Goal: Task Accomplishment & Management: Complete application form

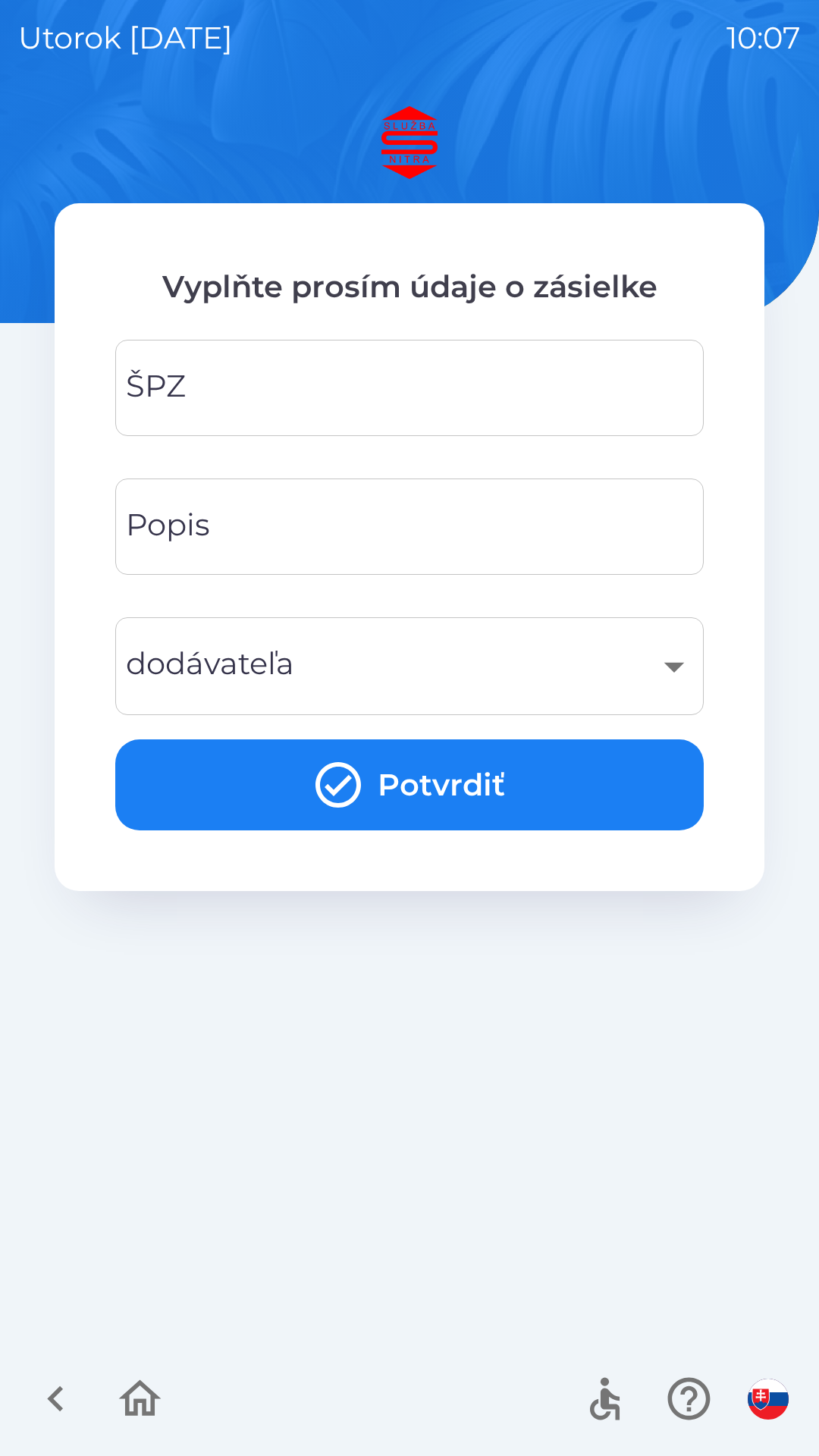
click at [439, 373] on input "ŠPZ" at bounding box center [410, 387] width 552 height 60
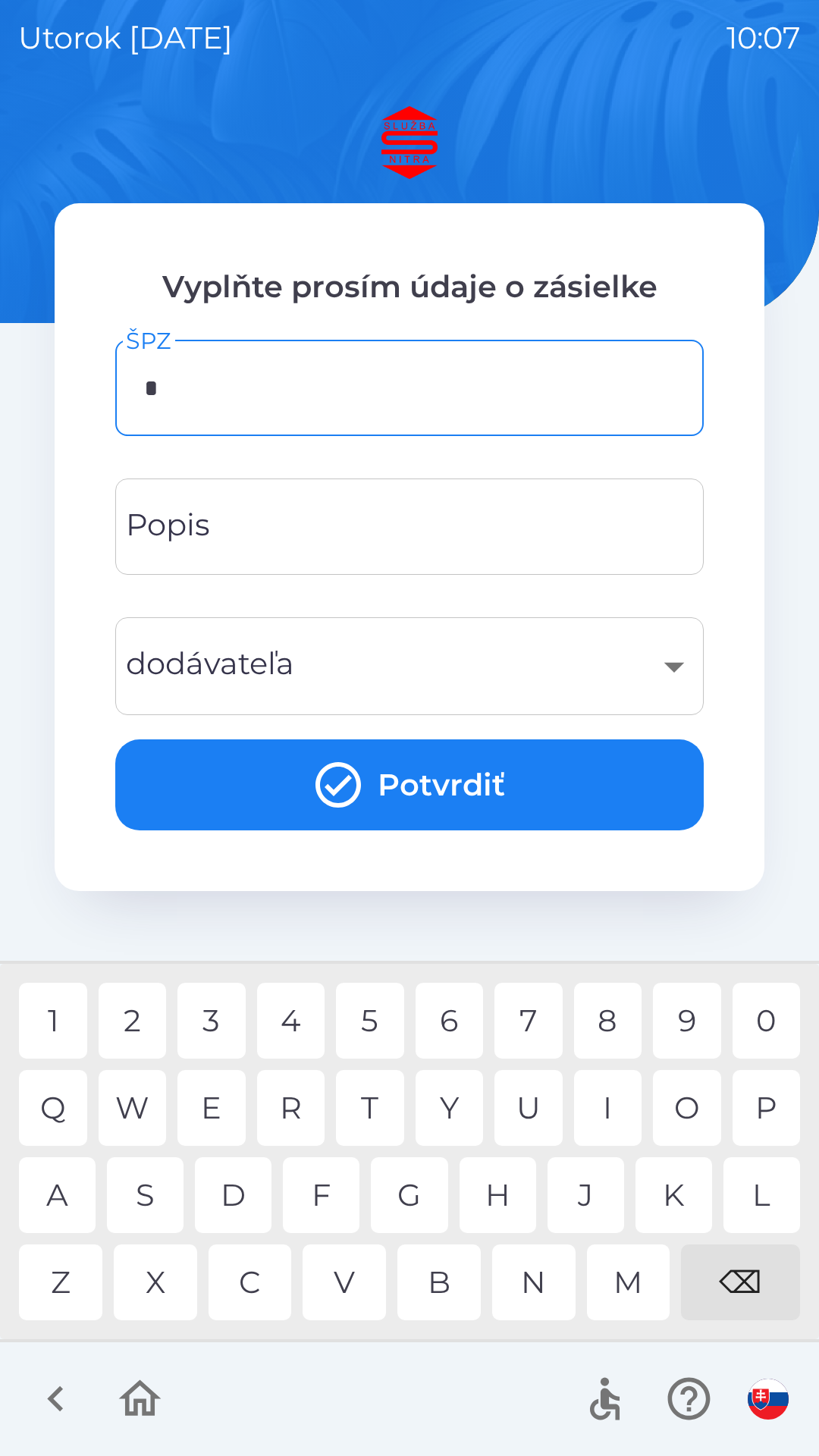
click at [682, 1019] on div "9" at bounding box center [686, 1021] width 68 height 76
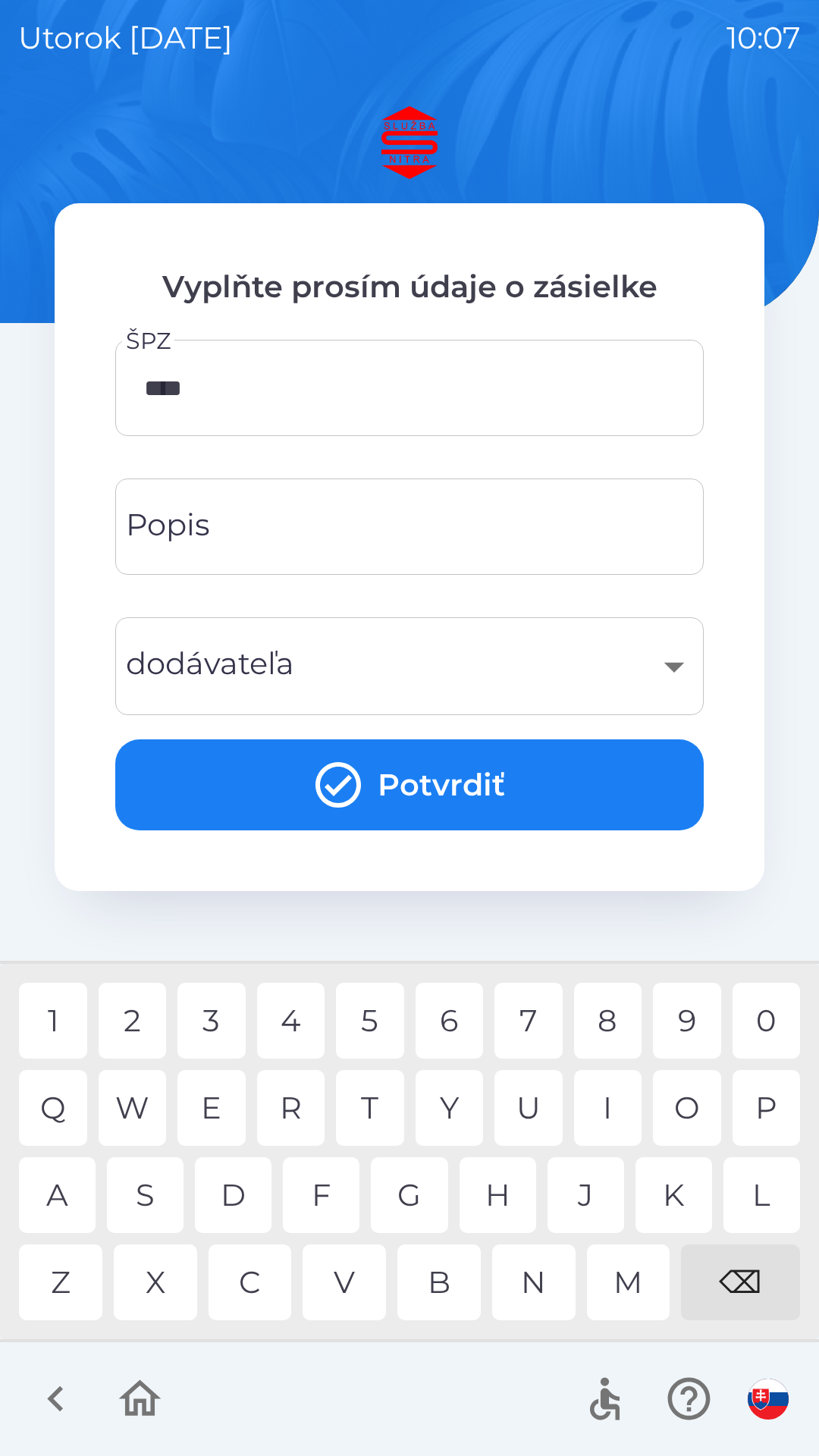
click at [685, 1012] on div "9" at bounding box center [686, 1021] width 68 height 76
click at [693, 1016] on div "9" at bounding box center [686, 1021] width 68 height 76
click at [286, 1020] on div "4" at bounding box center [290, 1021] width 68 height 76
type input "*******"
click at [404, 533] on input "Popis" at bounding box center [410, 526] width 552 height 60
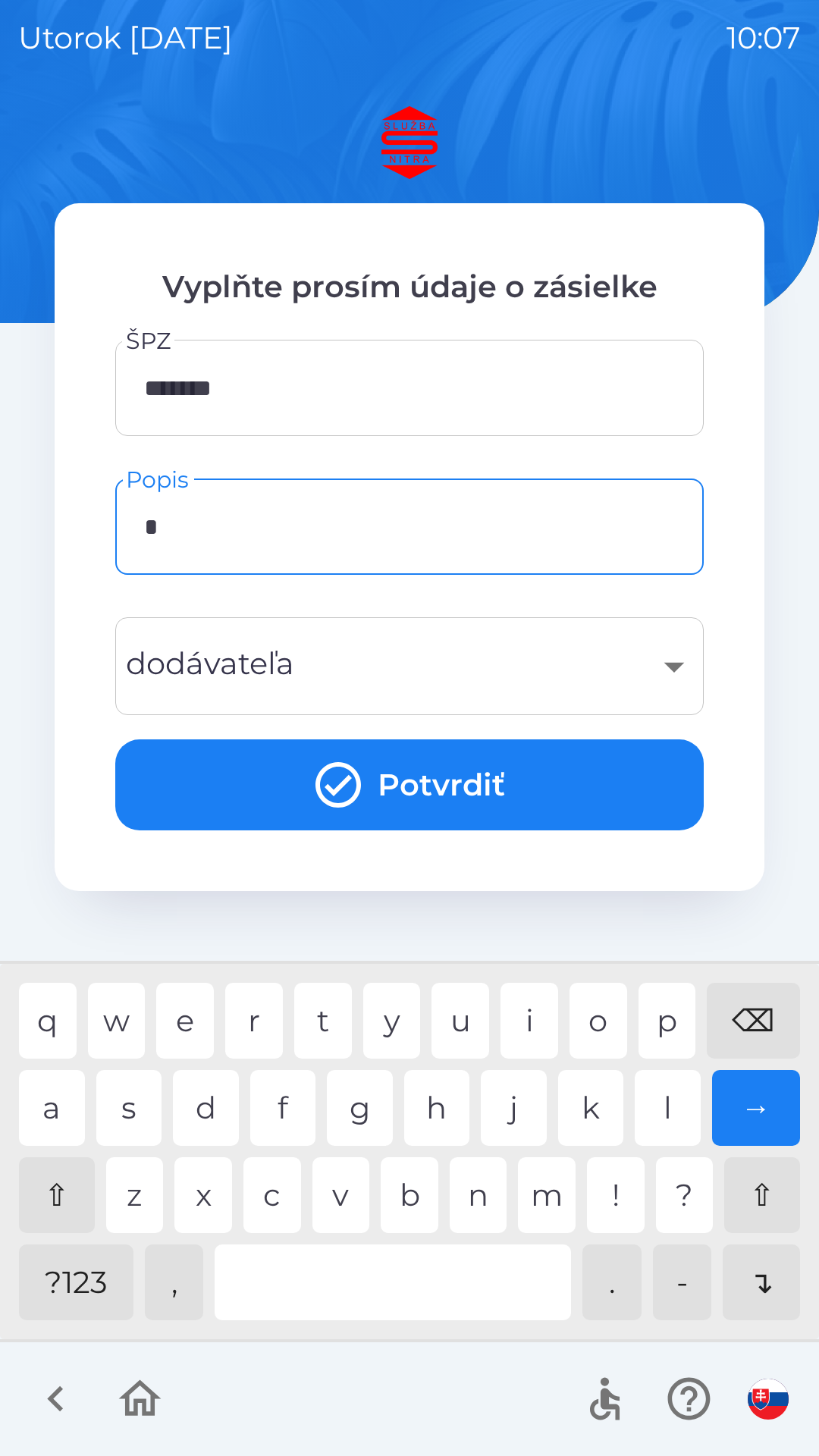
click at [662, 1018] on div "p" at bounding box center [667, 1021] width 58 height 76
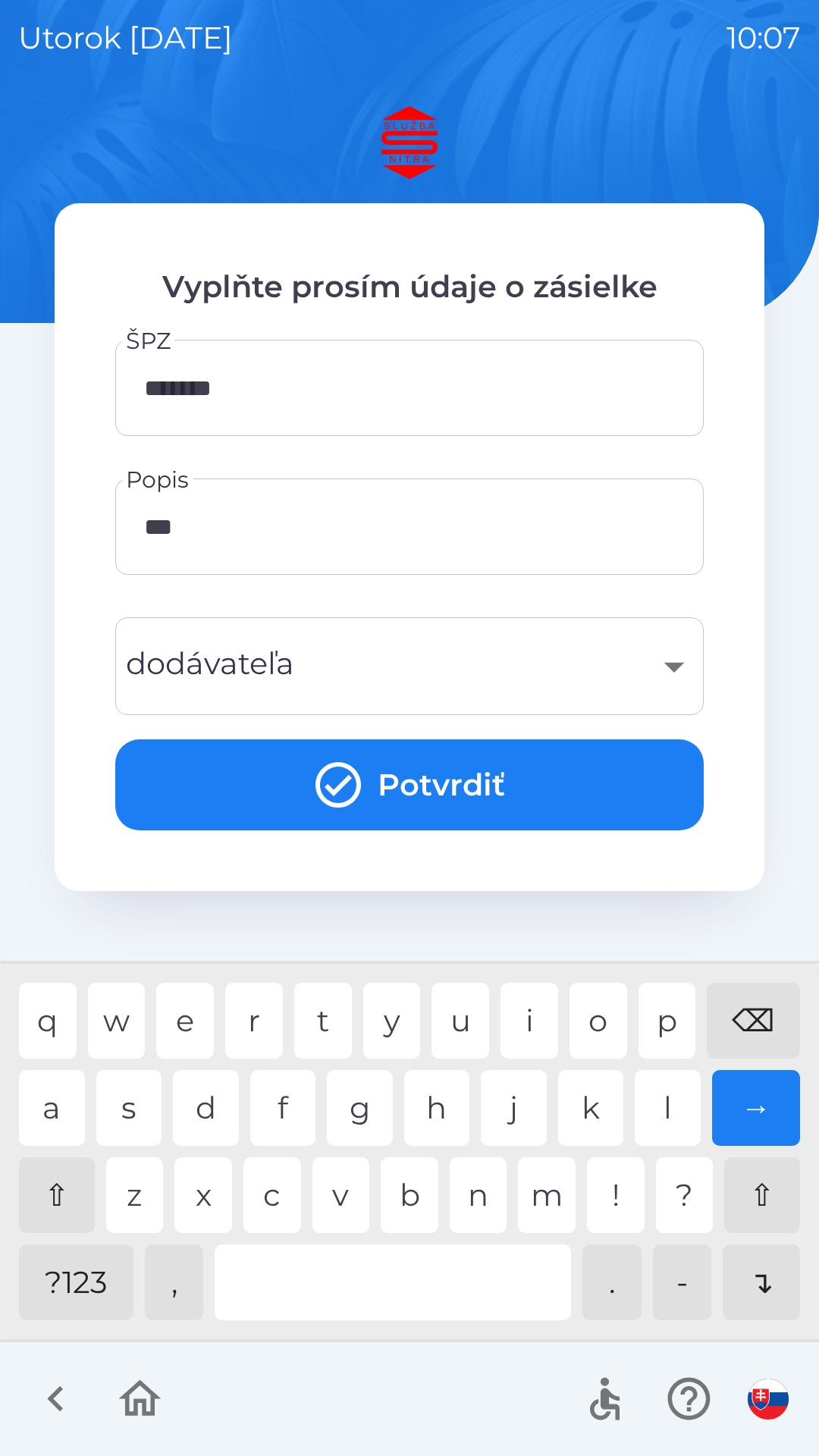
click at [505, 1110] on div "j" at bounding box center [513, 1108] width 66 height 76
click at [291, 1185] on div "c" at bounding box center [272, 1195] width 58 height 76
click at [545, 1001] on div "i" at bounding box center [529, 1021] width 58 height 76
click at [394, 1288] on div at bounding box center [393, 1282] width 357 height 76
click at [59, 1111] on div "a" at bounding box center [52, 1108] width 66 height 76
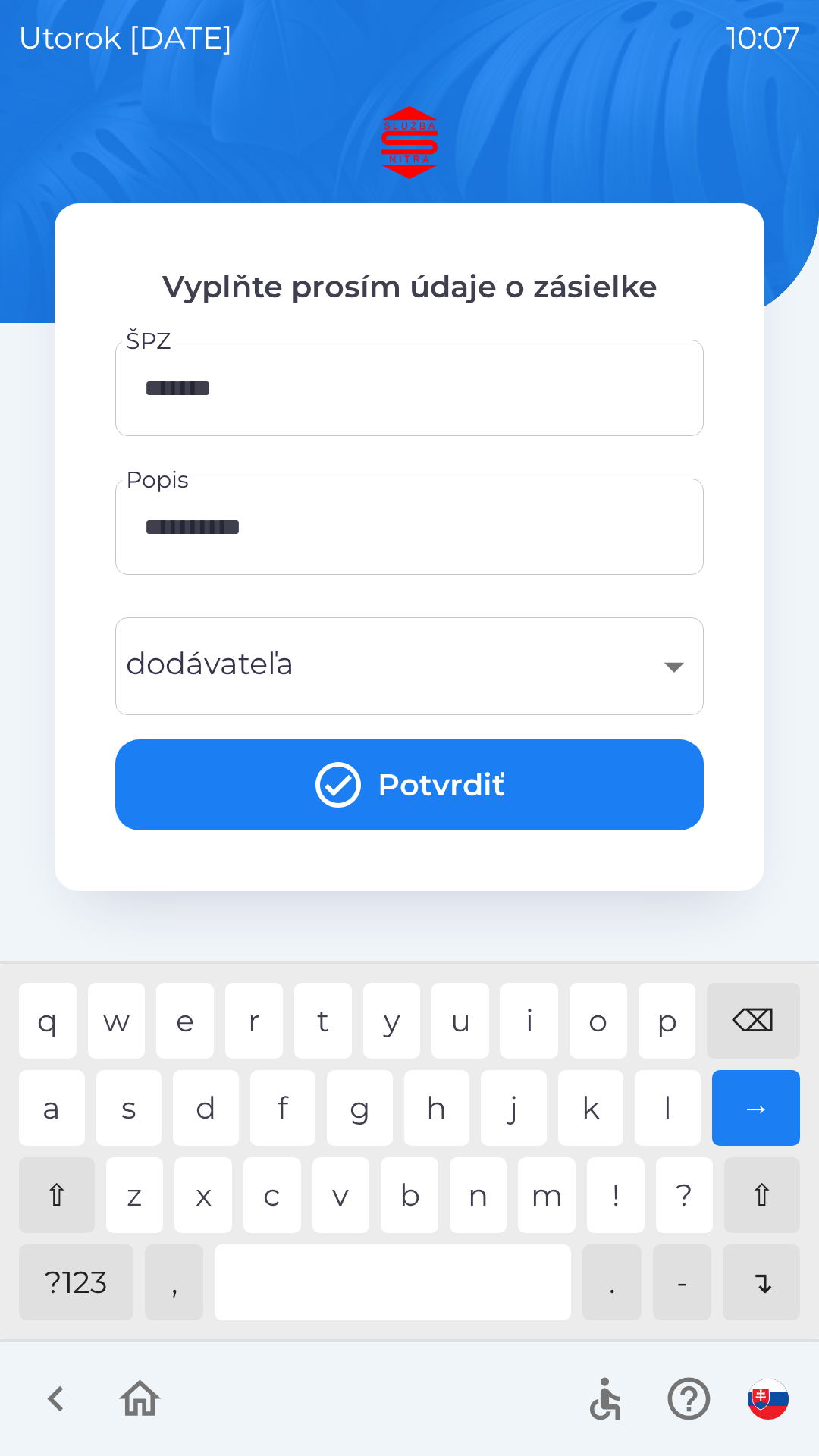
click at [129, 1118] on div "s" at bounding box center [129, 1108] width 66 height 76
click at [327, 1018] on div "t" at bounding box center [323, 1021] width 58 height 76
type input "**********"
click at [675, 668] on div "​" at bounding box center [410, 666] width 552 height 62
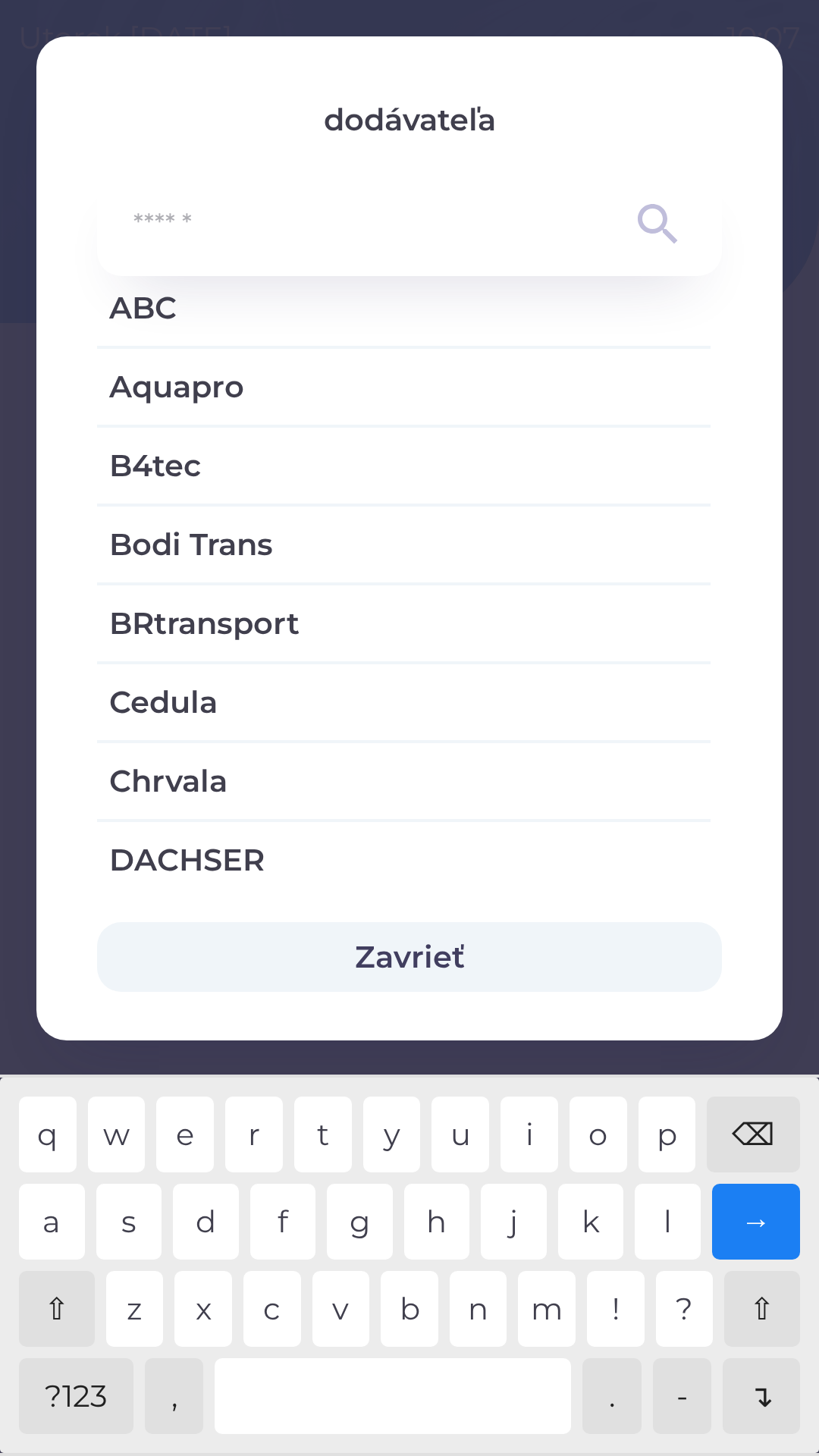
scroll to position [124, 0]
click at [475, 940] on button "Zavrieť" at bounding box center [409, 957] width 625 height 70
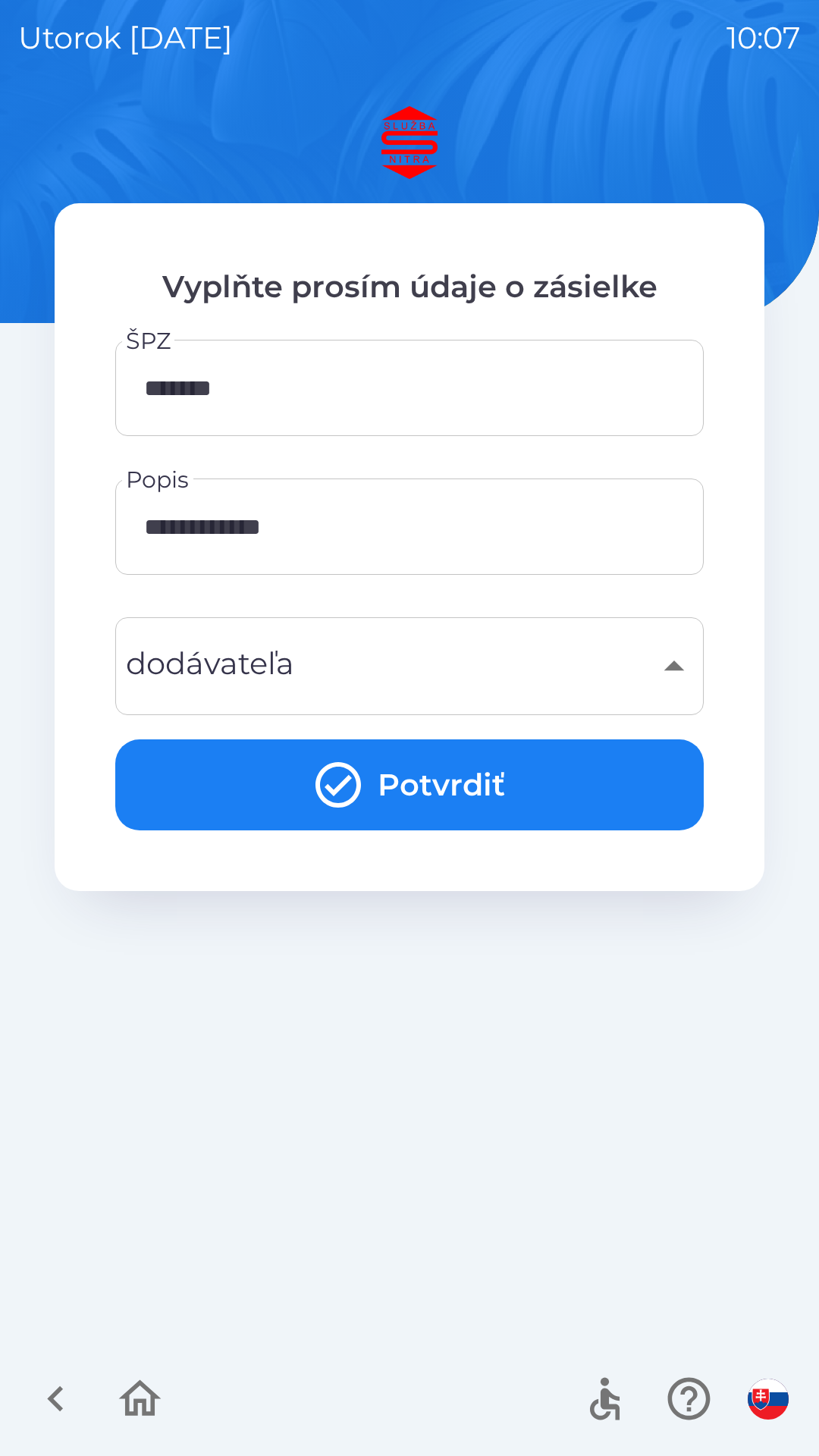
click at [421, 788] on button "Potvrdiť" at bounding box center [410, 785] width 589 height 91
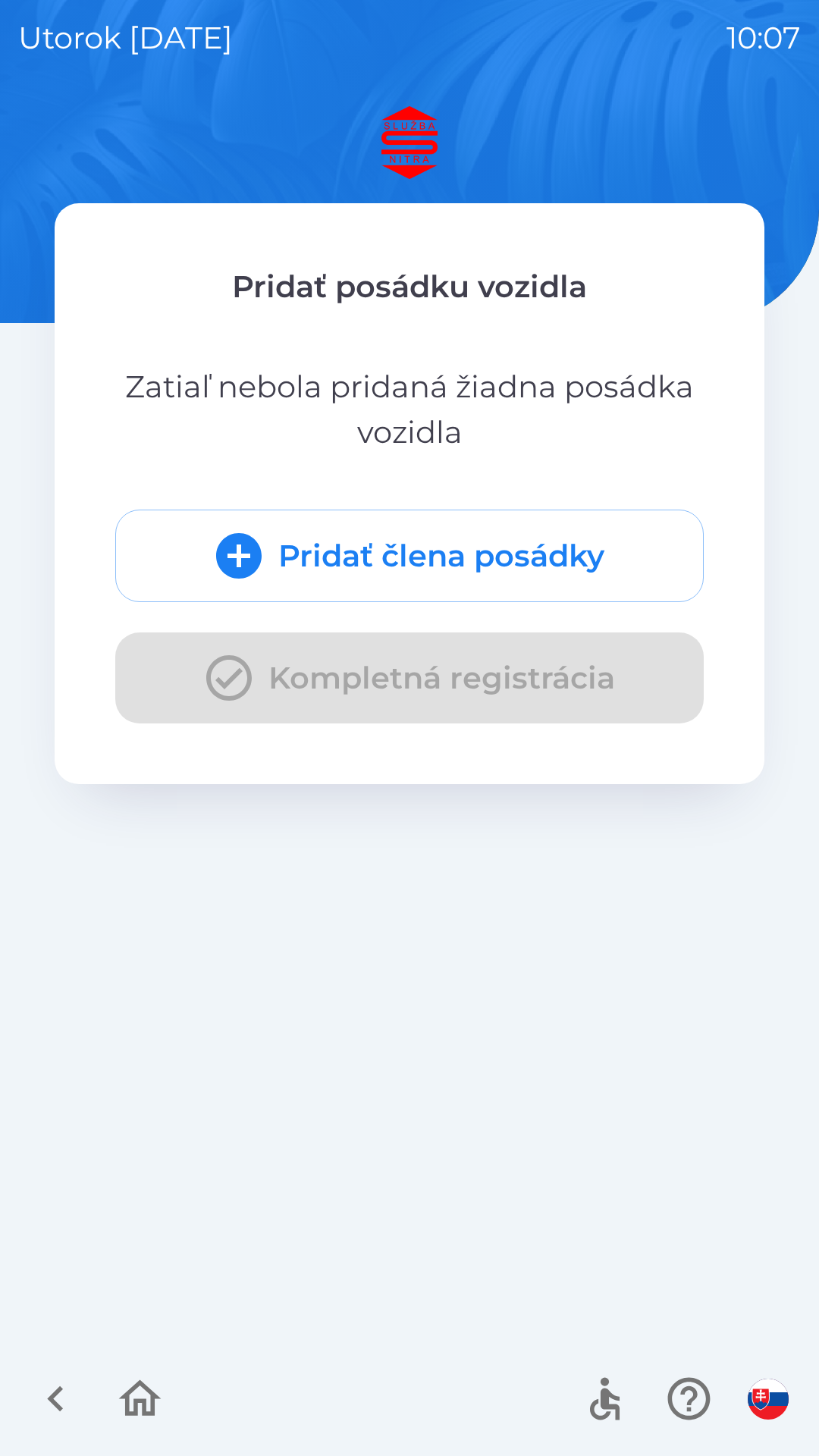
click at [523, 675] on div "Pridať člena posádky Kompletná registrácia" at bounding box center [410, 616] width 589 height 214
click at [477, 548] on button "Pridať člena posádky" at bounding box center [410, 556] width 589 height 93
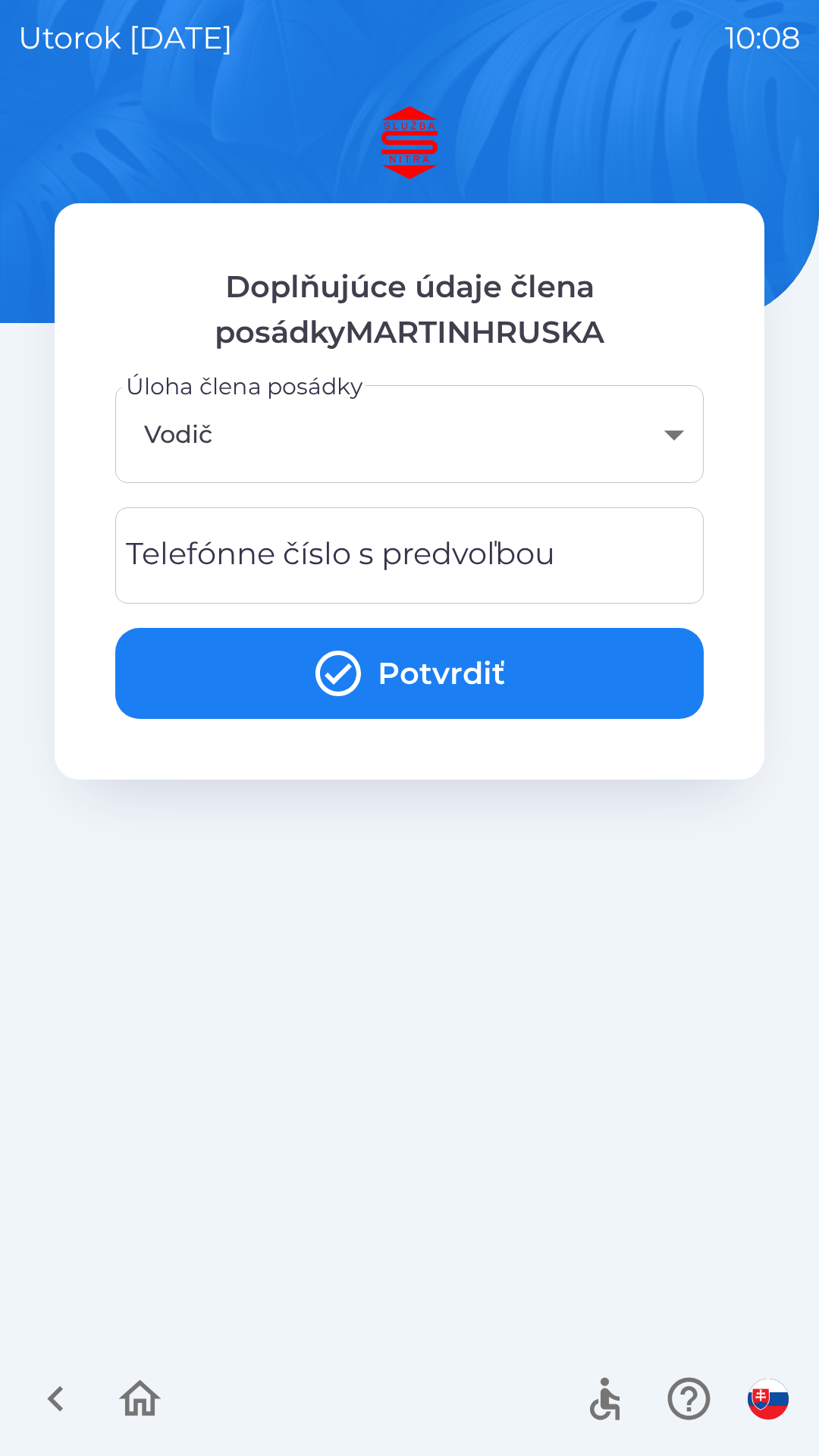
click at [467, 566] on div "Telefónne číslo s predvoľbou Telefónne číslo s predvoľbou" at bounding box center [410, 555] width 589 height 96
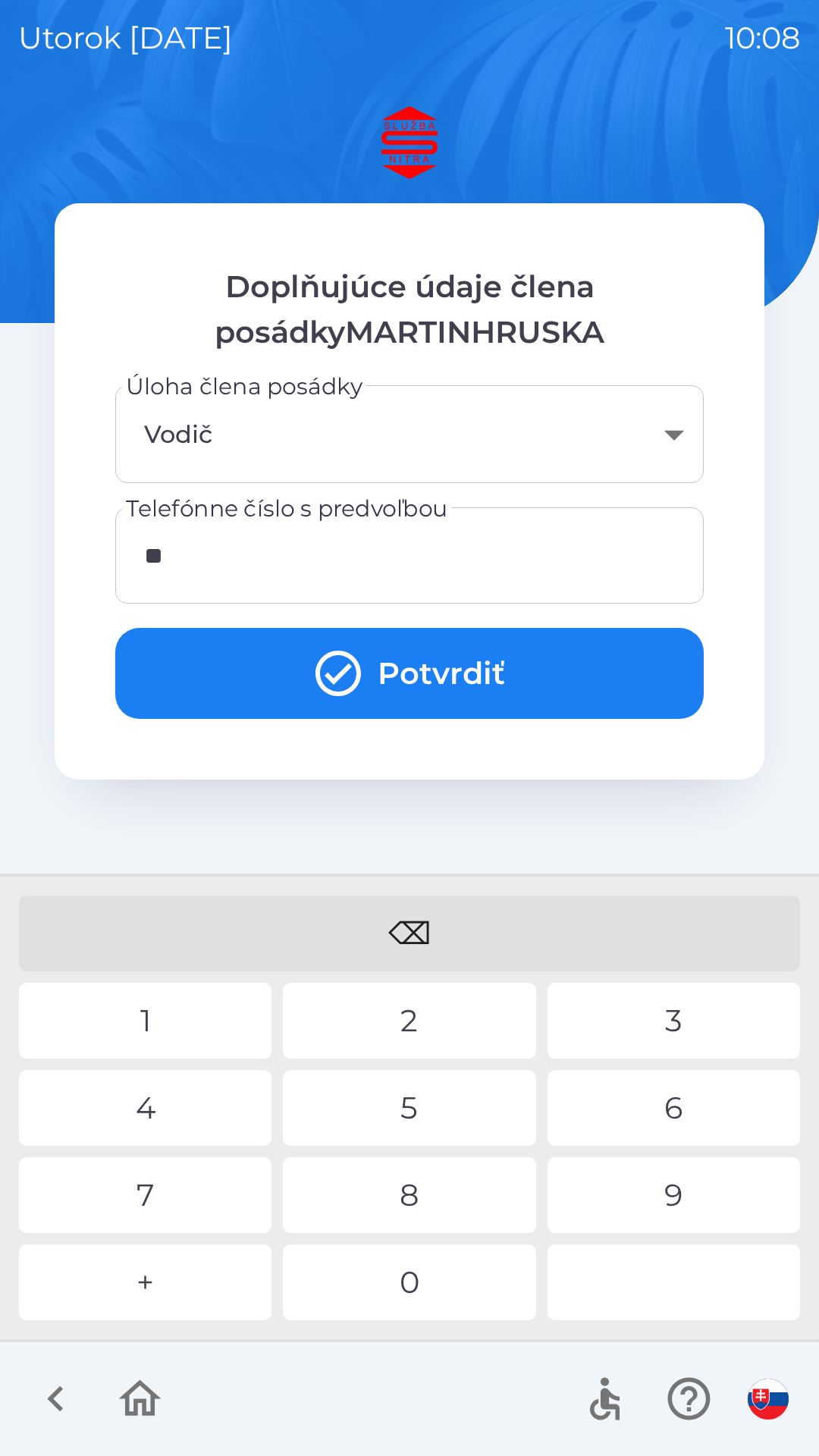
click at [191, 1114] on div "4" at bounding box center [146, 1108] width 253 height 76
click at [162, 1185] on div "7" at bounding box center [146, 1195] width 253 height 76
click at [673, 1013] on div "3" at bounding box center [673, 1021] width 253 height 76
click at [694, 1198] on div "9" at bounding box center [673, 1195] width 253 height 76
click at [692, 1018] on div "3" at bounding box center [673, 1021] width 253 height 76
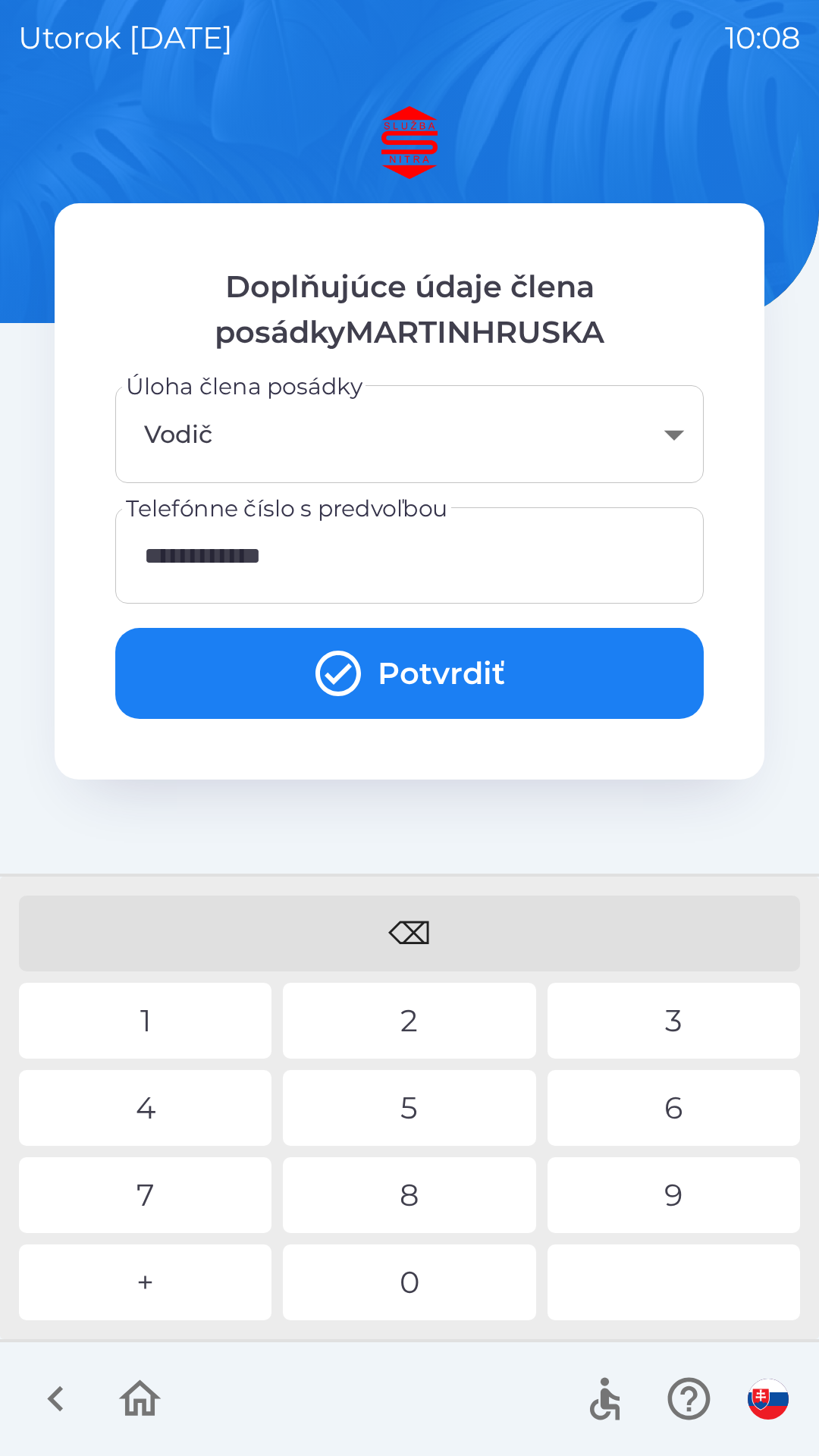
click at [162, 1110] on div "4" at bounding box center [146, 1108] width 253 height 76
type input "**********"
click at [677, 1006] on div "3" at bounding box center [673, 1021] width 253 height 76
click at [473, 682] on button "Potvrdiť" at bounding box center [410, 674] width 589 height 91
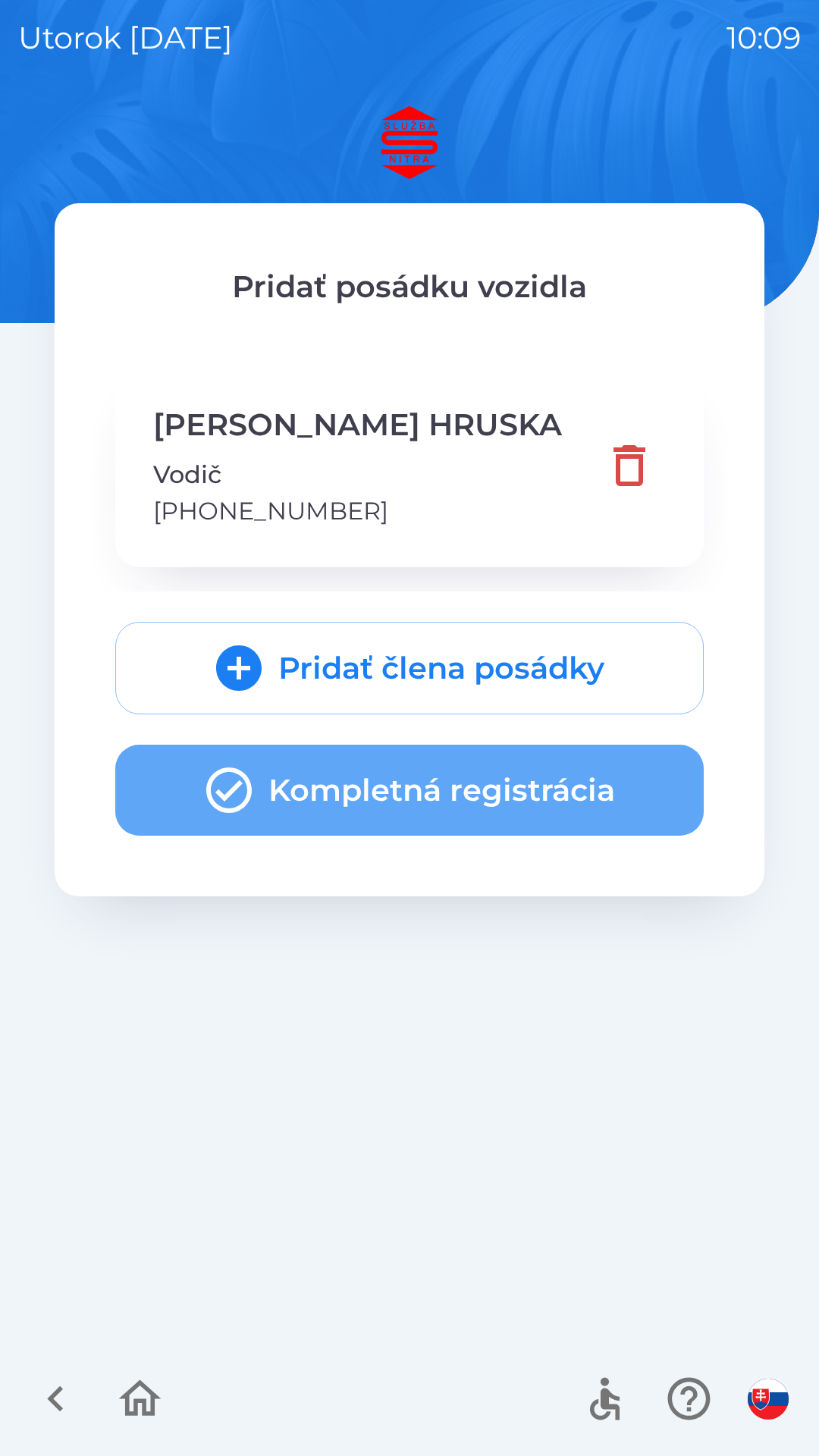
click at [495, 792] on button "Kompletná registrácia" at bounding box center [410, 790] width 589 height 91
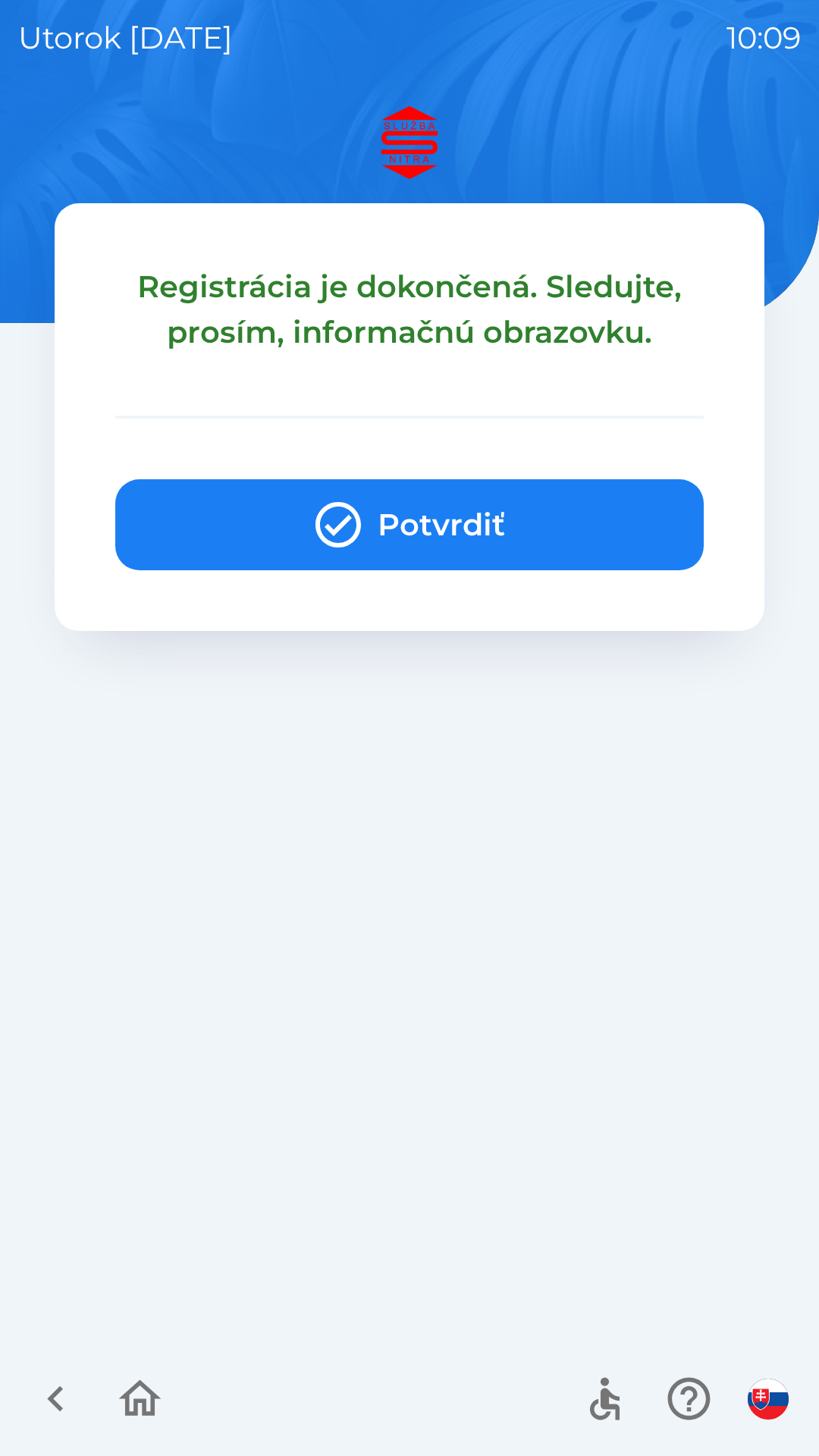
click at [456, 531] on button "Potvrdiť" at bounding box center [410, 525] width 589 height 91
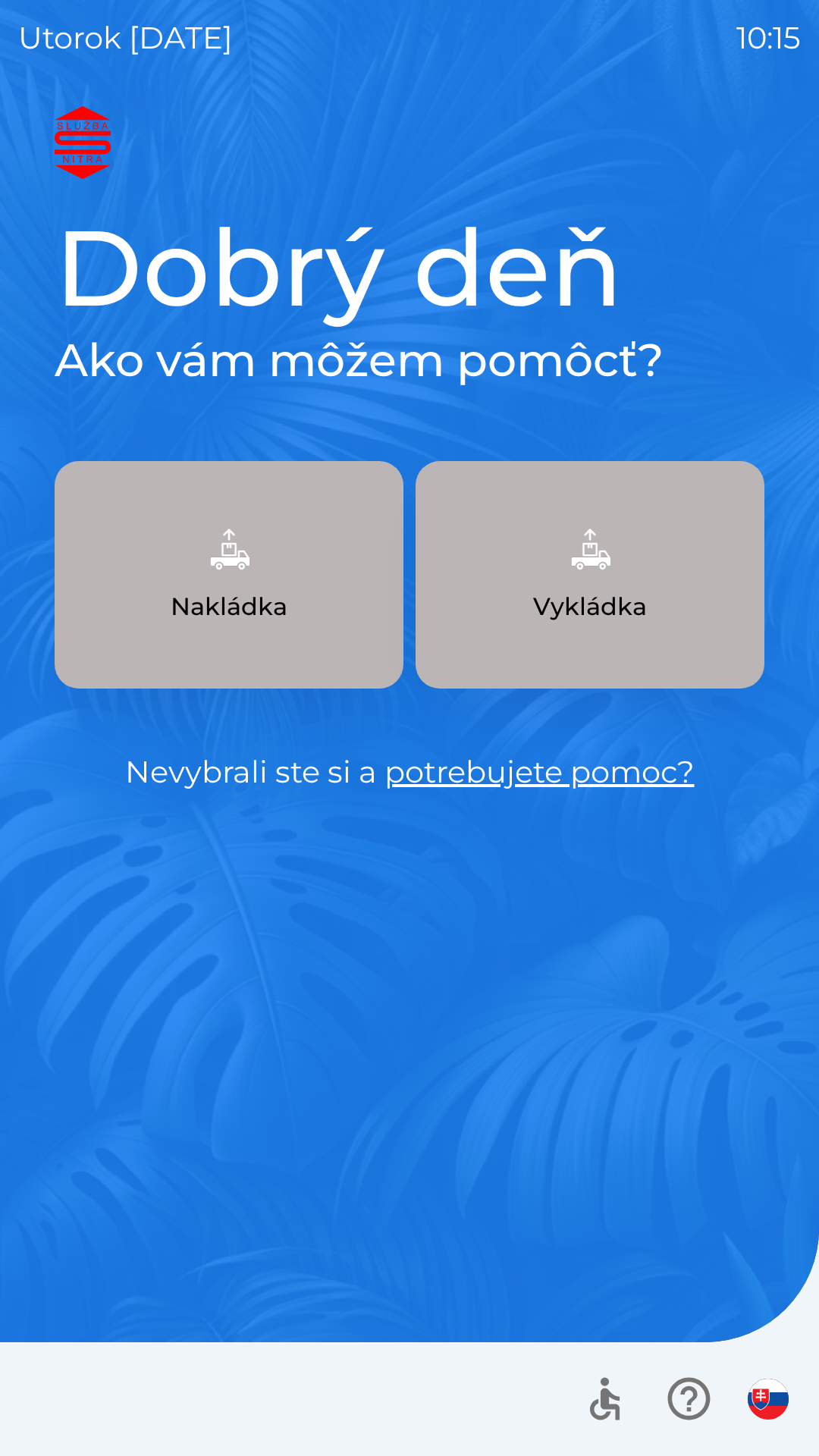
click at [768, 1399] on img "button" at bounding box center [768, 1398] width 41 height 41
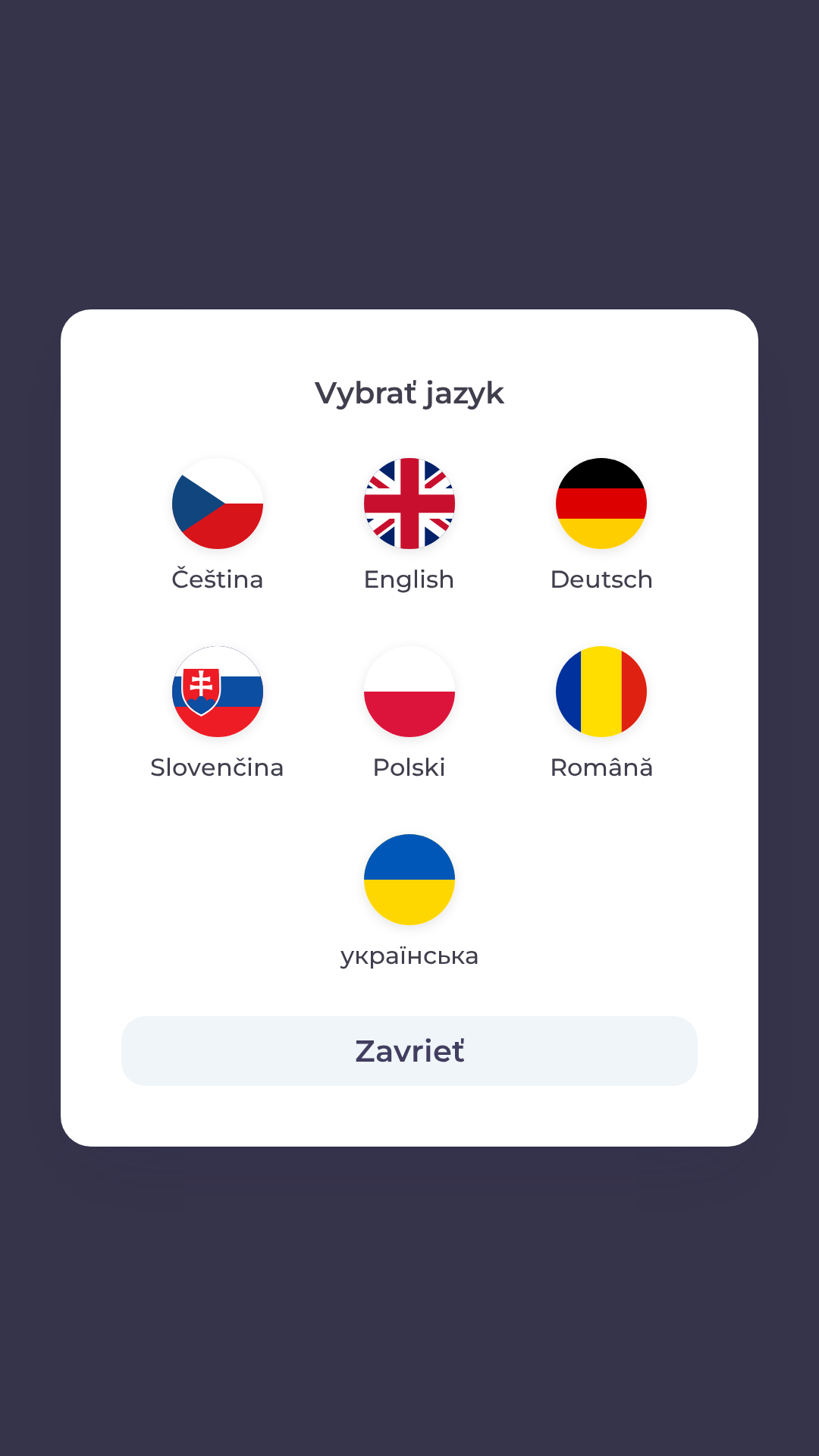
click at [602, 513] on img "button" at bounding box center [601, 504] width 91 height 91
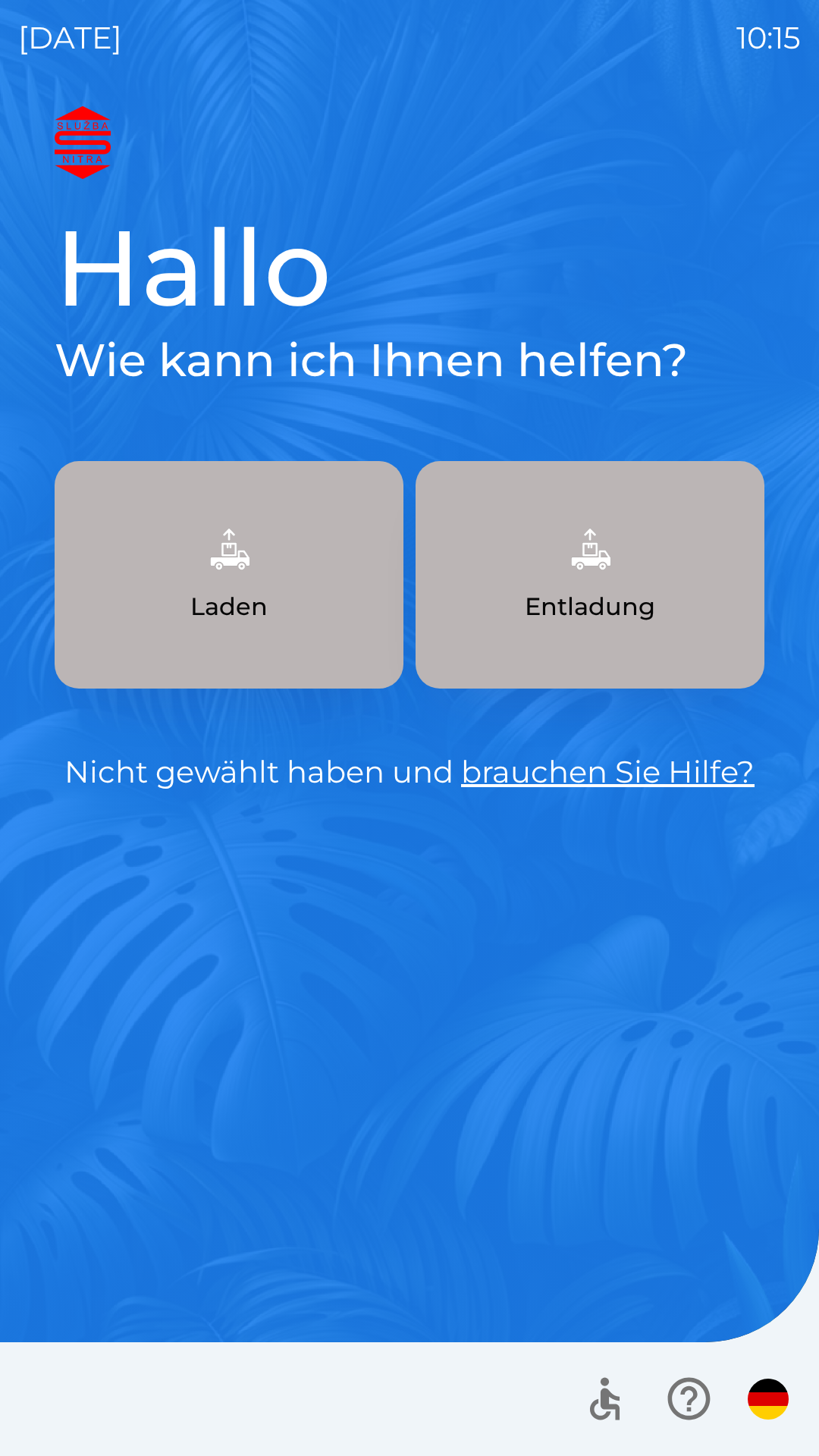
click at [305, 617] on button "Laden" at bounding box center [229, 574] width 349 height 227
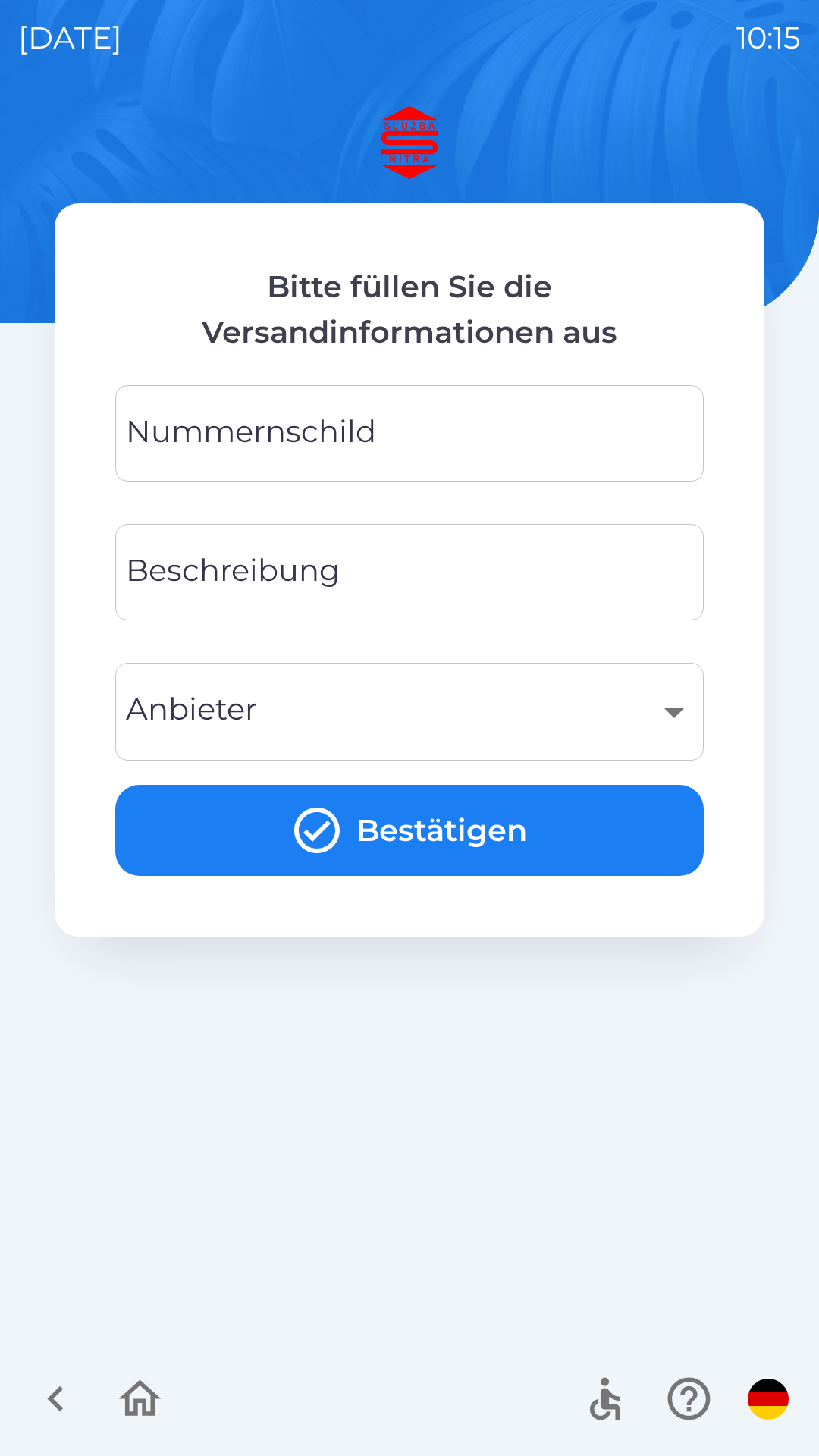
click at [446, 438] on input "Nummernschild" at bounding box center [410, 433] width 552 height 60
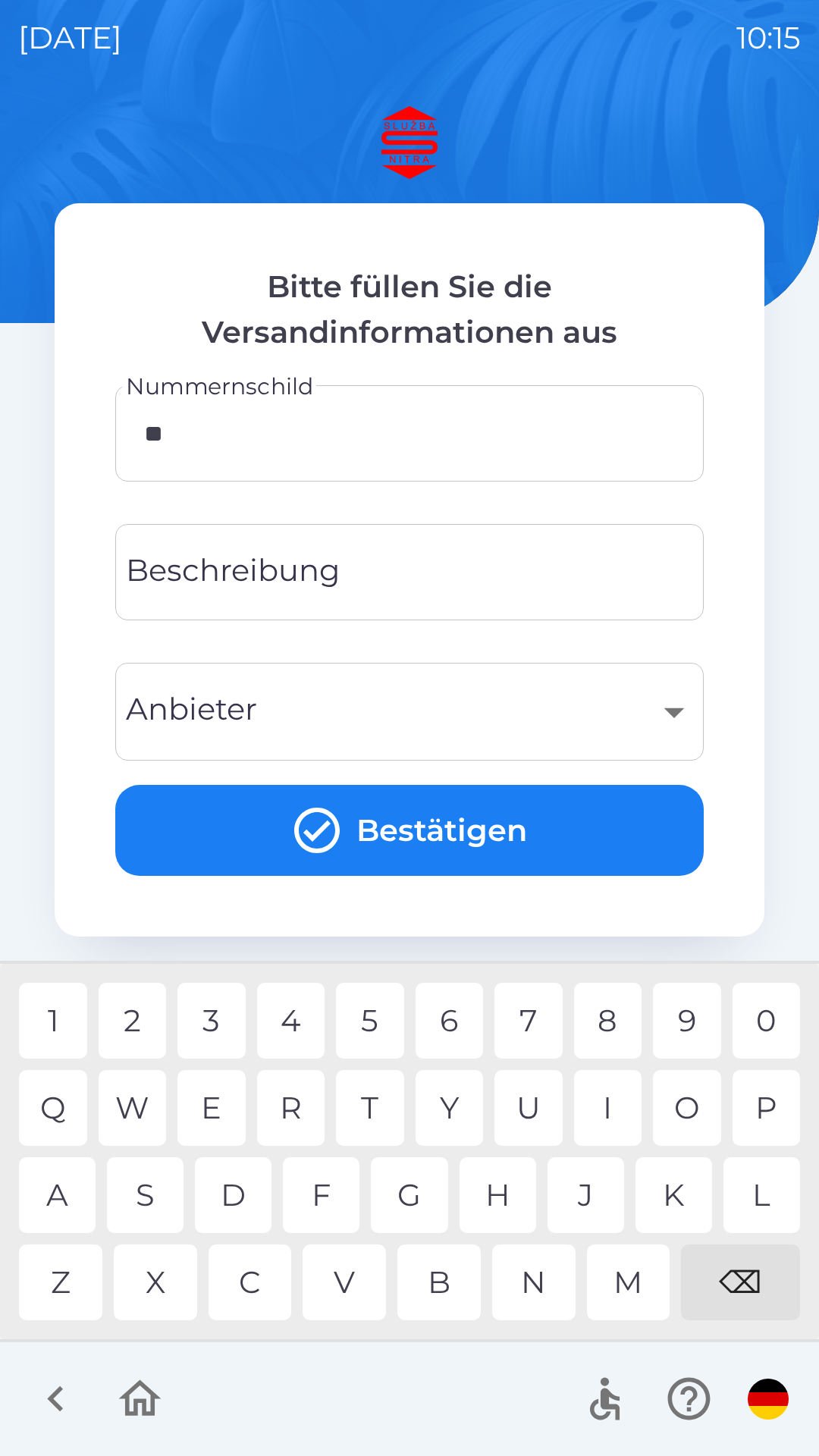
click at [539, 1111] on div "U" at bounding box center [528, 1108] width 68 height 76
click at [767, 1019] on div "0" at bounding box center [766, 1021] width 68 height 76
type input "******"
click at [444, 579] on input "Beschreibung" at bounding box center [410, 572] width 552 height 60
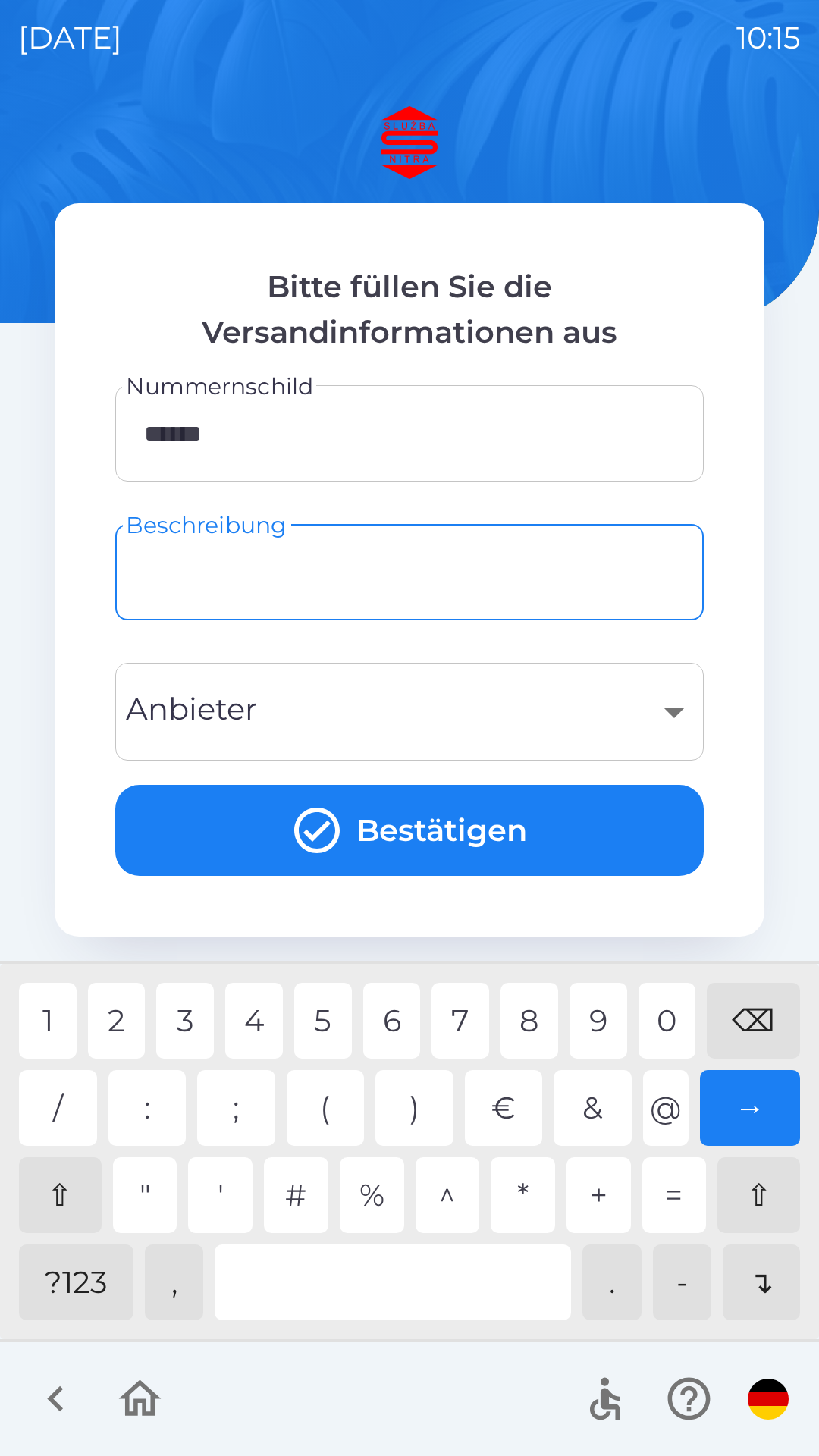
click at [90, 1266] on div "?123" at bounding box center [76, 1282] width 114 height 76
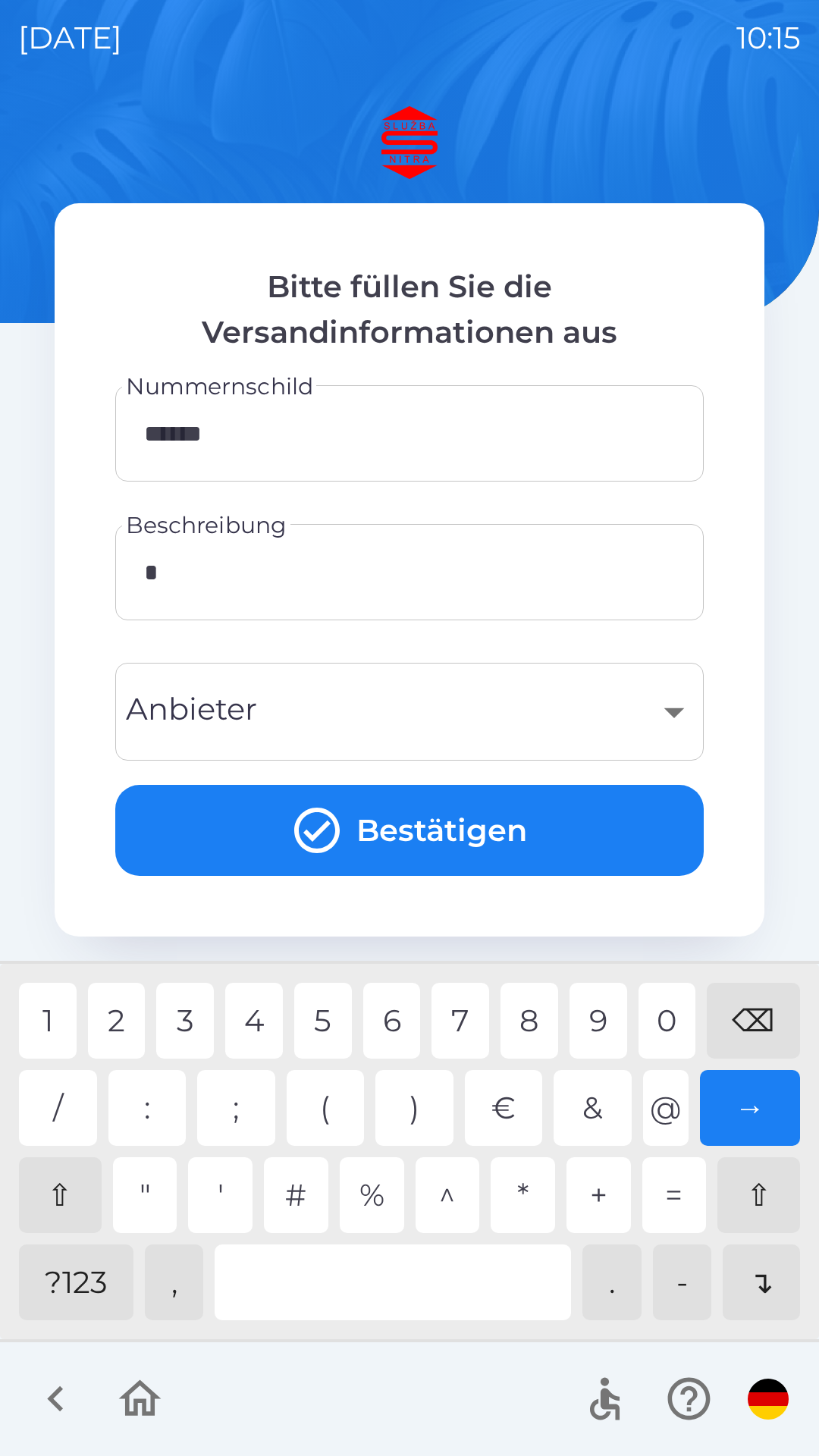
click at [130, 1012] on div "2" at bounding box center [117, 1021] width 58 height 76
click at [328, 1017] on div "5" at bounding box center [323, 1021] width 58 height 76
click at [676, 1014] on div "0" at bounding box center [667, 1021] width 58 height 76
click at [409, 1020] on div "6" at bounding box center [392, 1021] width 58 height 76
type input "********"
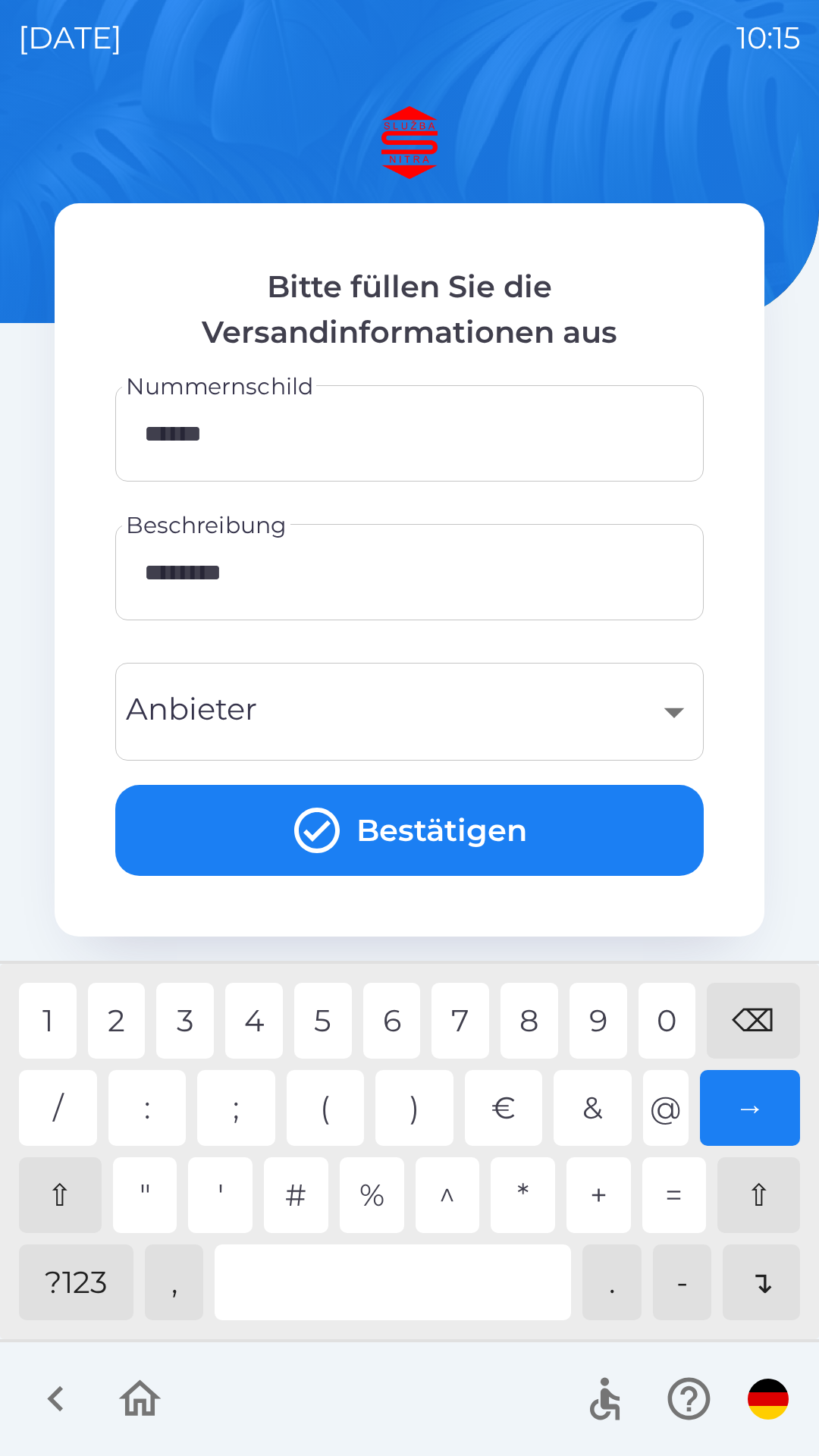
click at [469, 838] on button "Bestätigen" at bounding box center [410, 830] width 589 height 91
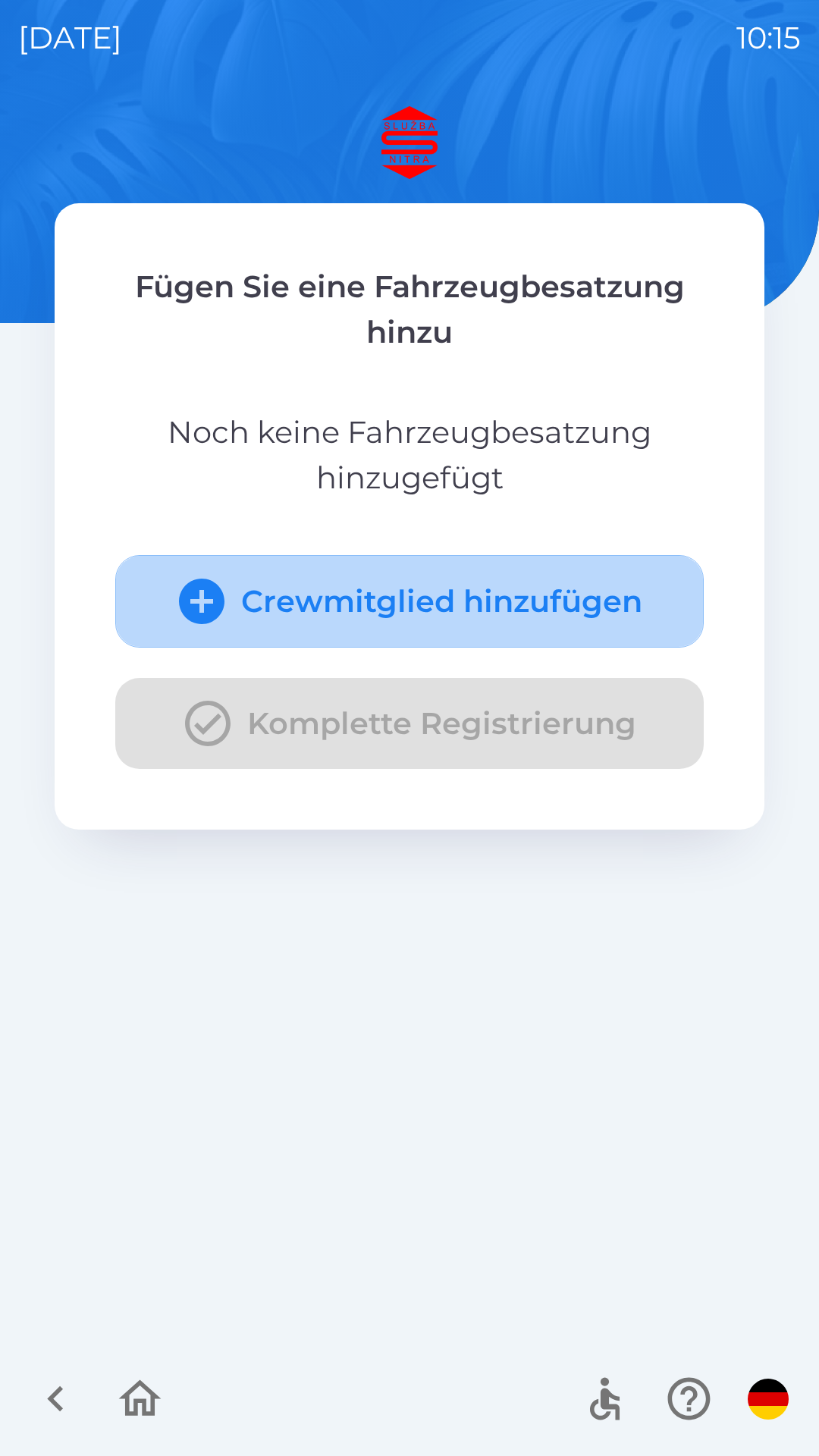
click at [467, 608] on button "Crewmitglied hinzufügen" at bounding box center [410, 602] width 589 height 93
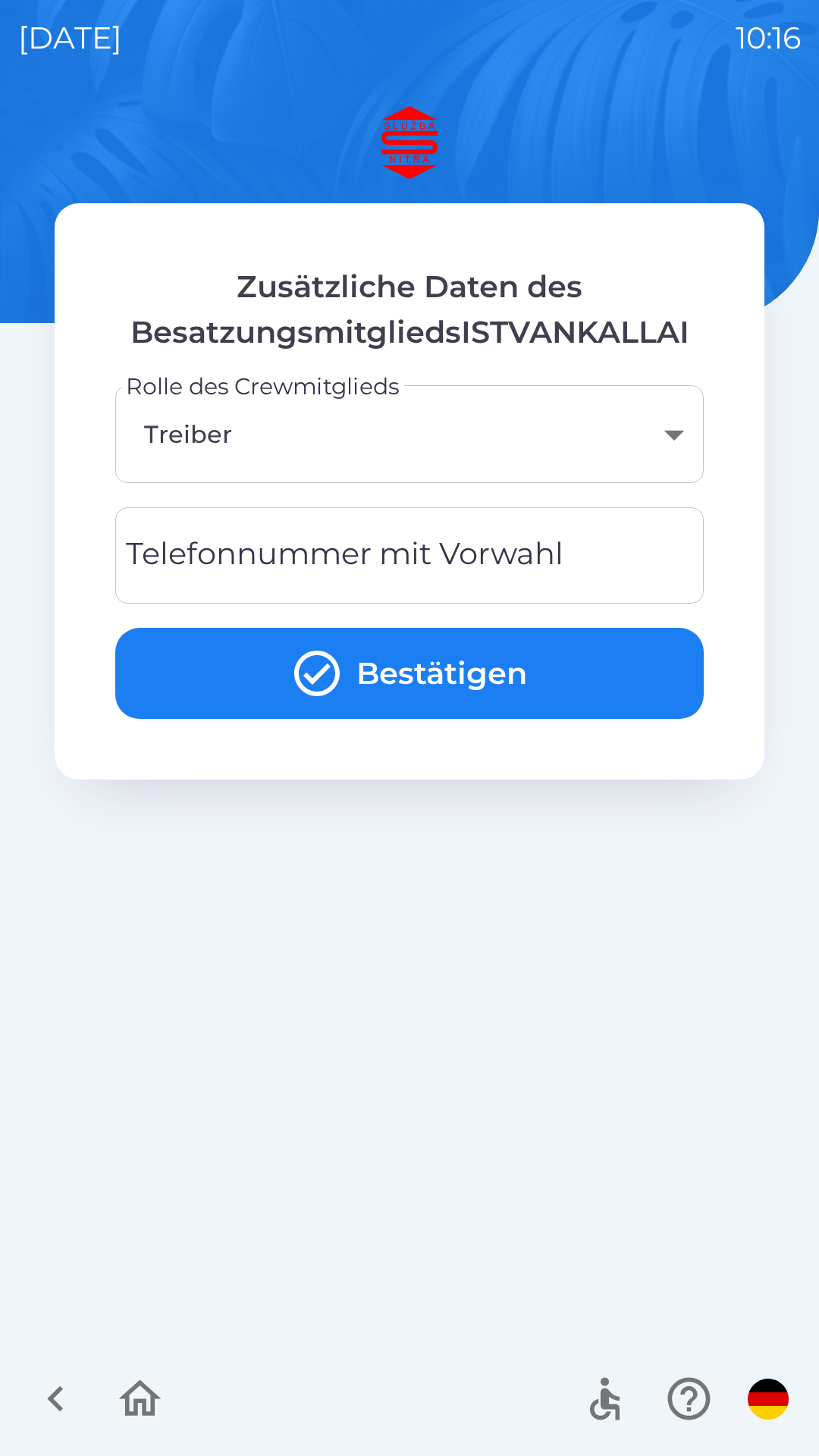
click at [373, 437] on body "[DATE] 10:16 Zusätzliche Daten des BesatzungsmitgliedsISTVANKALLAI Rolle des Cr…" at bounding box center [410, 728] width 819 height 1456
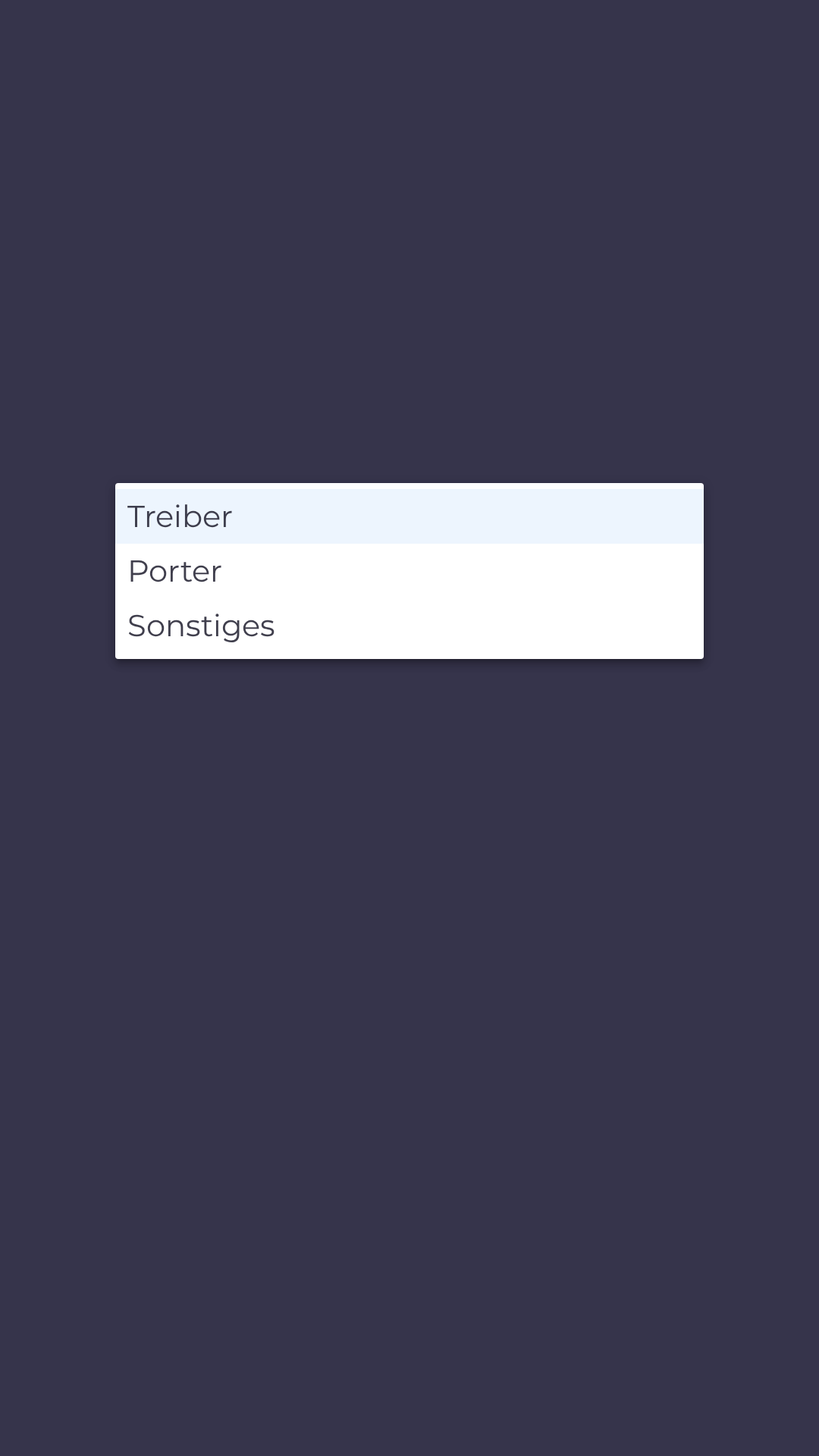
click at [619, 741] on div at bounding box center [410, 728] width 819 height 1456
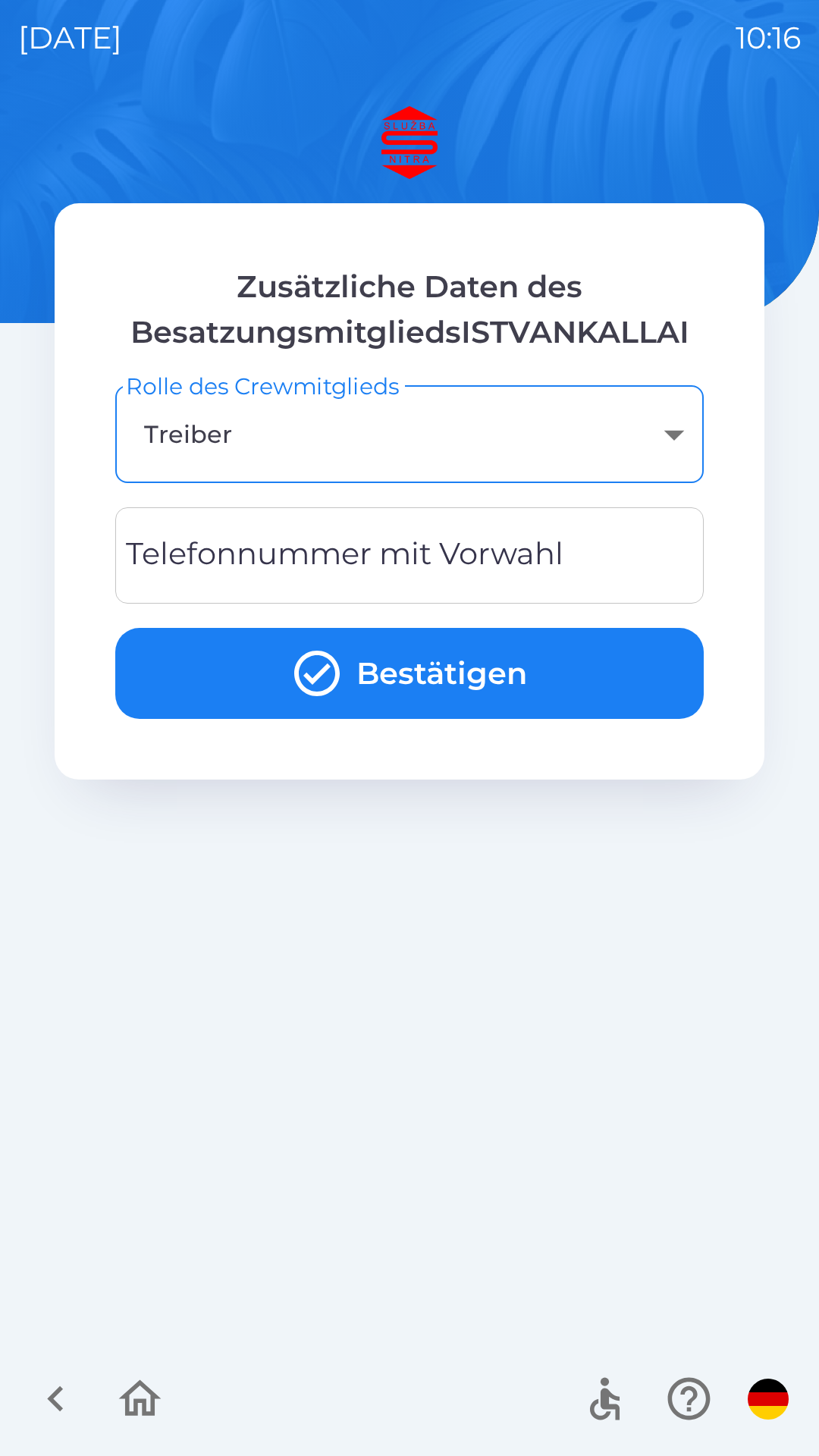
click at [441, 563] on div "Telefonnummer mit Vorwahl Telefonnummer mit Vorwahl" at bounding box center [410, 555] width 589 height 96
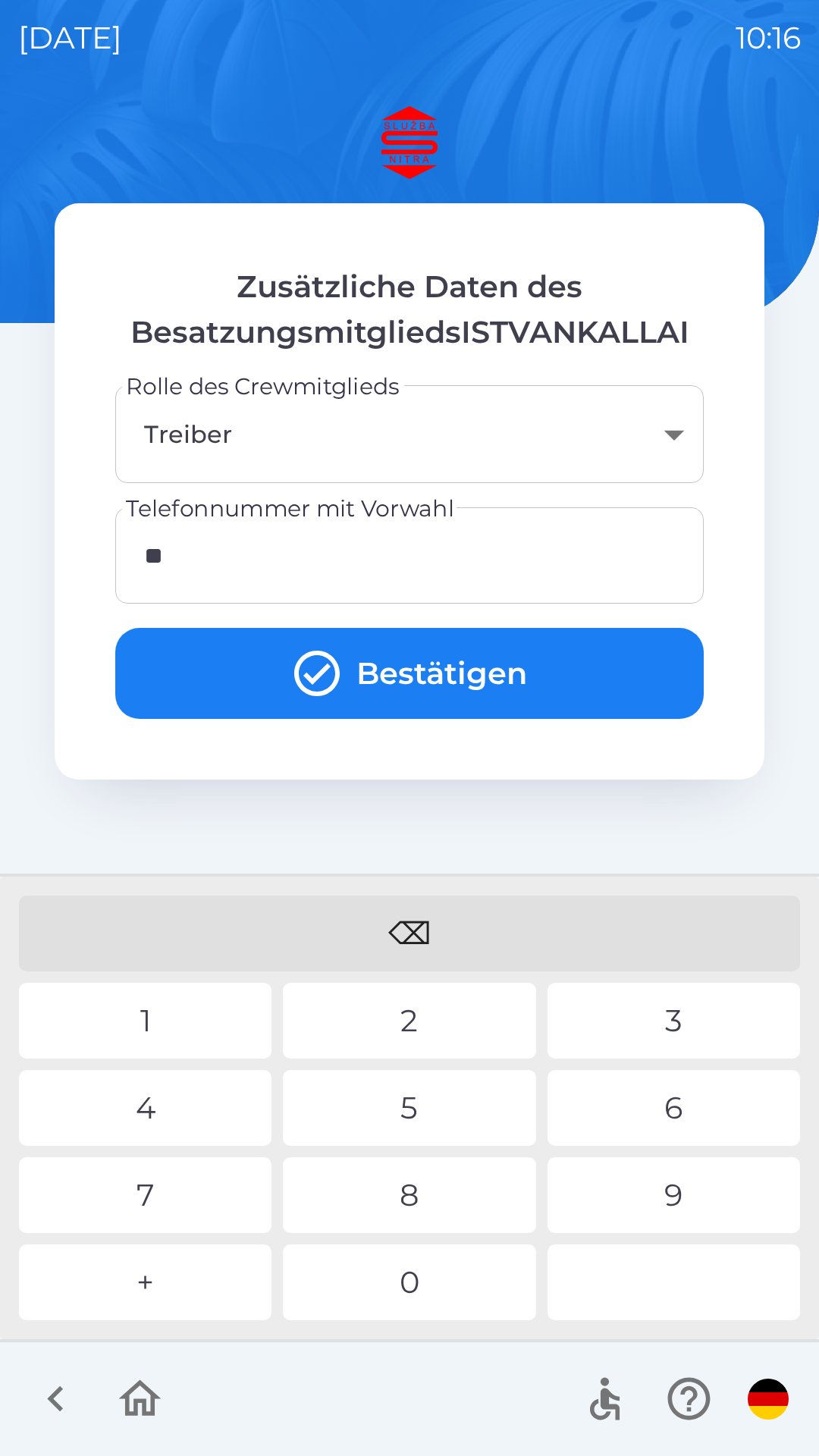
click at [687, 1023] on div "3" at bounding box center [673, 1021] width 253 height 76
click at [683, 1116] on div "6" at bounding box center [673, 1108] width 253 height 76
click at [426, 1291] on div "0" at bounding box center [410, 1282] width 253 height 76
click at [696, 1191] on div "9" at bounding box center [673, 1195] width 253 height 76
click at [682, 1103] on div "6" at bounding box center [673, 1108] width 253 height 76
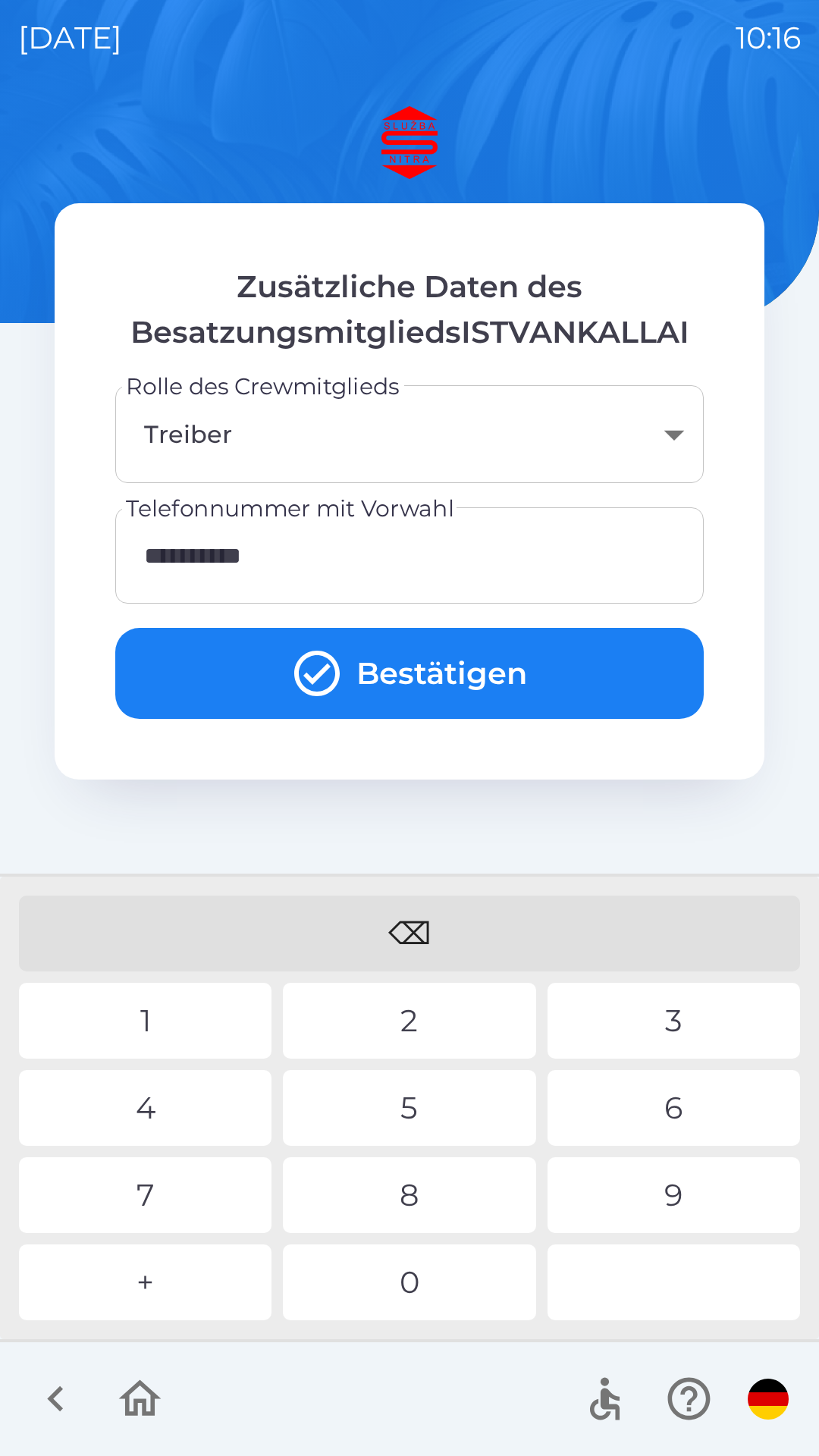
click at [683, 1104] on div "6" at bounding box center [673, 1108] width 253 height 76
type input "**********"
click at [419, 671] on button "Bestätigen" at bounding box center [410, 674] width 589 height 91
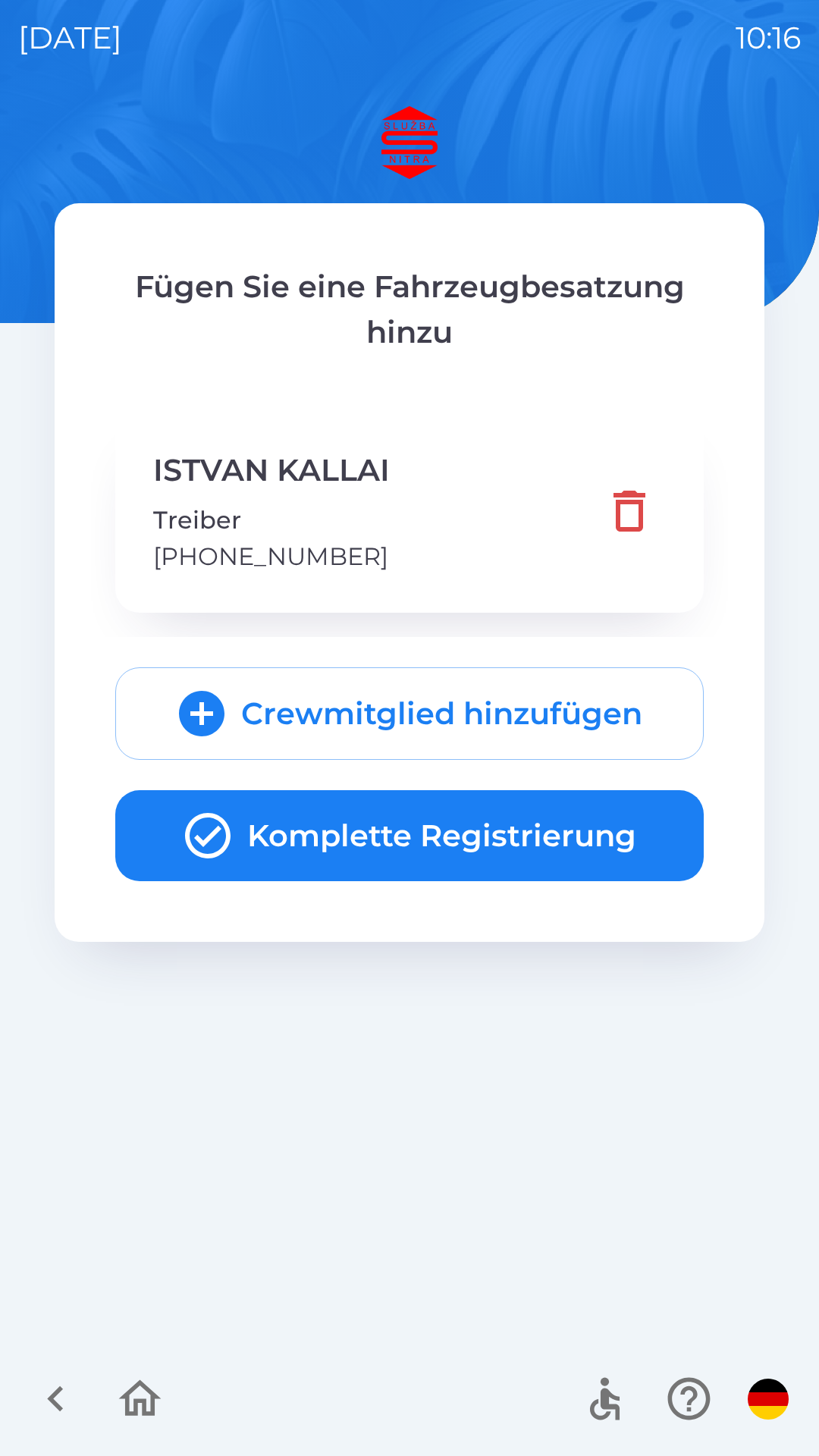
click at [449, 848] on button "Komplette Registrierung" at bounding box center [410, 836] width 589 height 91
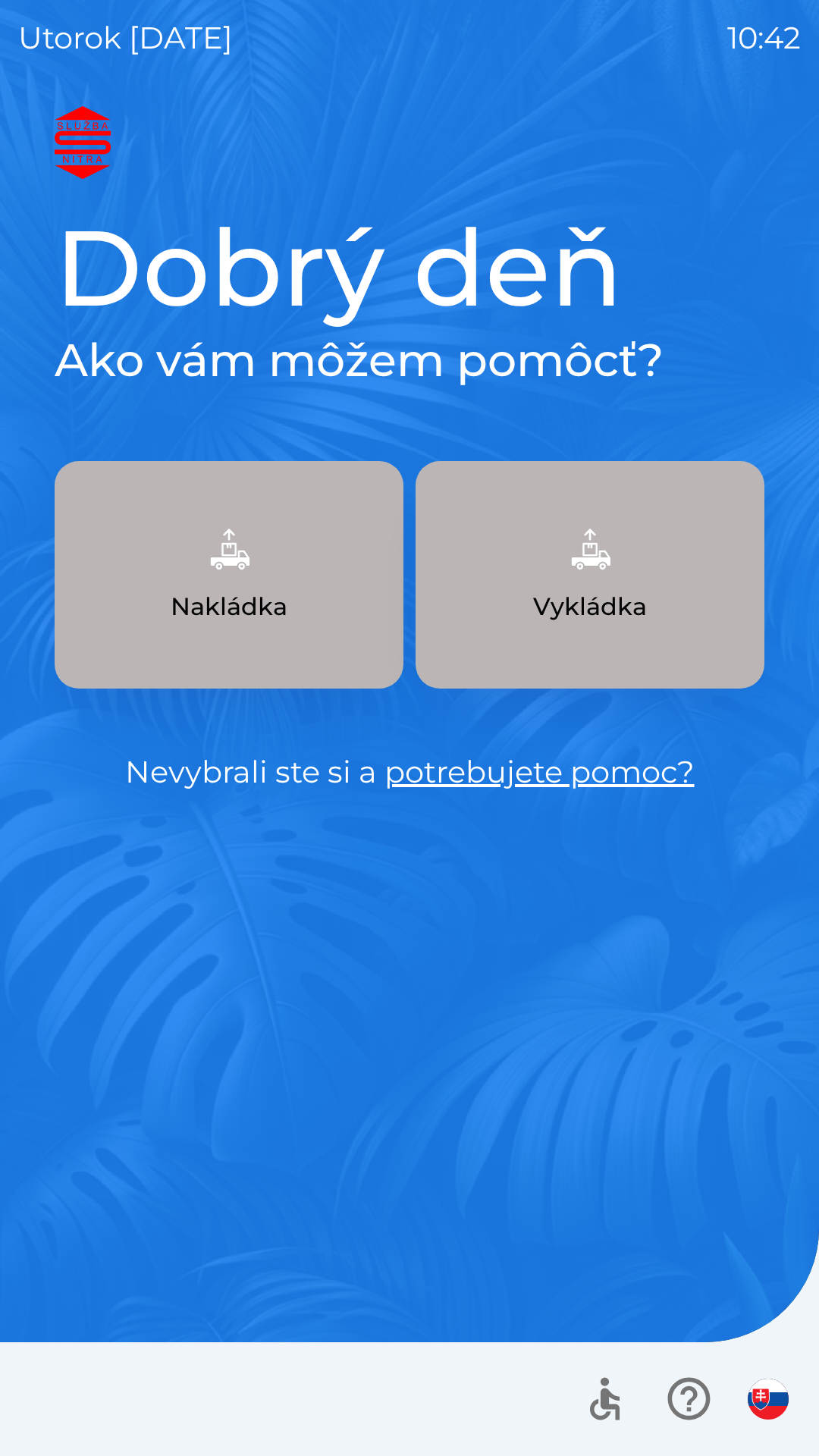
click at [210, 643] on button "Nakládka" at bounding box center [229, 574] width 349 height 227
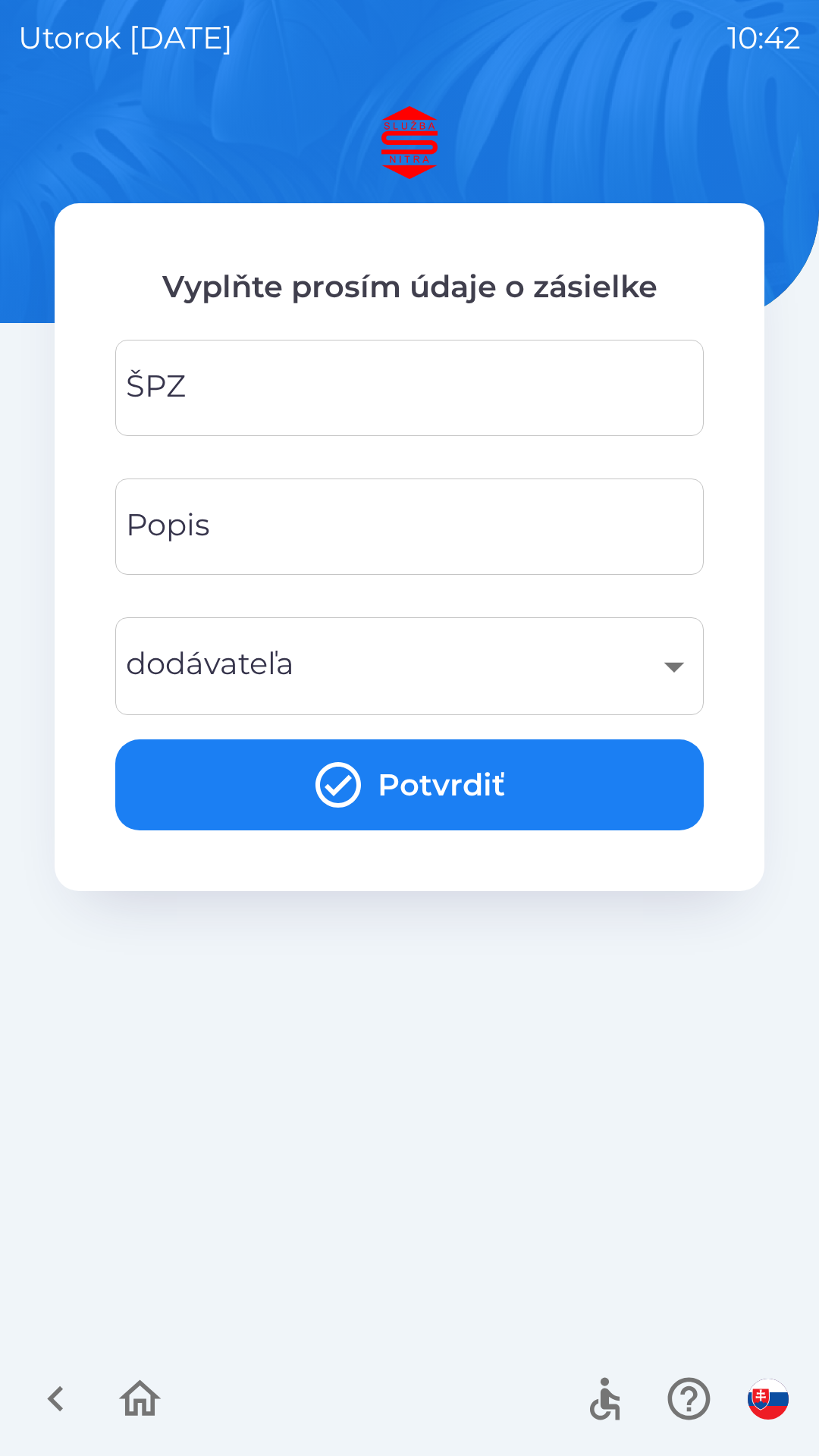
click at [198, 542] on div "Popis Popis" at bounding box center [410, 526] width 589 height 96
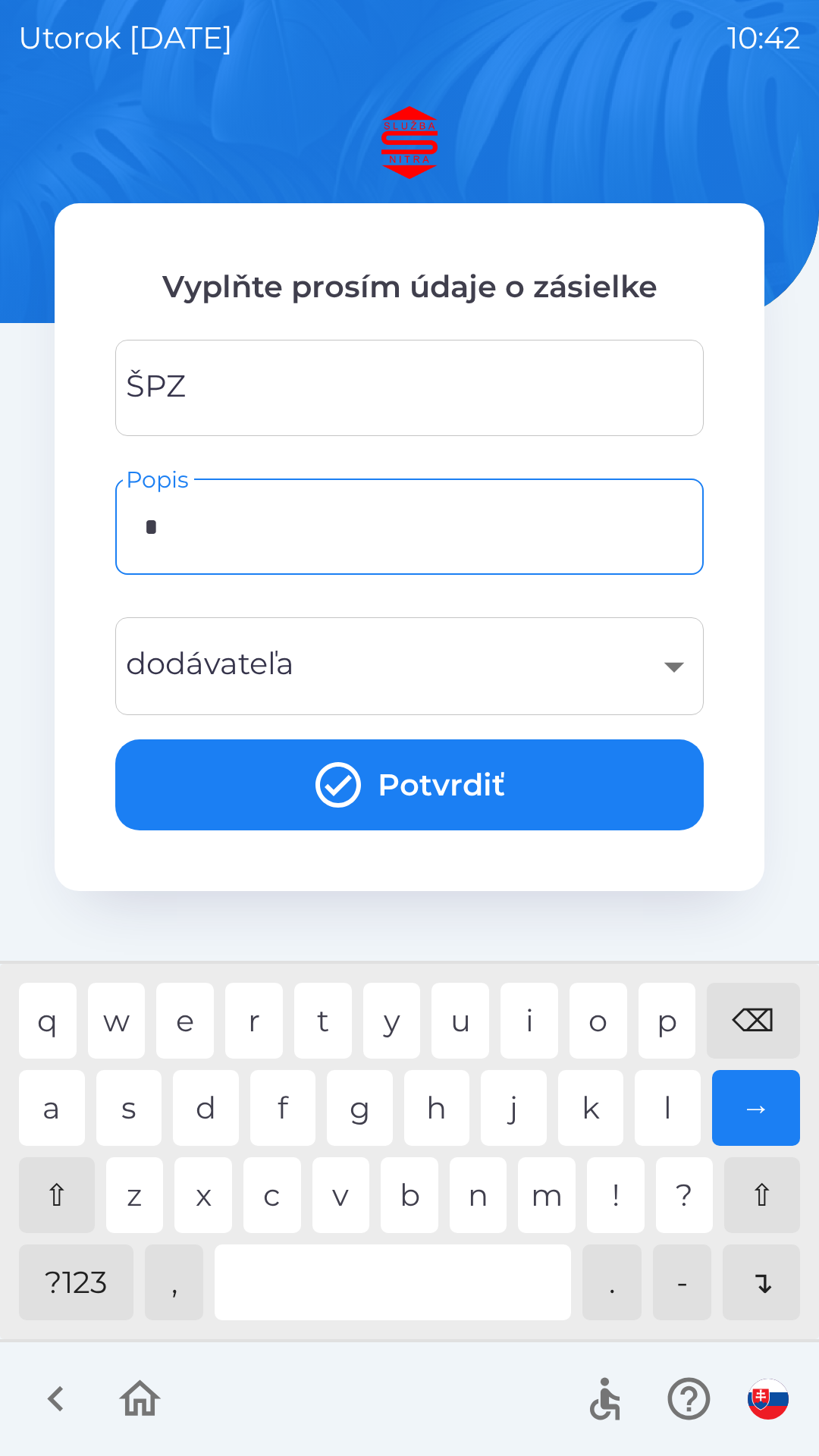
click at [203, 1115] on div "d" at bounding box center [206, 1108] width 66 height 76
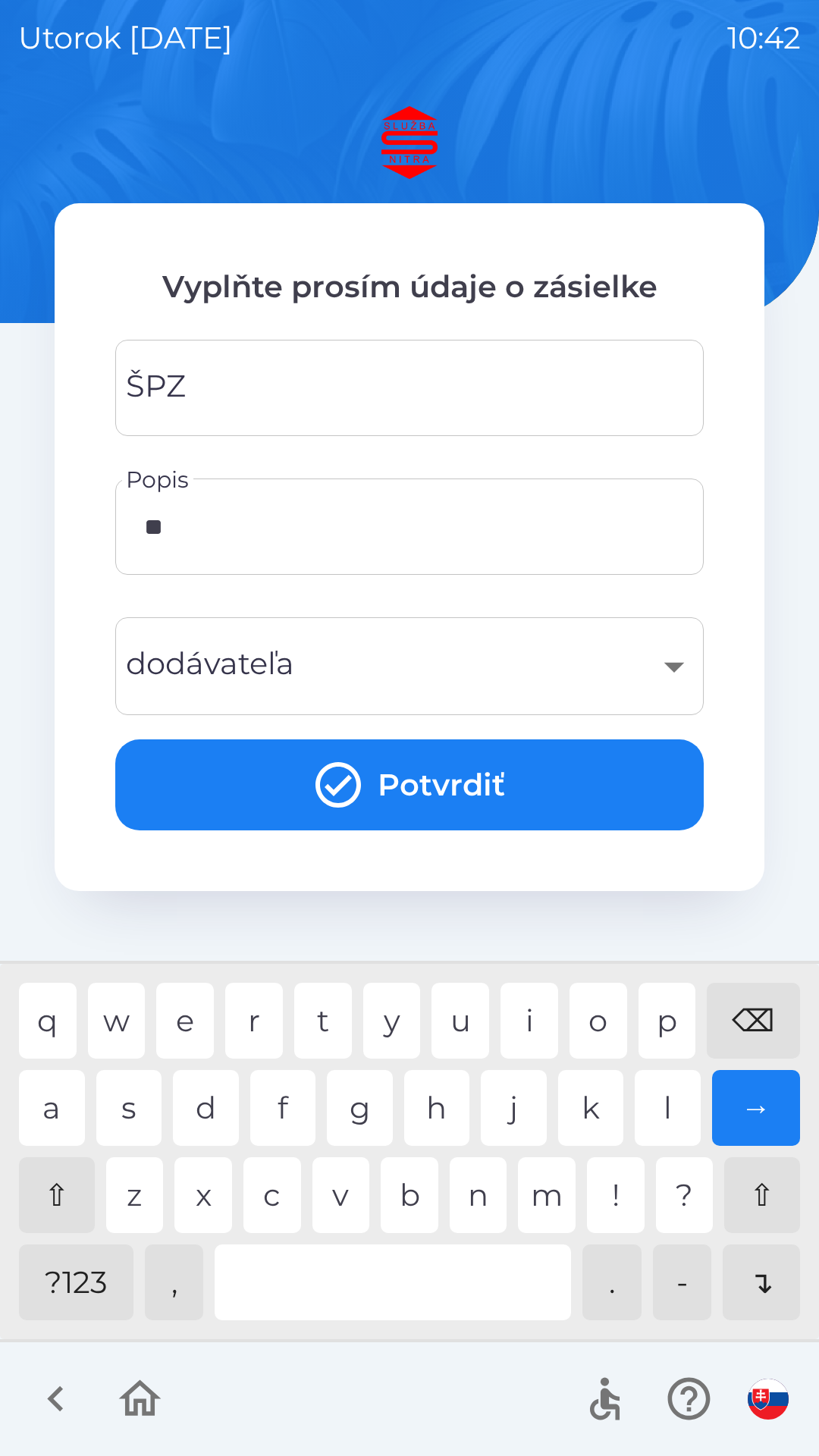
click at [471, 1005] on div "u" at bounding box center [460, 1021] width 58 height 76
click at [190, 1012] on div "e" at bounding box center [185, 1021] width 58 height 76
click at [478, 1198] on div "n" at bounding box center [478, 1195] width 58 height 76
click at [200, 999] on div "e" at bounding box center [185, 1021] width 58 height 76
type input "*********"
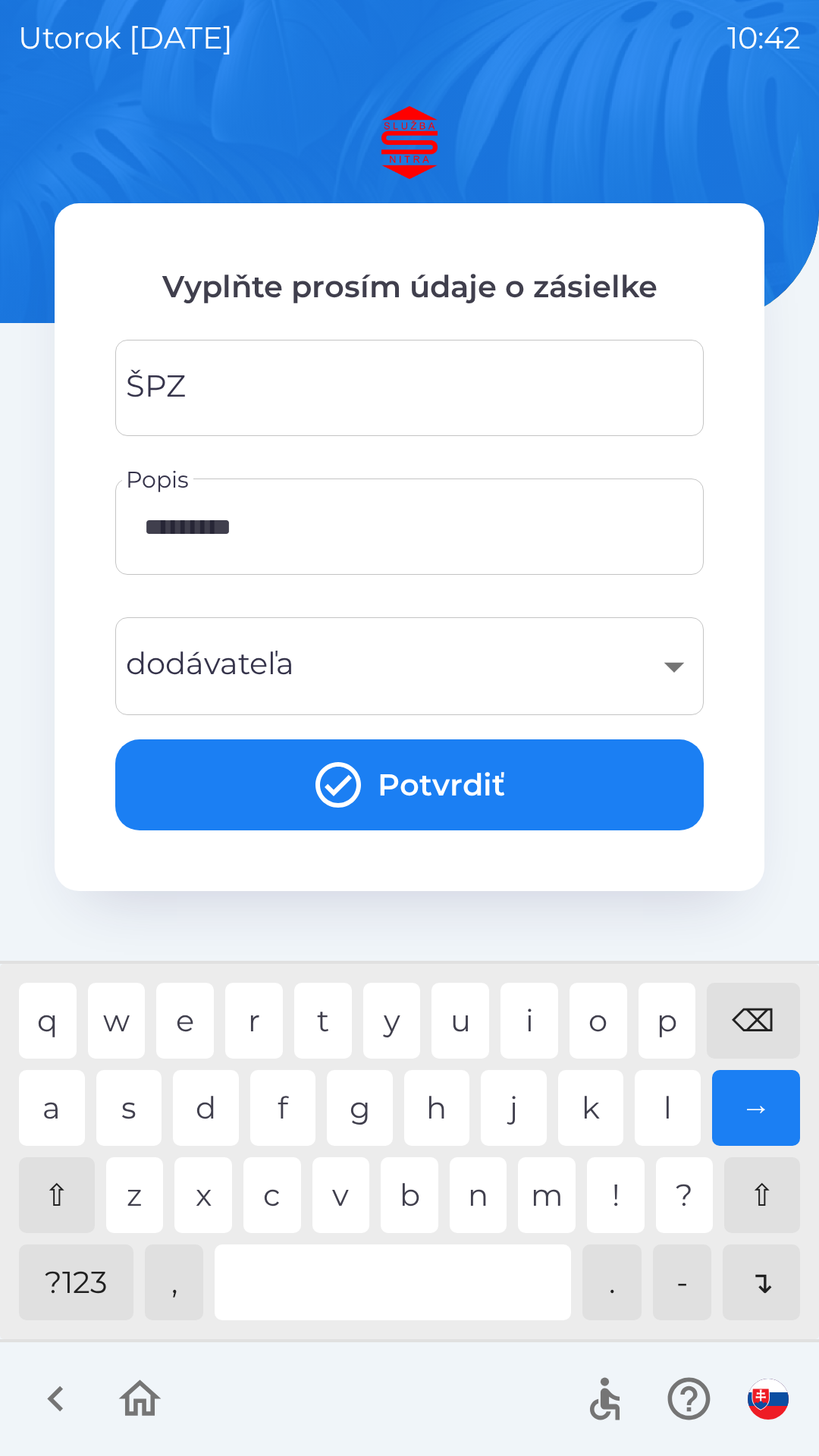
click at [590, 1107] on div "k" at bounding box center [591, 1108] width 66 height 76
click at [188, 393] on input "ŠPZ" at bounding box center [410, 387] width 552 height 60
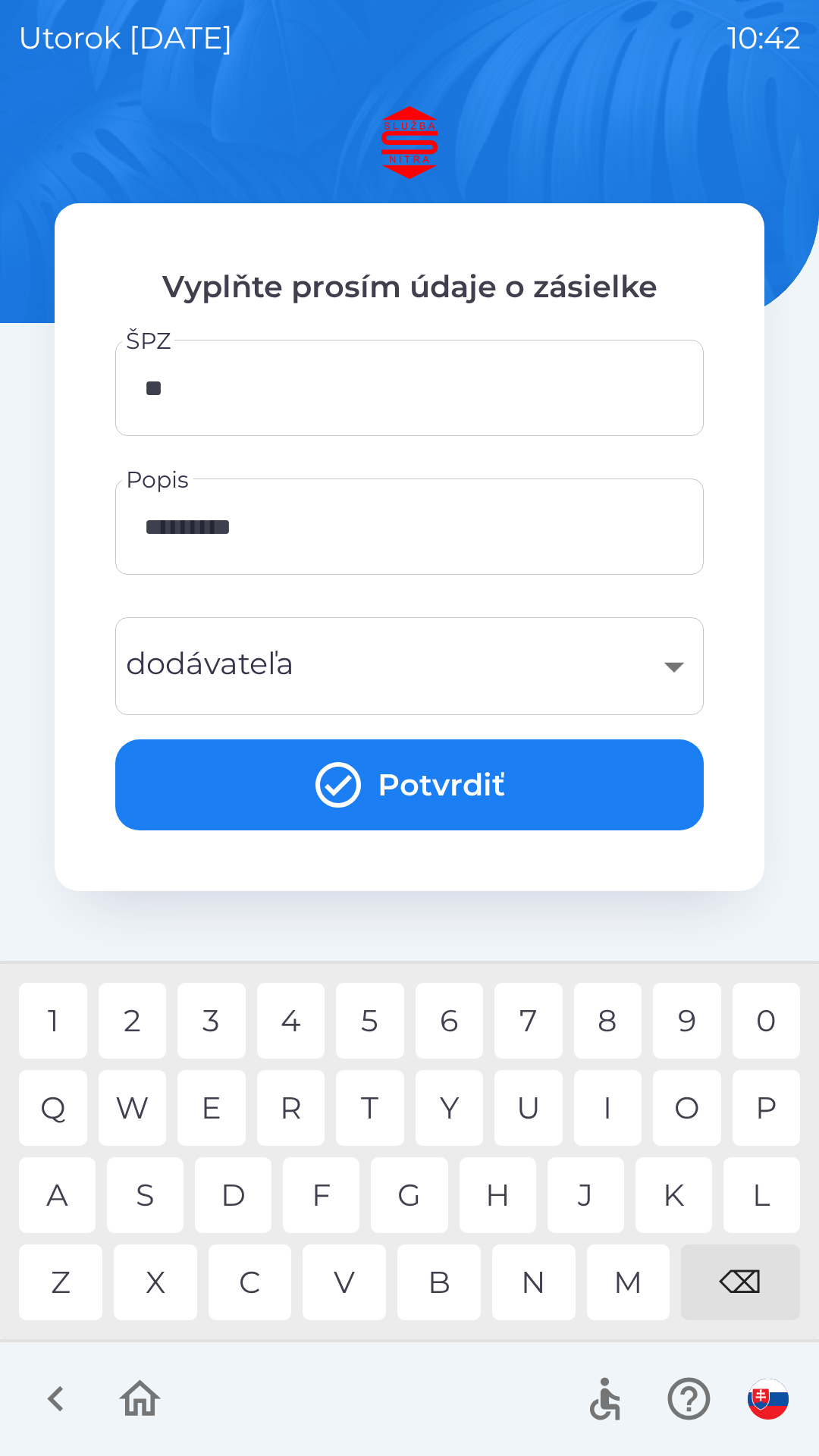
click at [368, 1107] on div "T" at bounding box center [370, 1108] width 68 height 76
click at [58, 1010] on div "1" at bounding box center [53, 1021] width 68 height 76
type input "*******"
click at [234, 677] on div "​" at bounding box center [410, 666] width 552 height 62
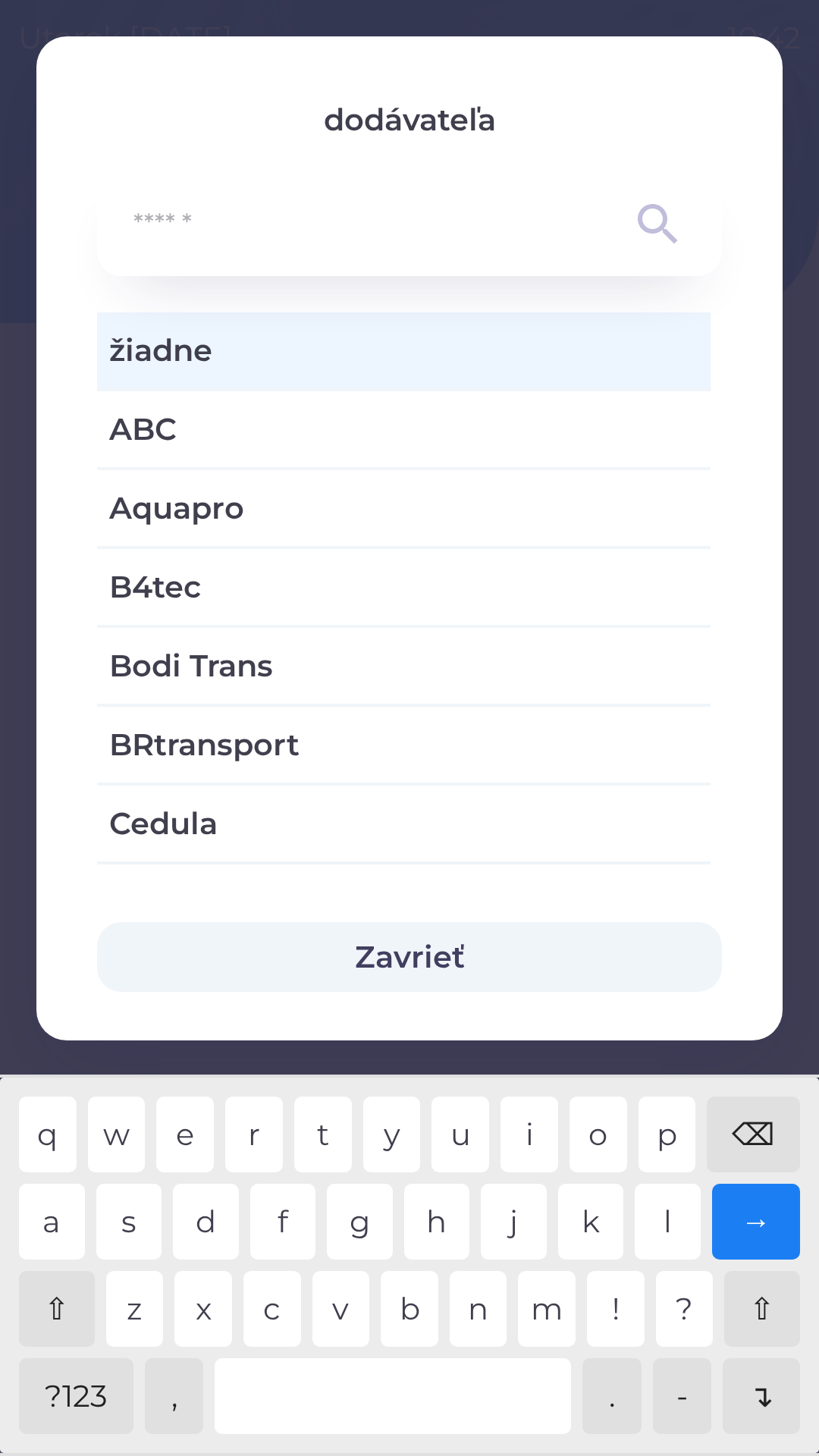
click at [138, 366] on span "žiadne" at bounding box center [404, 350] width 589 height 46
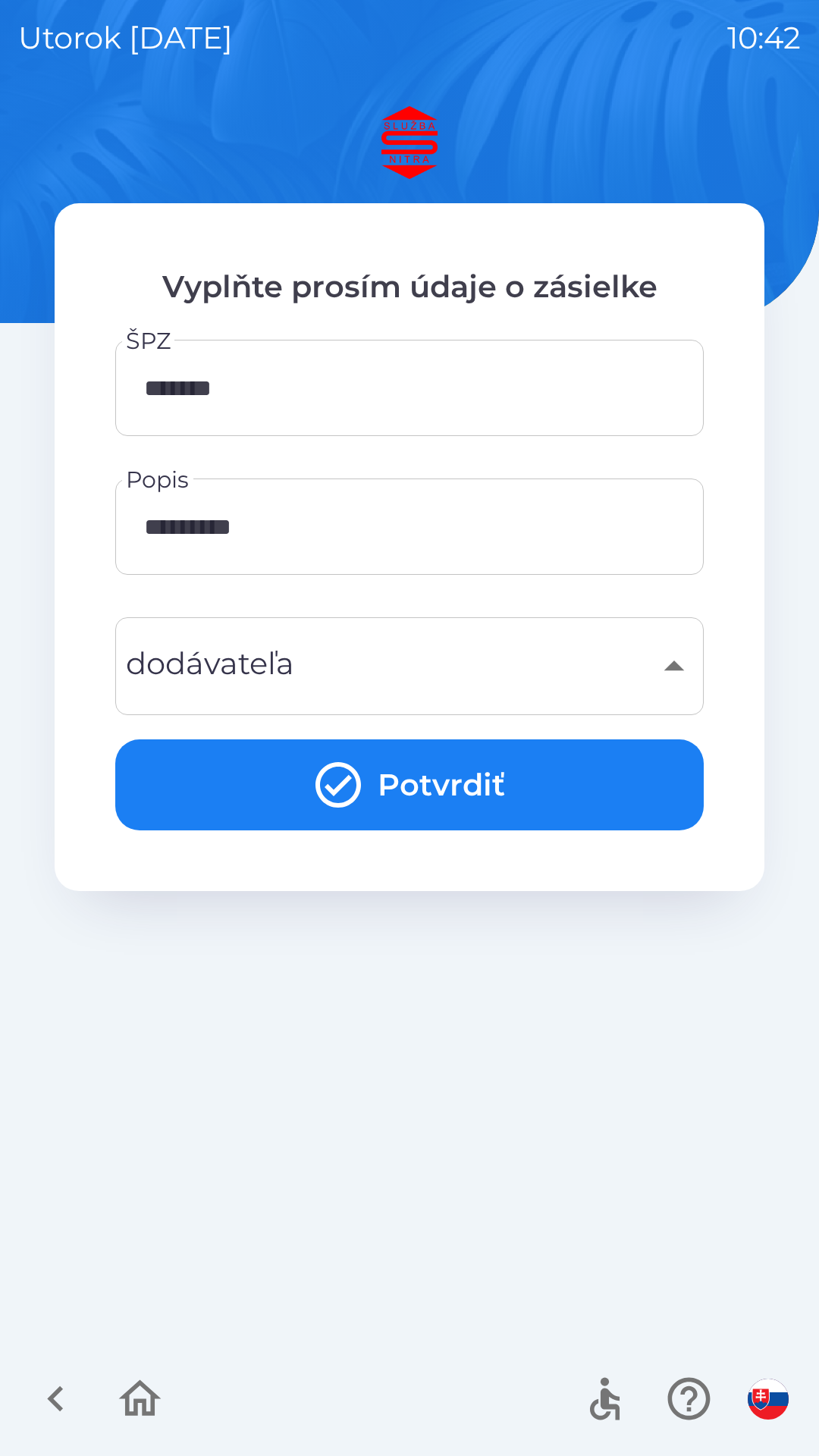
click at [297, 790] on button "Potvrdiť" at bounding box center [410, 785] width 589 height 91
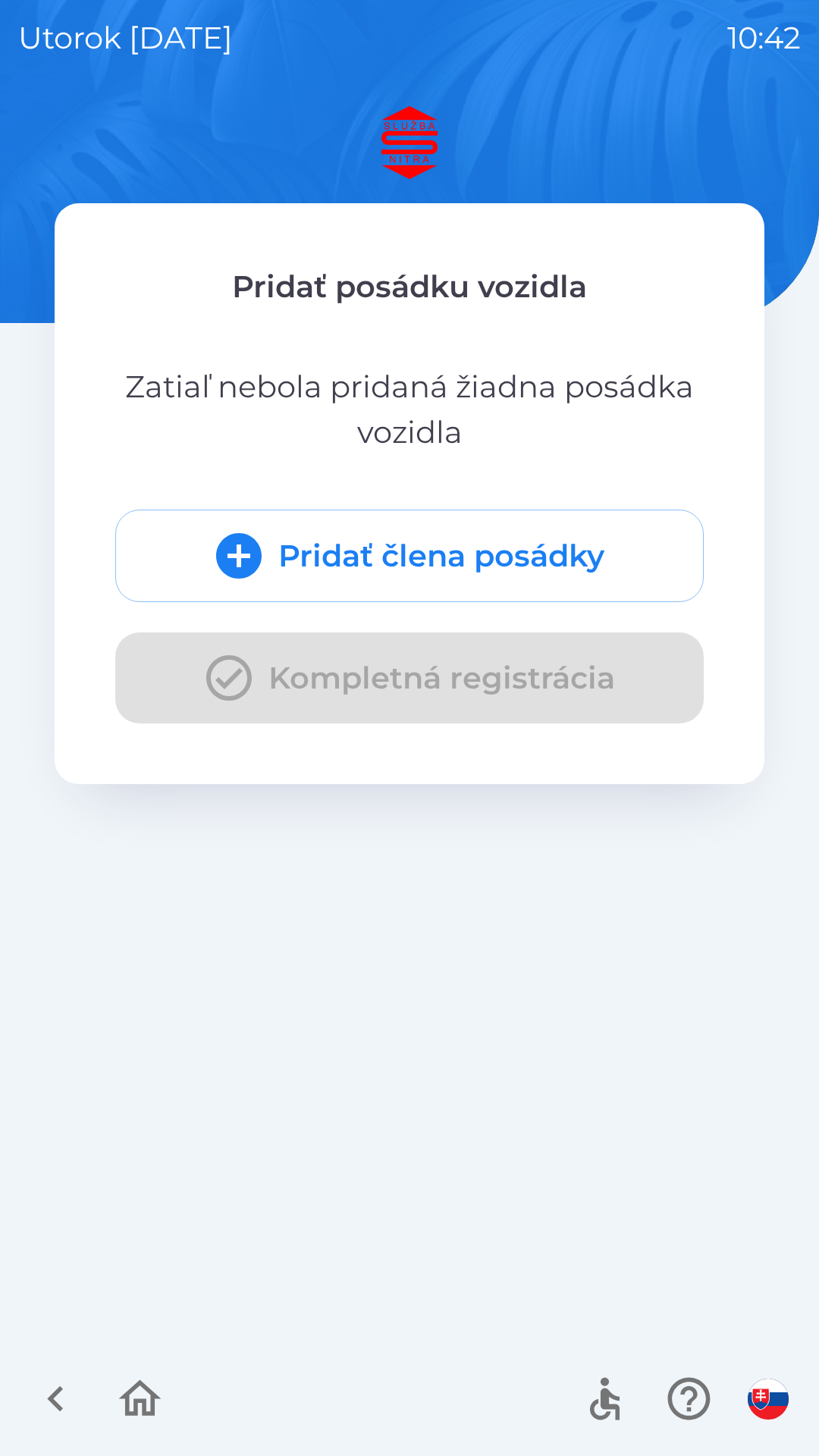
click at [316, 556] on button "Pridať člena posádky" at bounding box center [410, 556] width 589 height 93
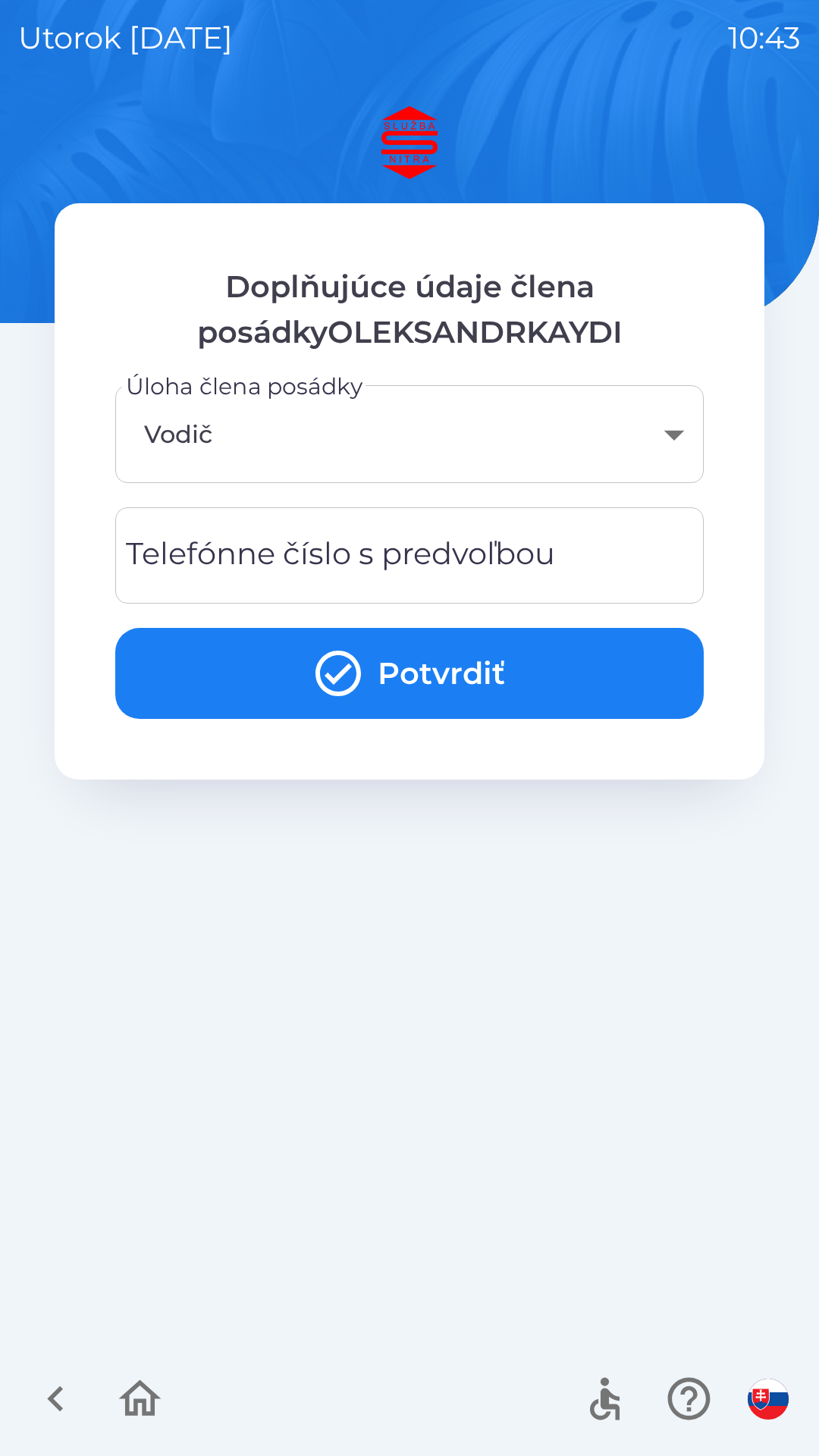
click at [202, 443] on body "utorok [DATE] 10:43 Doplňujúce údaje člena posádkyOLEKSANDRKAYDI Úloha člena po…" at bounding box center [410, 728] width 819 height 1456
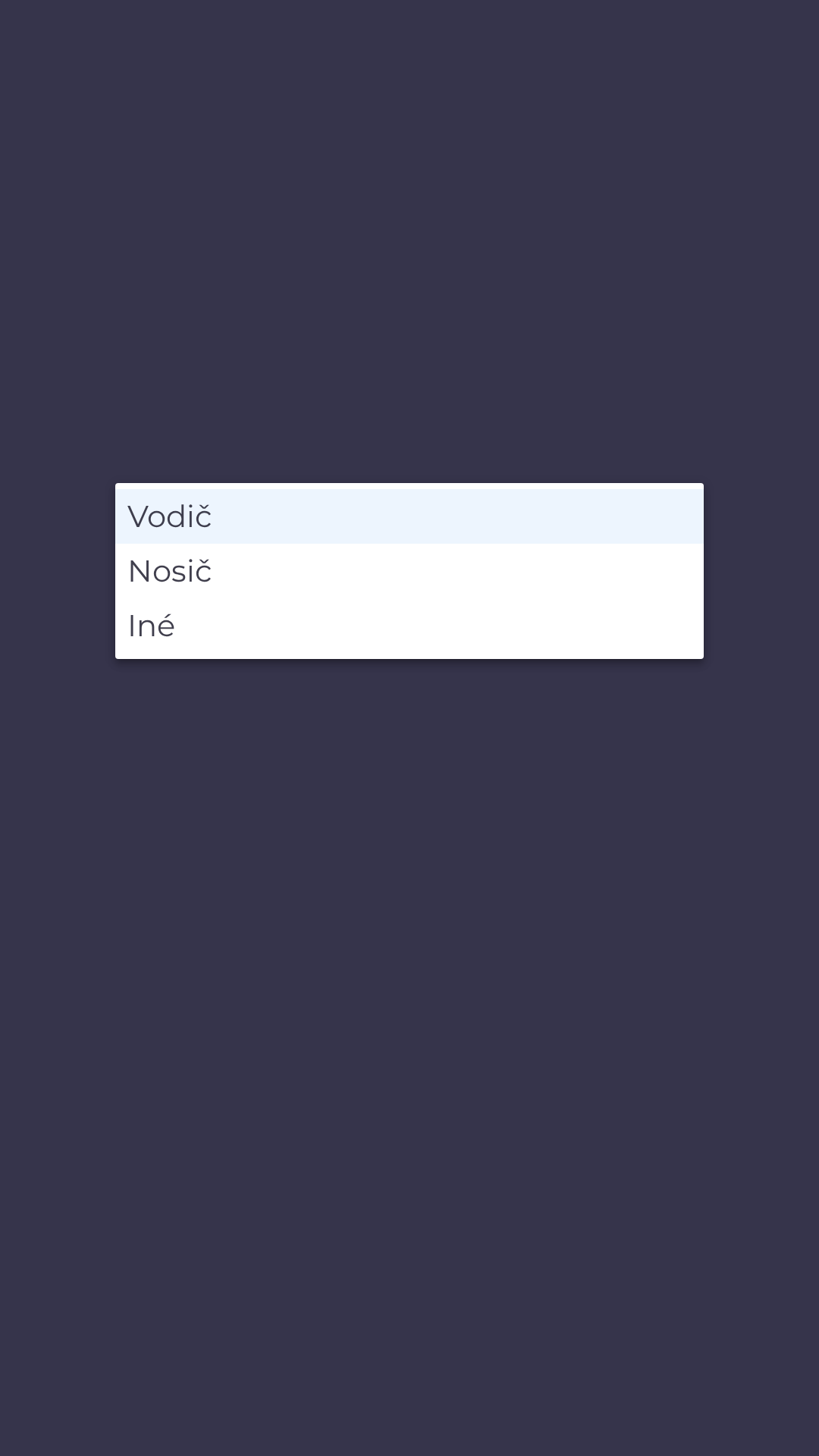
click at [162, 515] on li "Vodič" at bounding box center [410, 516] width 589 height 54
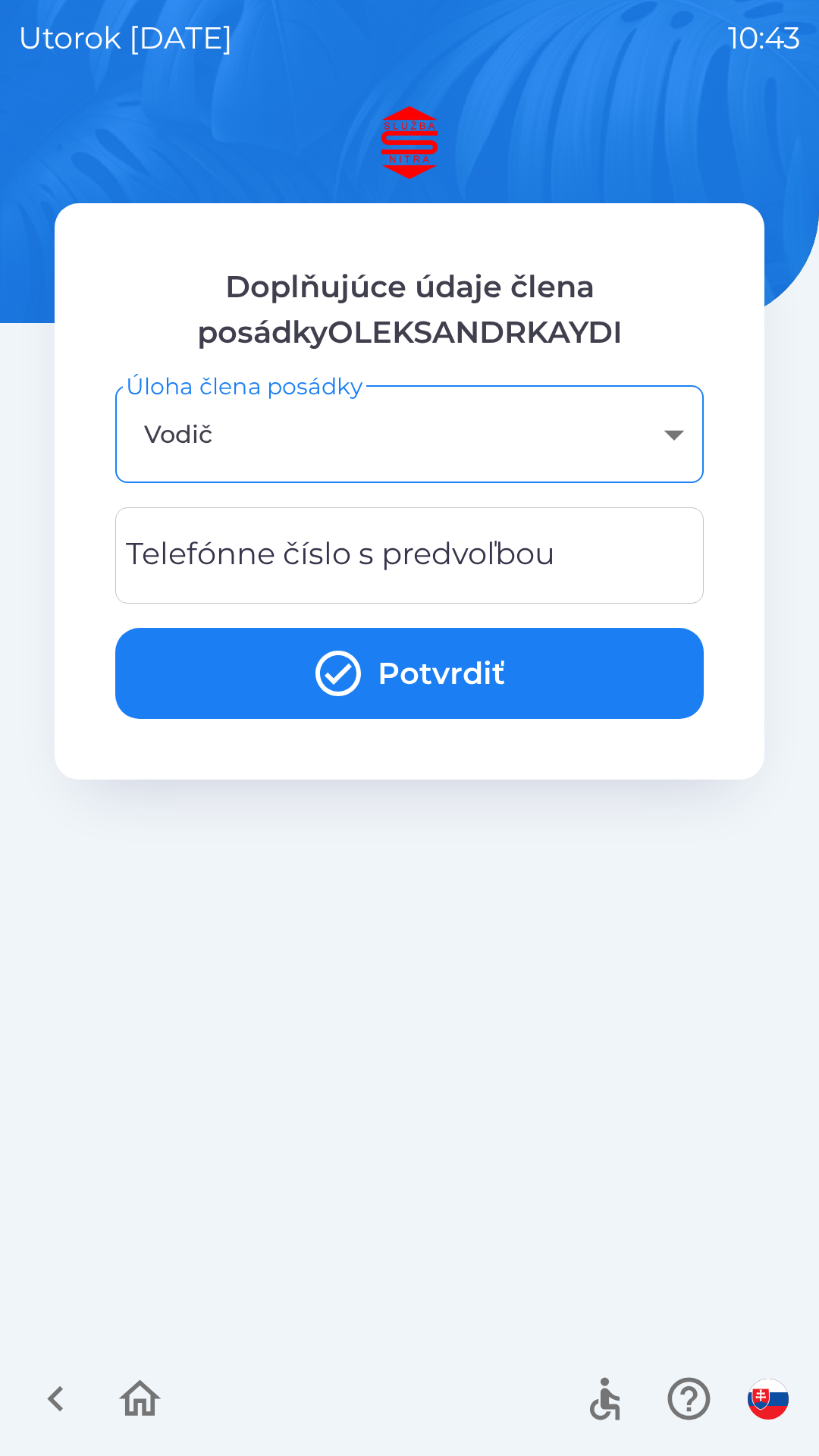
click at [192, 550] on div "Telefónne číslo s predvoľbou Telefónne číslo s predvoľbou" at bounding box center [410, 555] width 589 height 96
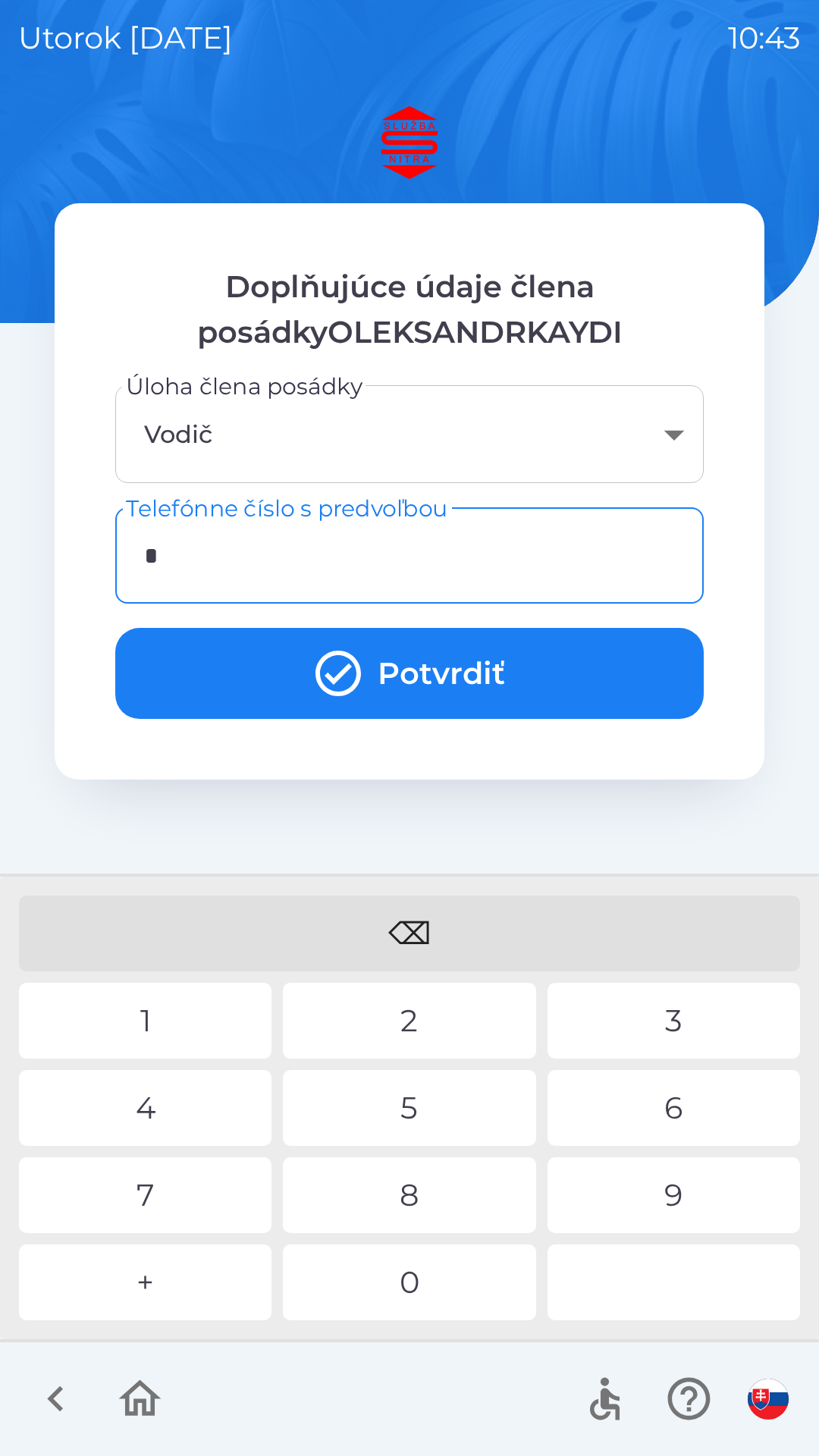
click at [146, 1289] on div "+" at bounding box center [146, 1282] width 253 height 76
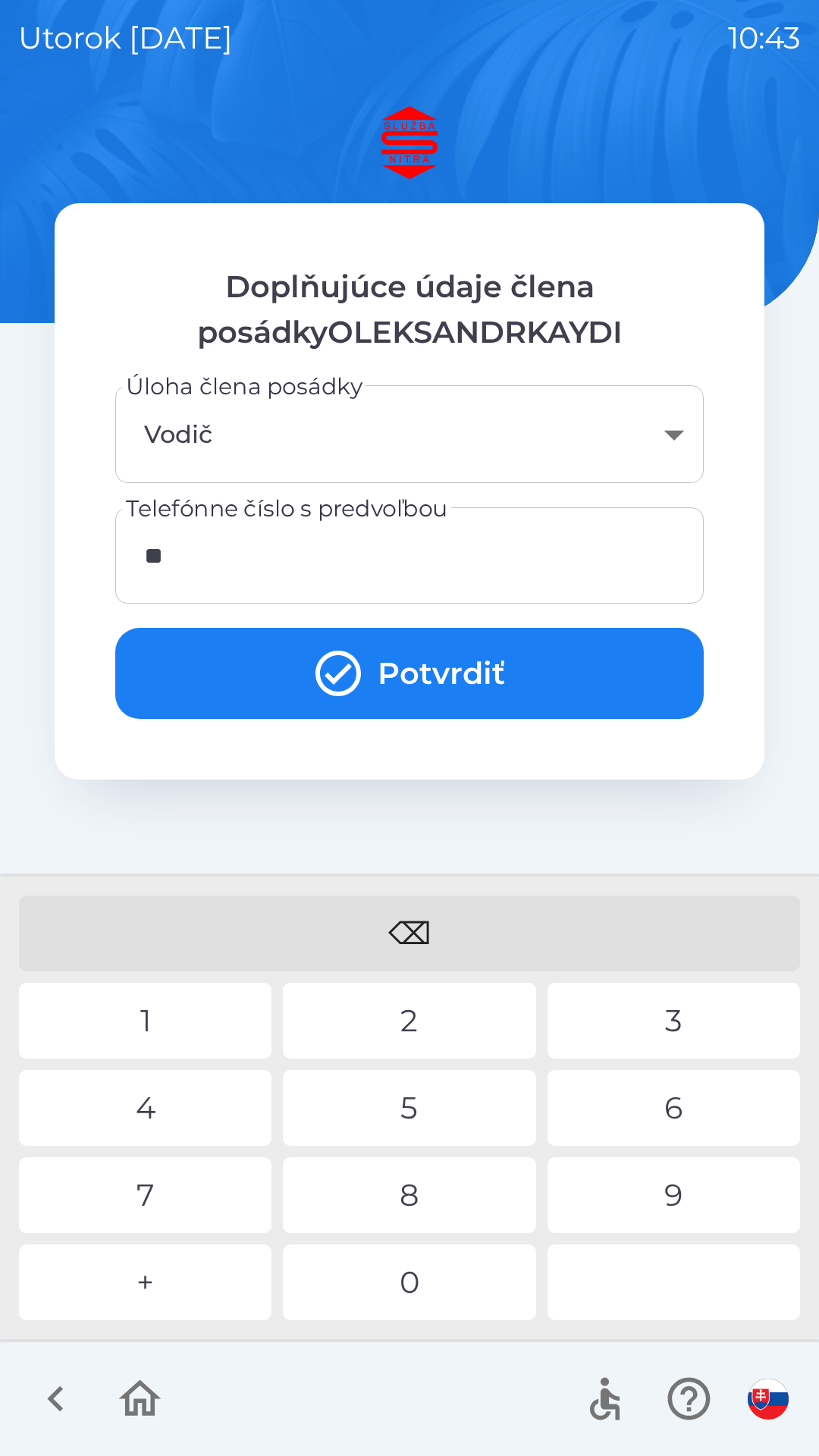
click at [139, 1110] on div "4" at bounding box center [146, 1108] width 253 height 76
click at [378, 1103] on div "5" at bounding box center [410, 1108] width 253 height 76
click at [169, 1020] on div "1" at bounding box center [146, 1021] width 253 height 76
click at [162, 1192] on div "7" at bounding box center [146, 1195] width 253 height 76
type input "**********"
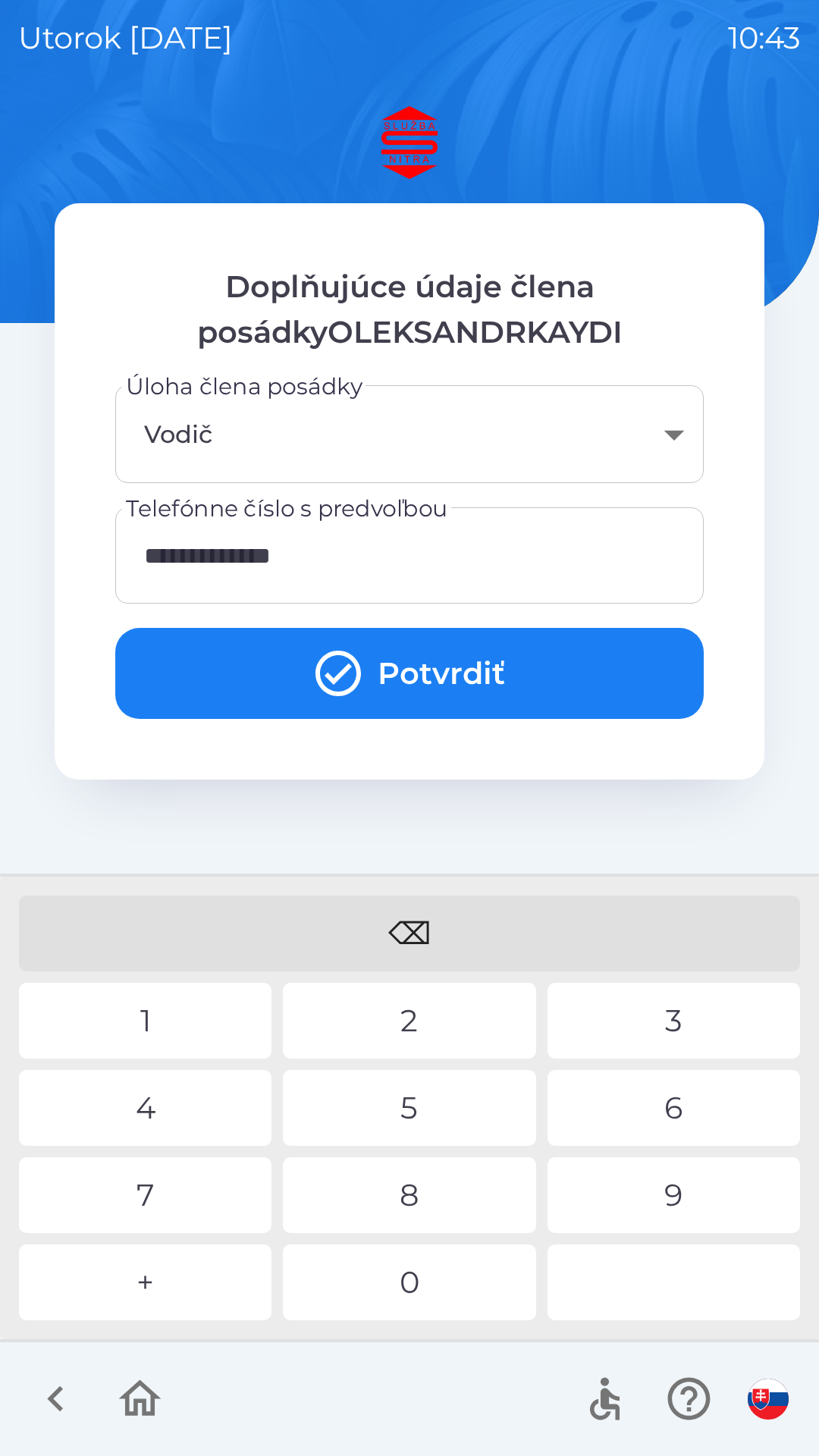
click at [291, 681] on button "Potvrdiť" at bounding box center [410, 674] width 589 height 91
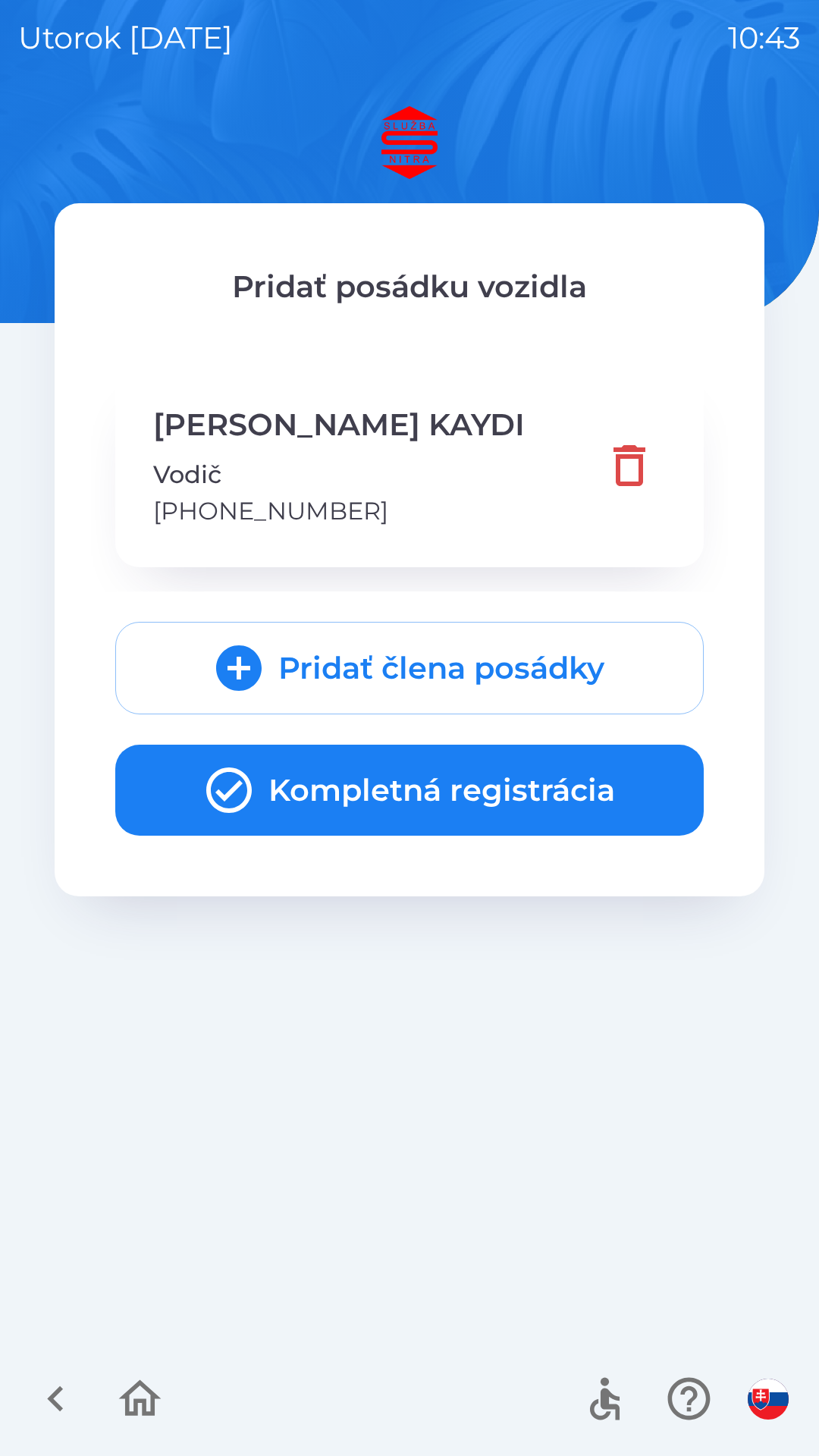
click at [279, 779] on button "Kompletná registrácia" at bounding box center [410, 790] width 589 height 91
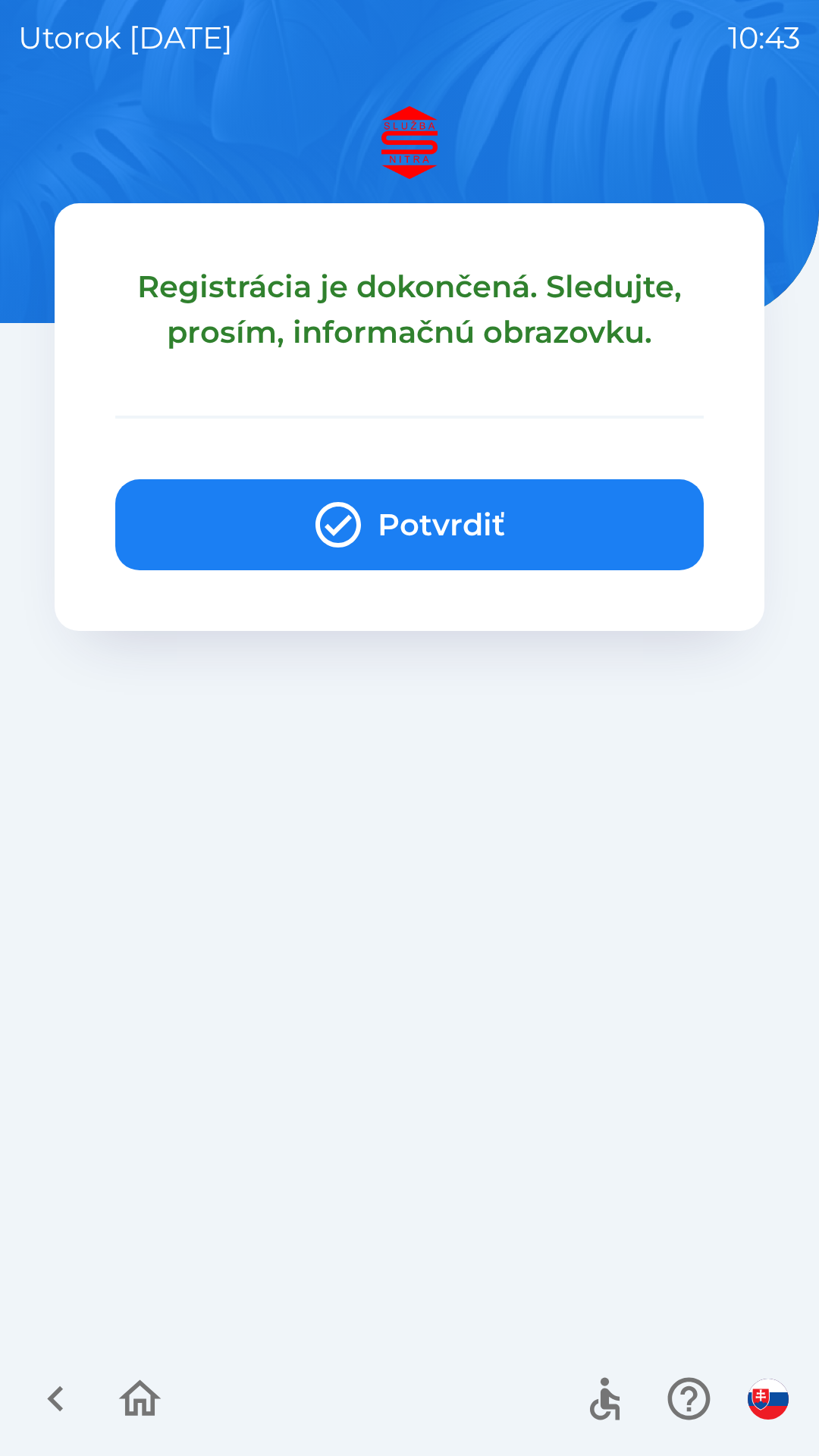
click at [269, 538] on button "Potvrdiť" at bounding box center [410, 525] width 589 height 91
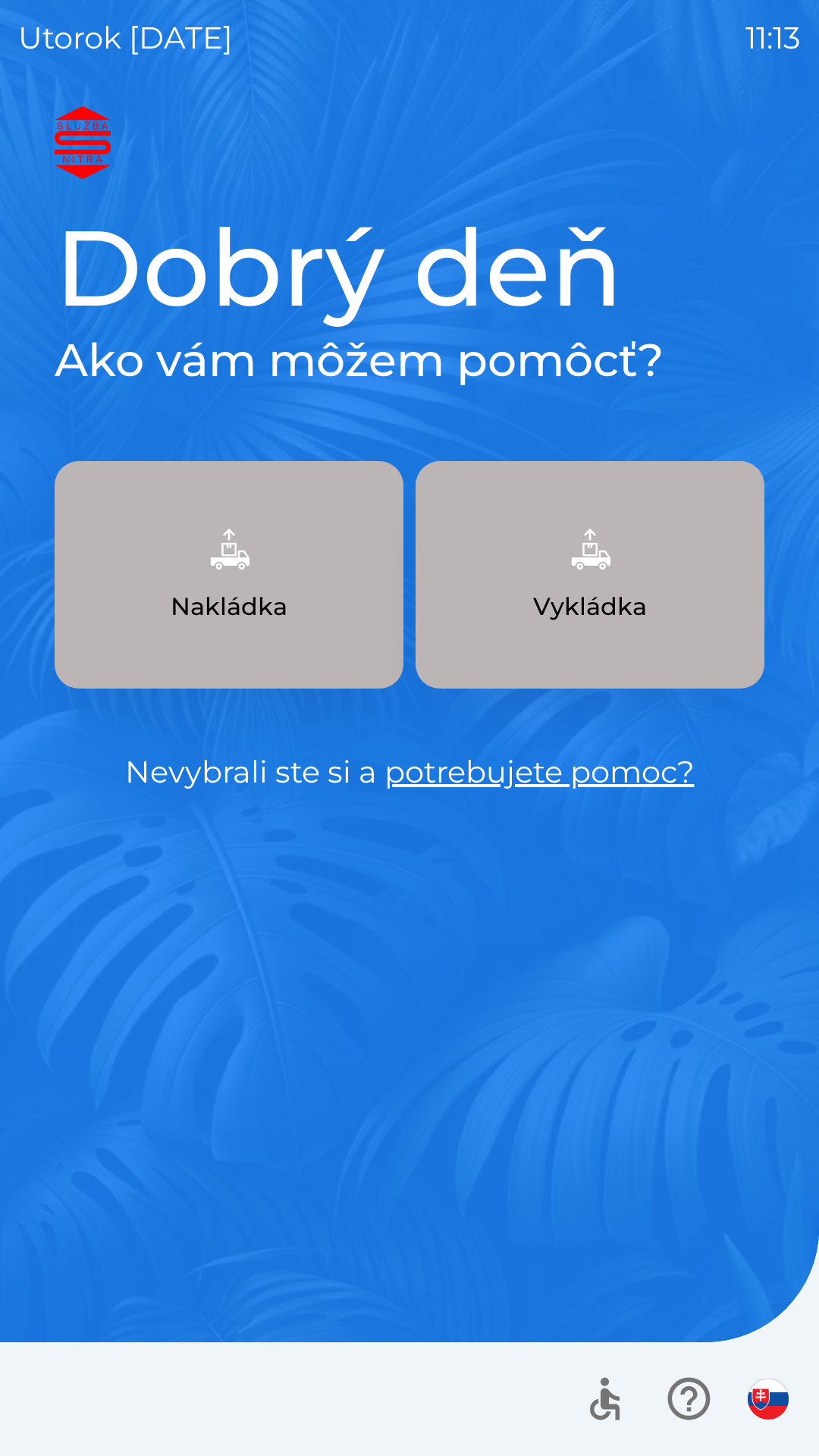
click at [541, 566] on button "Vykládka" at bounding box center [589, 574] width 349 height 227
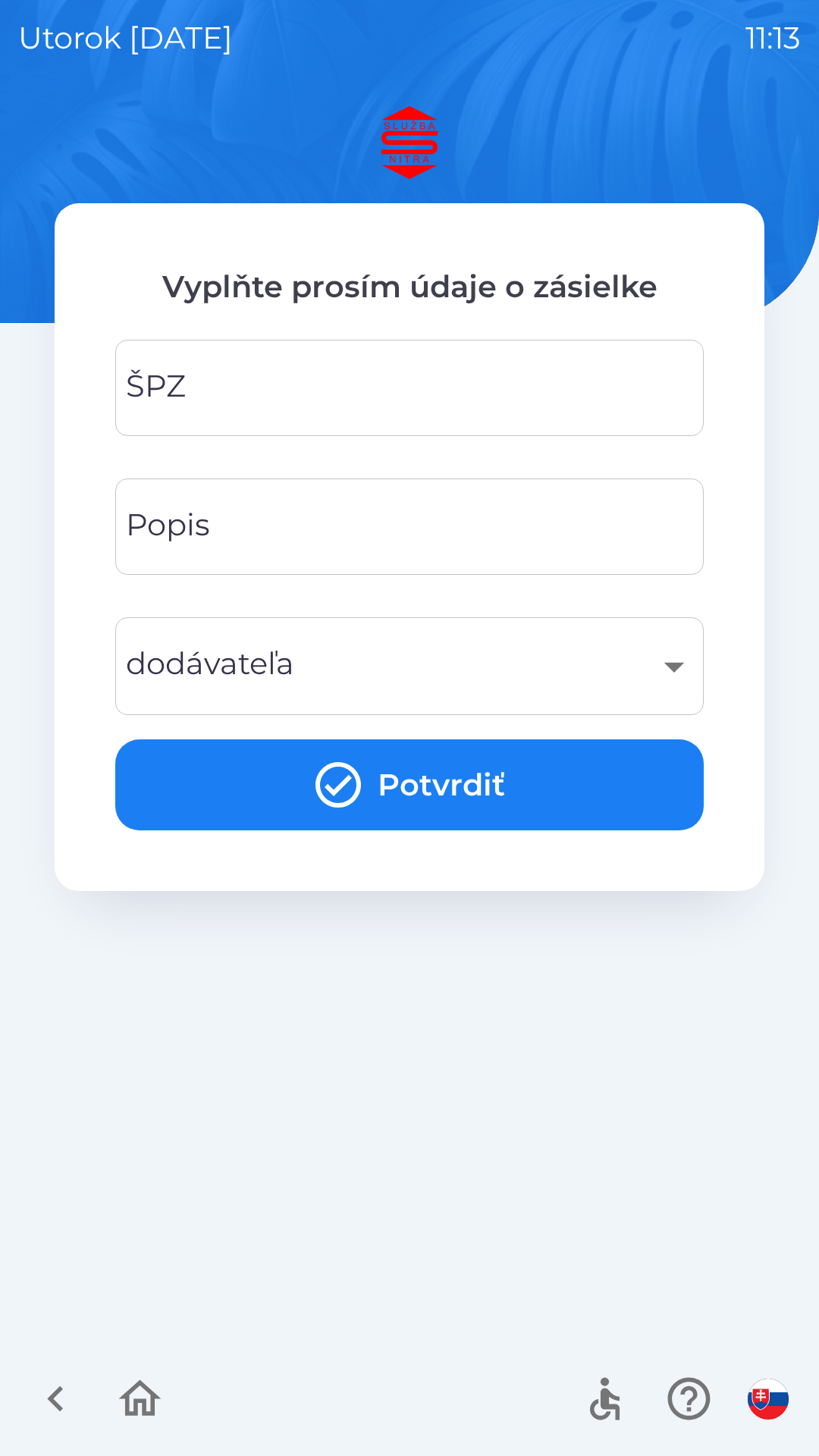
click at [236, 374] on input "ŠPZ" at bounding box center [410, 387] width 552 height 60
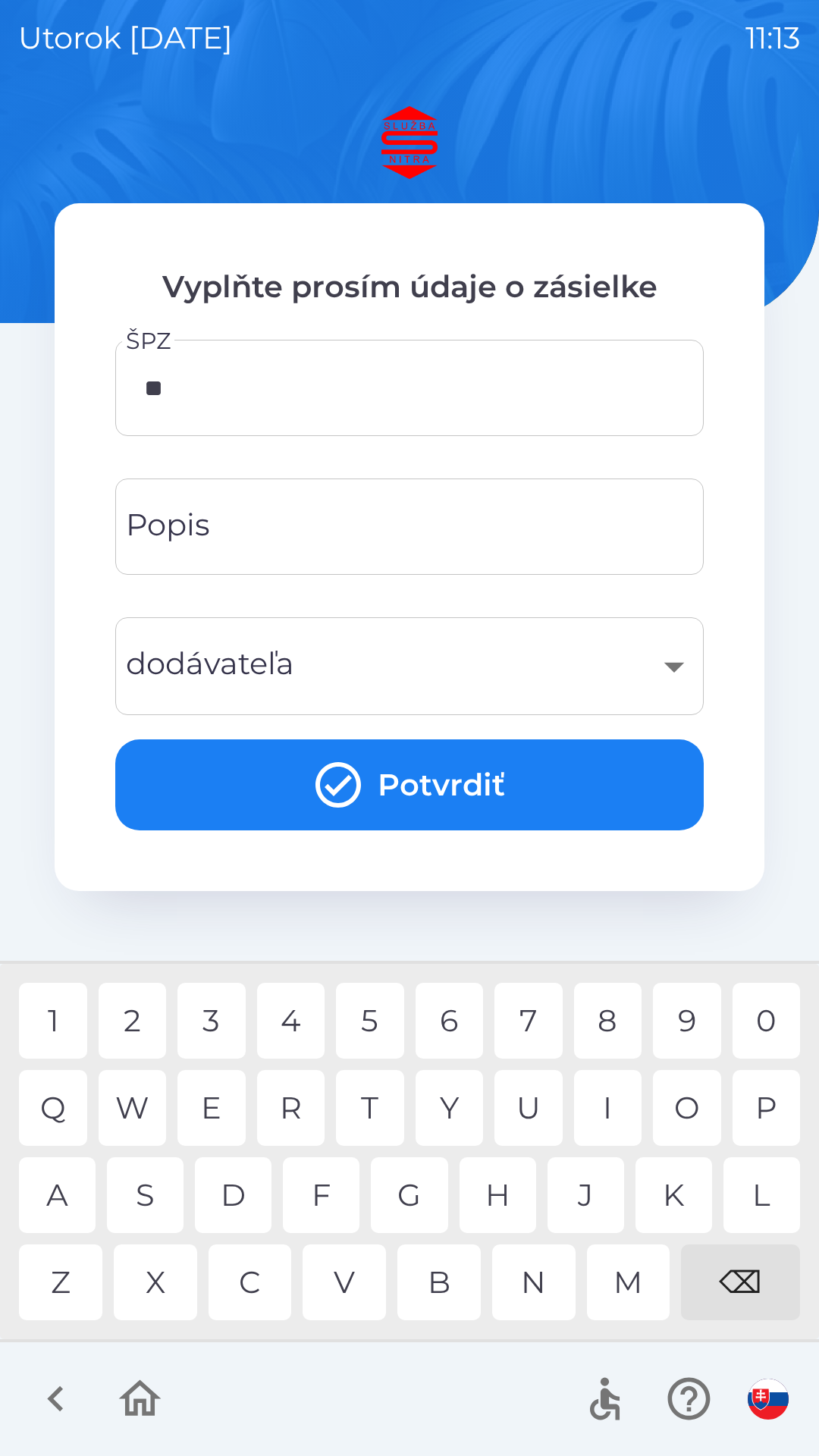
click at [286, 1103] on div "R" at bounding box center [290, 1108] width 68 height 76
click at [221, 1026] on div "3" at bounding box center [211, 1021] width 68 height 76
click at [763, 1020] on div "0" at bounding box center [766, 1021] width 68 height 76
click at [760, 1185] on div "L" at bounding box center [761, 1195] width 77 height 76
type input "*******"
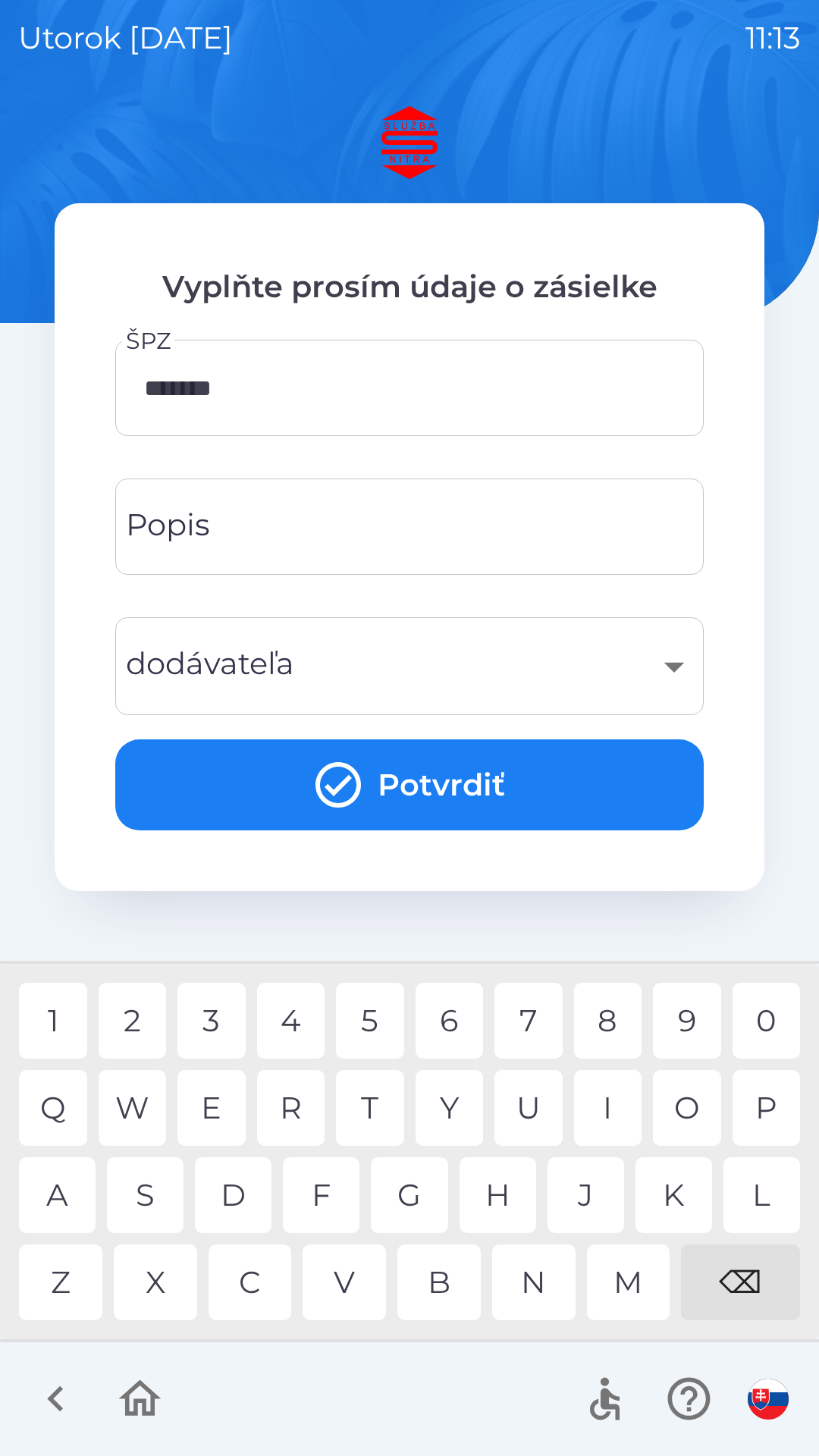
click at [229, 1195] on div "D" at bounding box center [234, 1195] width 77 height 76
click at [257, 765] on button "Potvrdiť" at bounding box center [410, 785] width 589 height 91
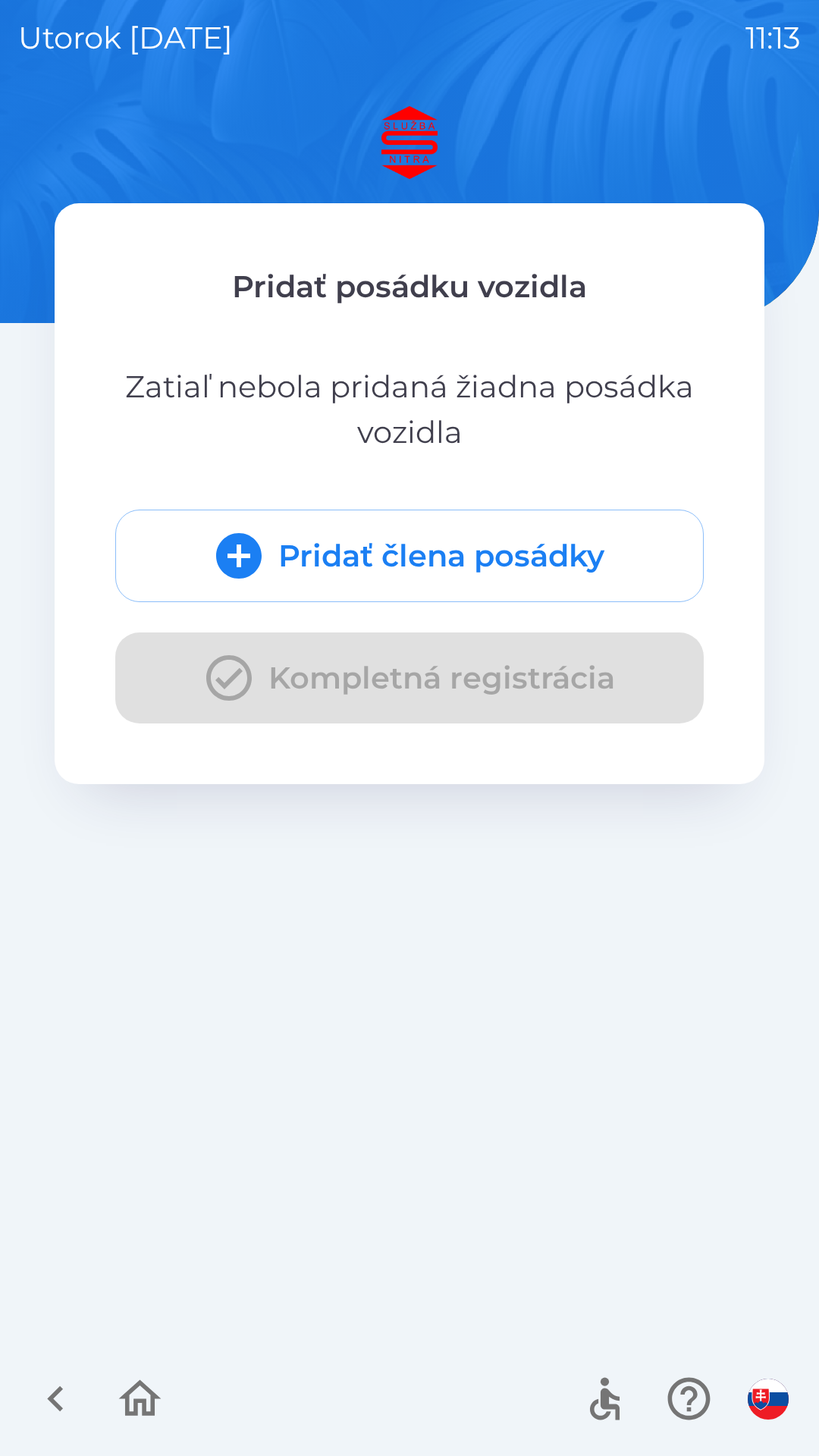
click at [337, 561] on button "Pridať člena posádky" at bounding box center [410, 556] width 589 height 93
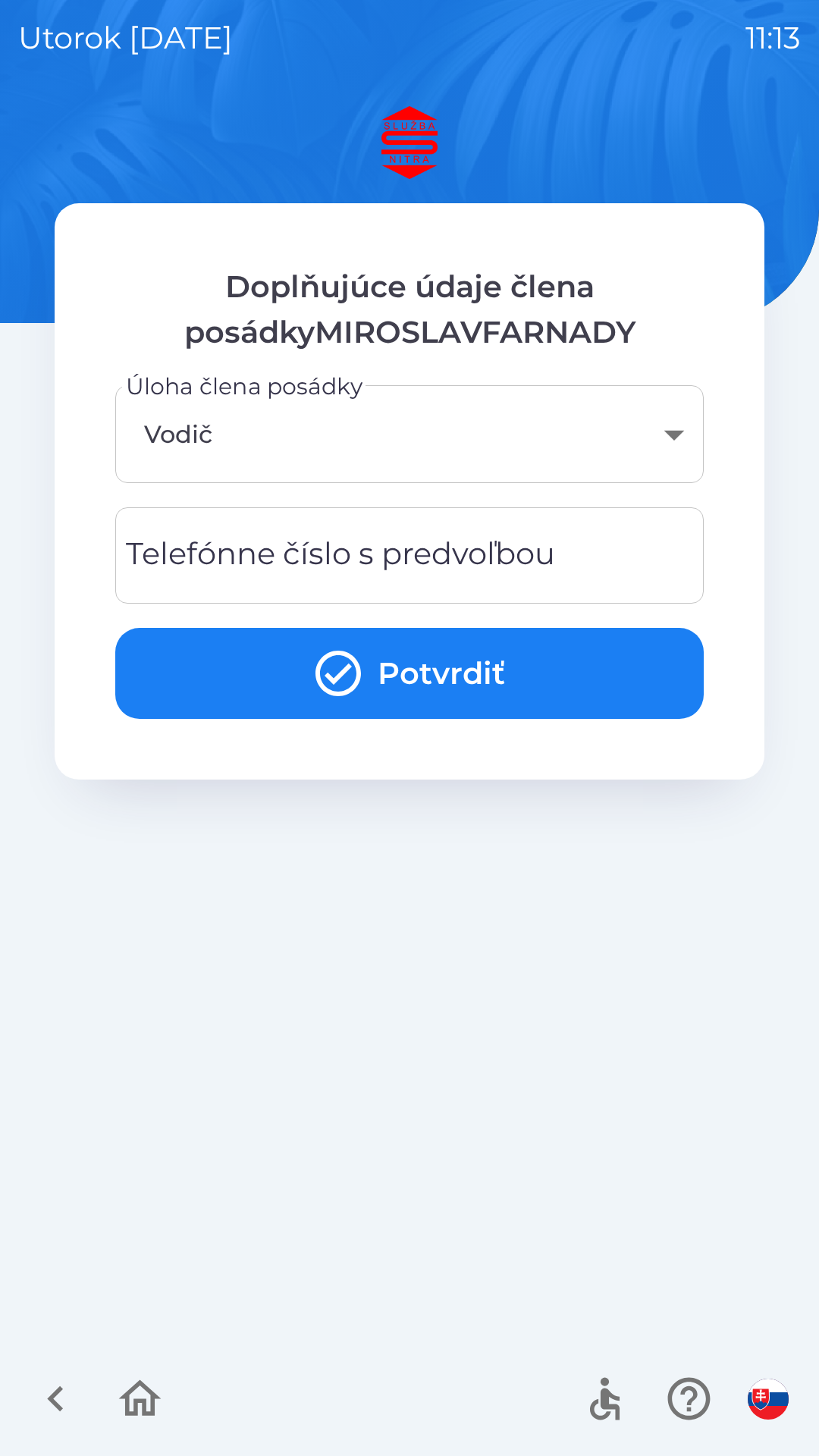
click at [362, 681] on icon "submit" at bounding box center [338, 674] width 54 height 54
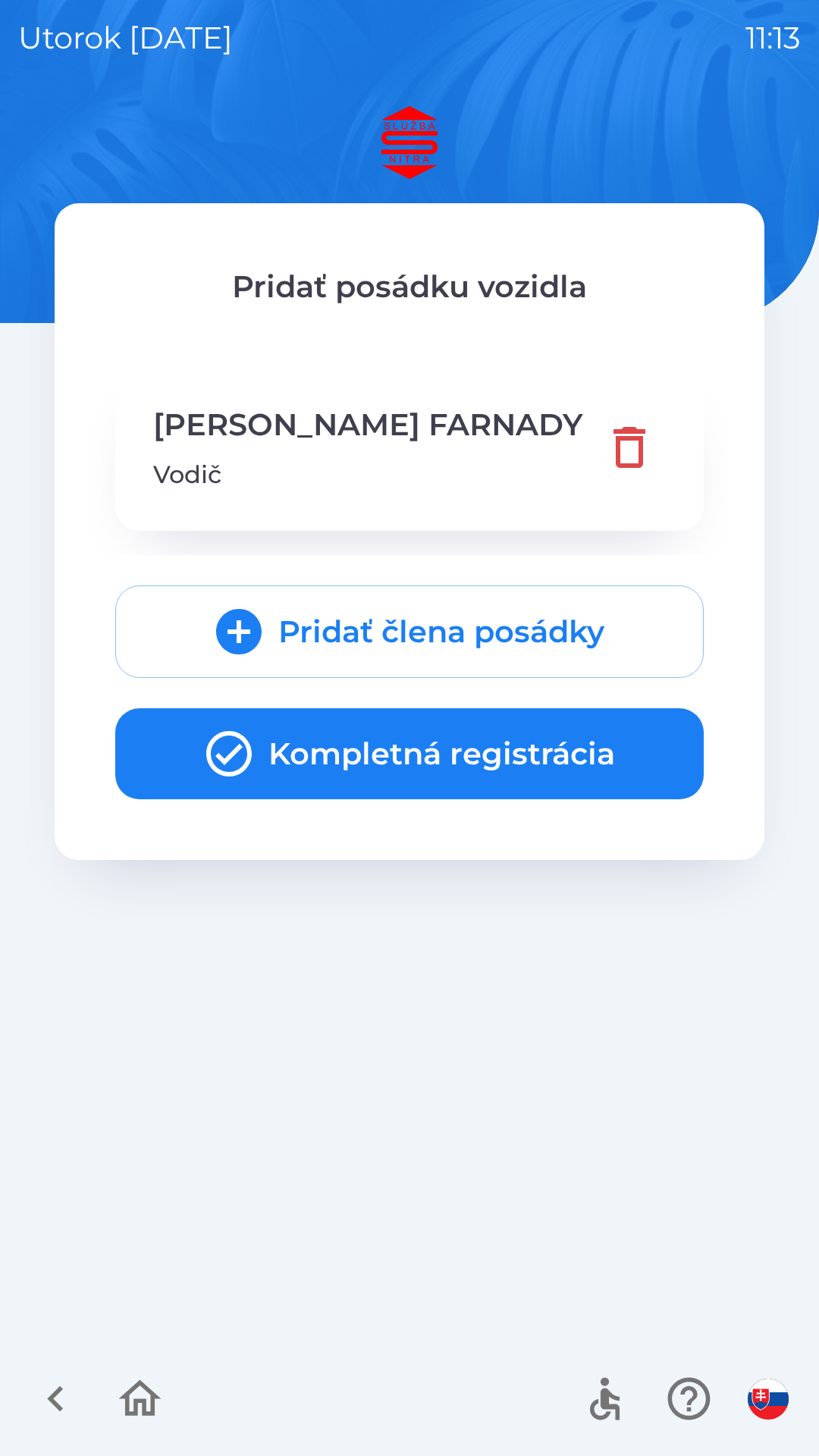
click at [378, 752] on button "Kompletná registrácia" at bounding box center [410, 754] width 589 height 91
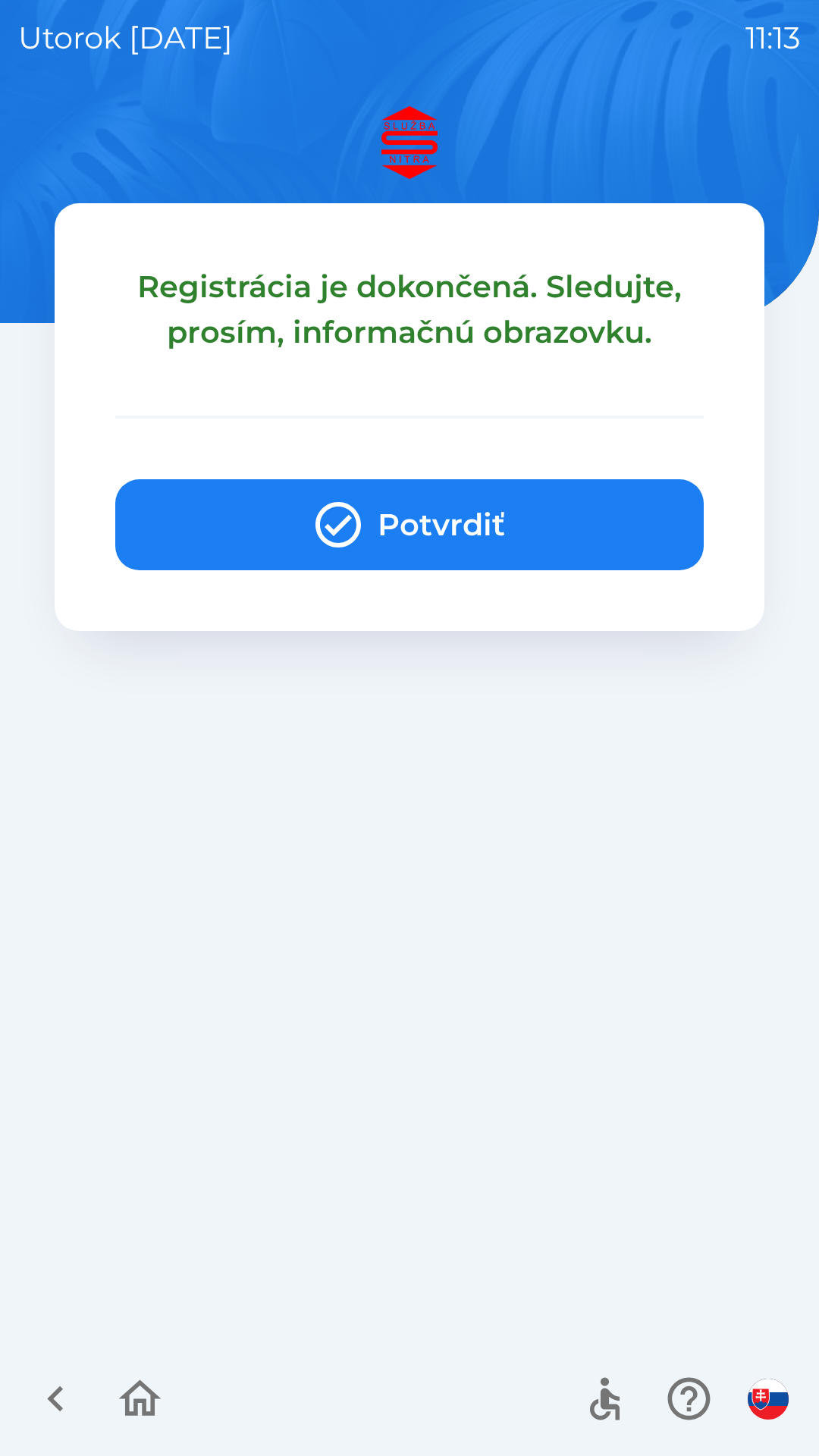
click at [402, 503] on button "Potvrdiť" at bounding box center [410, 525] width 589 height 91
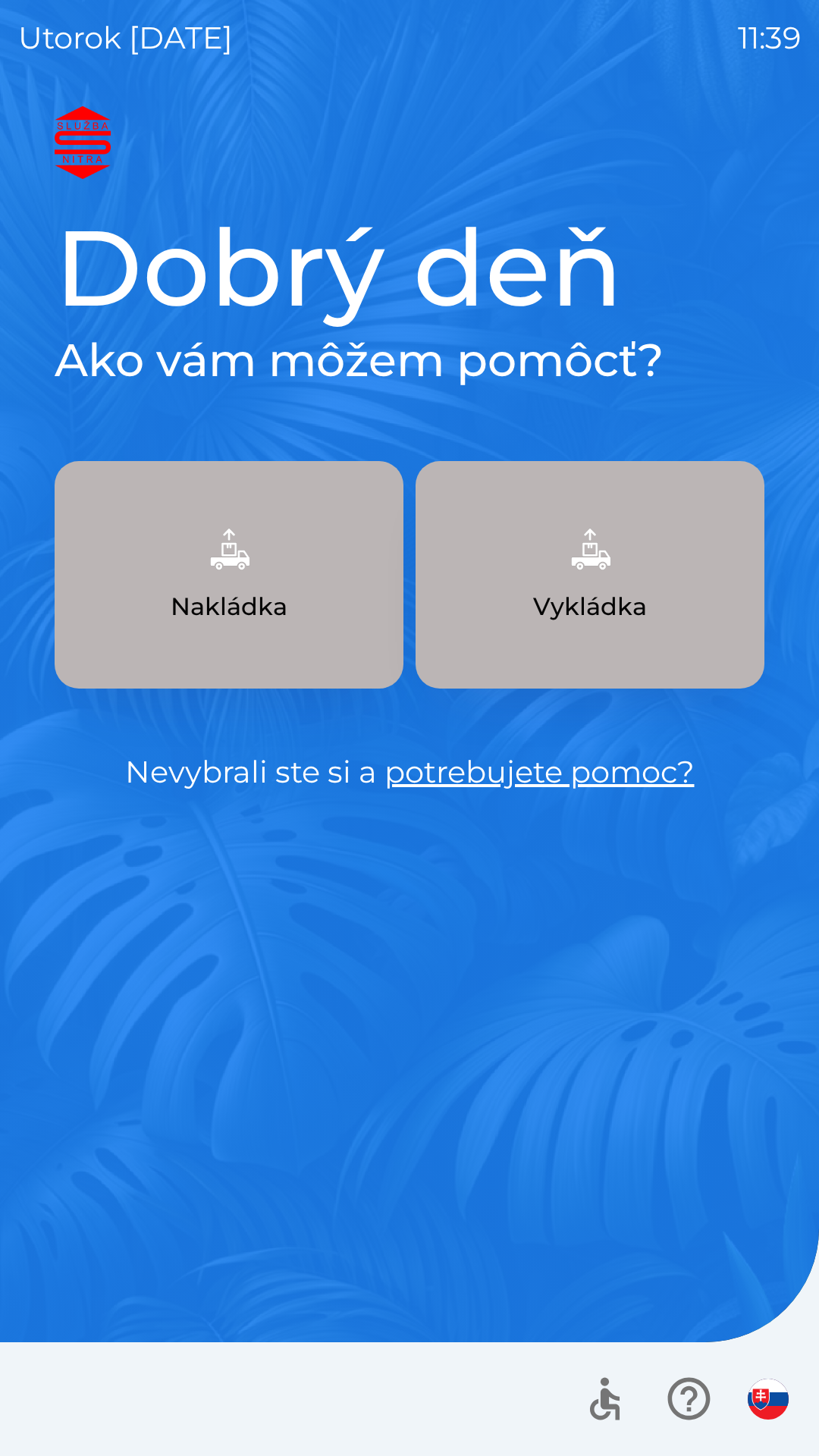
click at [266, 575] on button "Nakládka" at bounding box center [229, 574] width 349 height 227
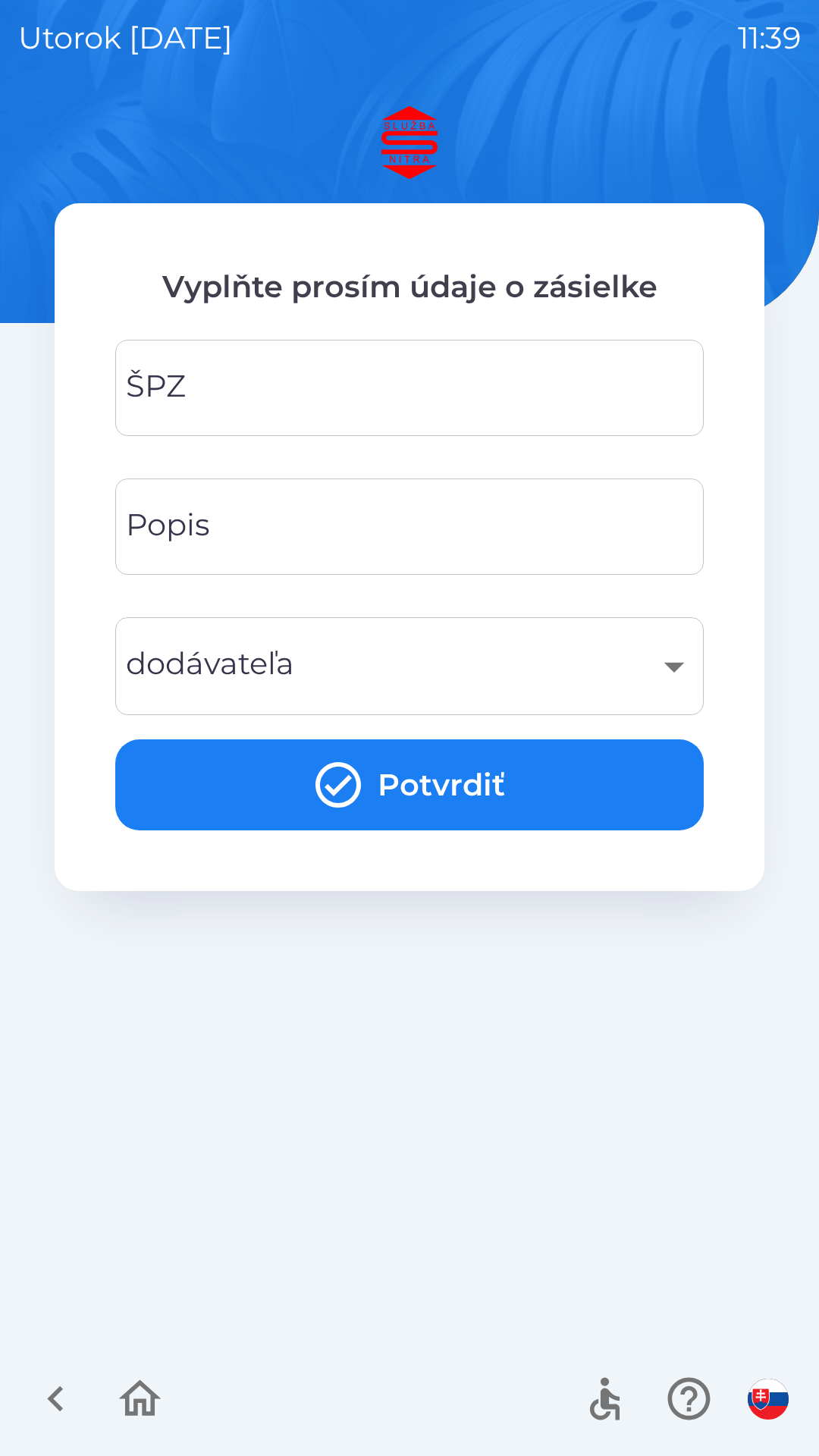
click at [307, 404] on input "ŠPZ" at bounding box center [410, 387] width 552 height 60
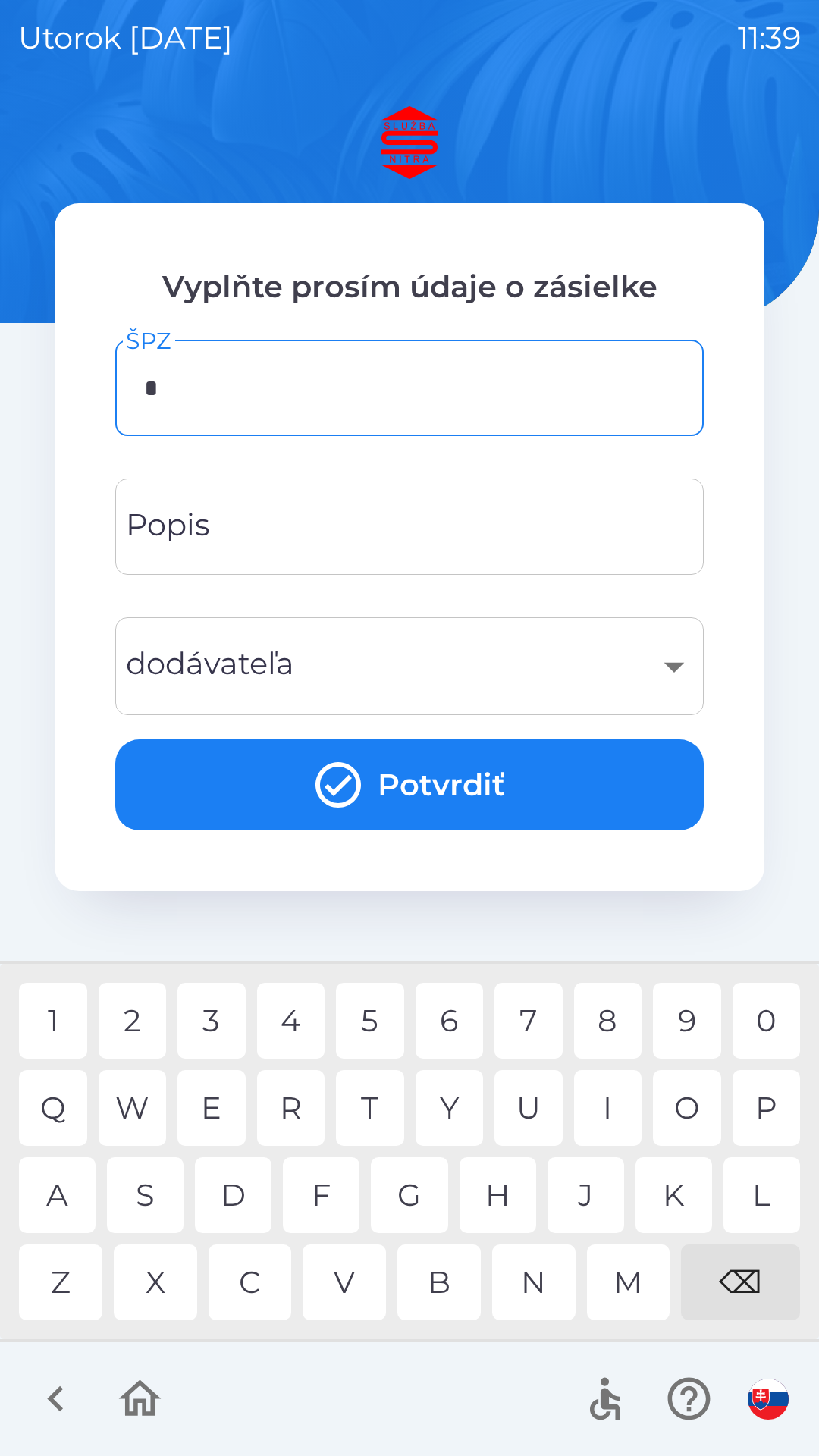
click at [541, 1275] on div "N" at bounding box center [533, 1282] width 83 height 76
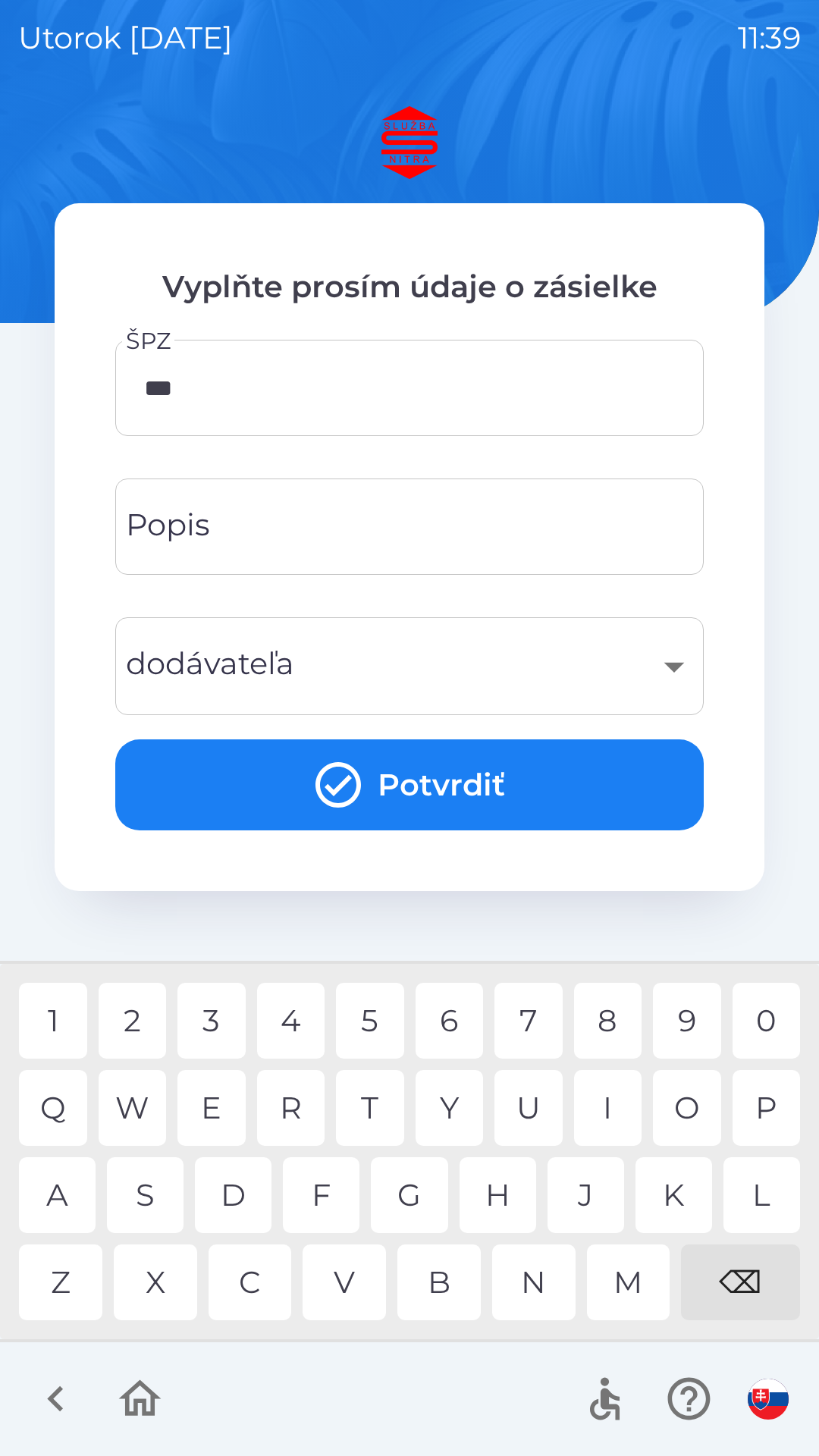
click at [259, 1266] on div "C" at bounding box center [250, 1282] width 83 height 76
click at [457, 1018] on div "6" at bounding box center [449, 1021] width 68 height 76
type input "******"
click at [298, 1012] on div "4" at bounding box center [290, 1021] width 68 height 76
click at [330, 523] on input "Popis" at bounding box center [410, 526] width 552 height 60
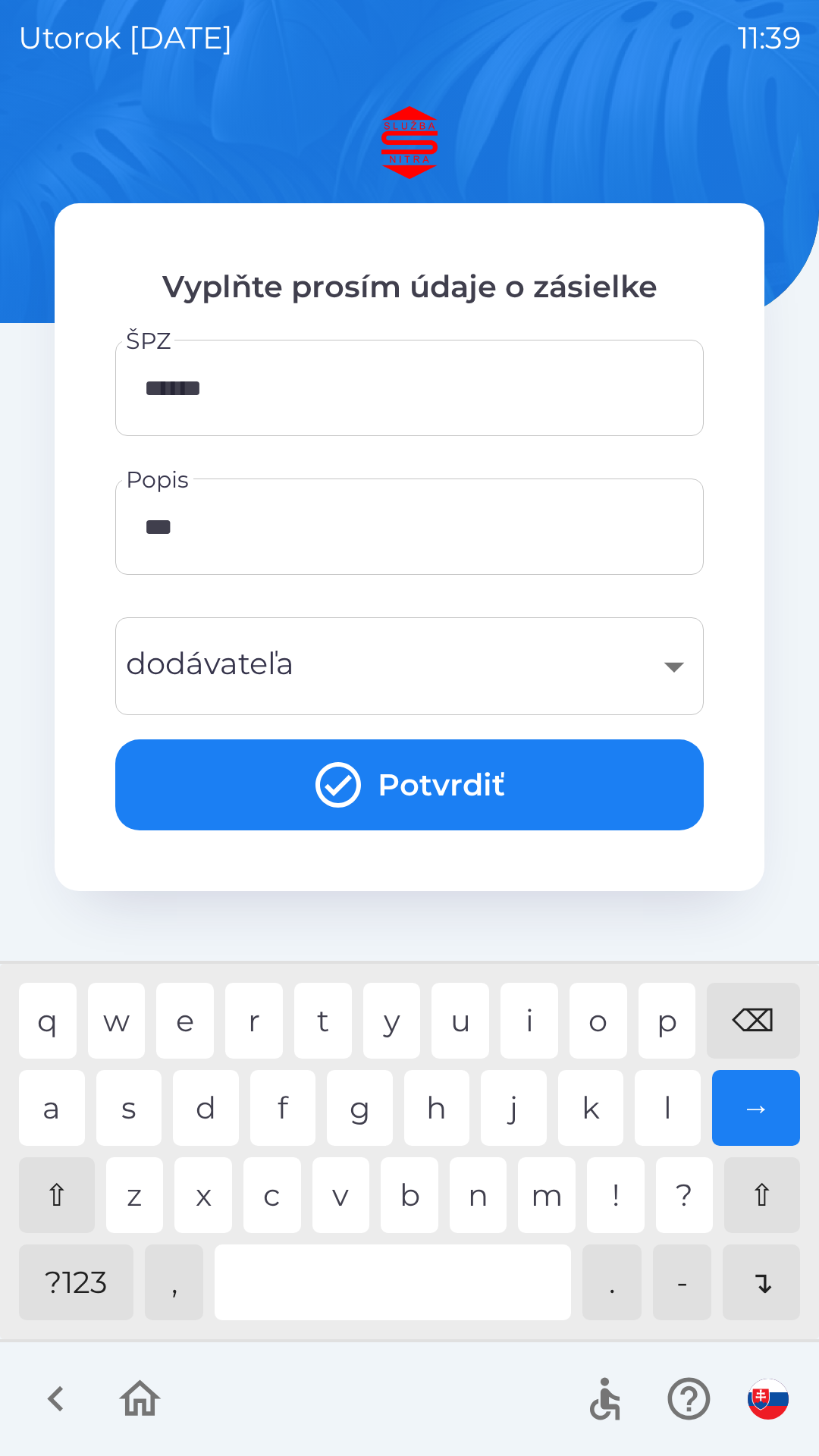
click at [202, 1101] on div "d" at bounding box center [206, 1108] width 66 height 76
click at [539, 1001] on div "i" at bounding box center [529, 1021] width 58 height 76
click at [428, 1271] on div at bounding box center [393, 1282] width 357 height 76
click at [478, 1198] on div "n" at bounding box center [478, 1195] width 58 height 76
click at [138, 1098] on div "s" at bounding box center [129, 1108] width 66 height 76
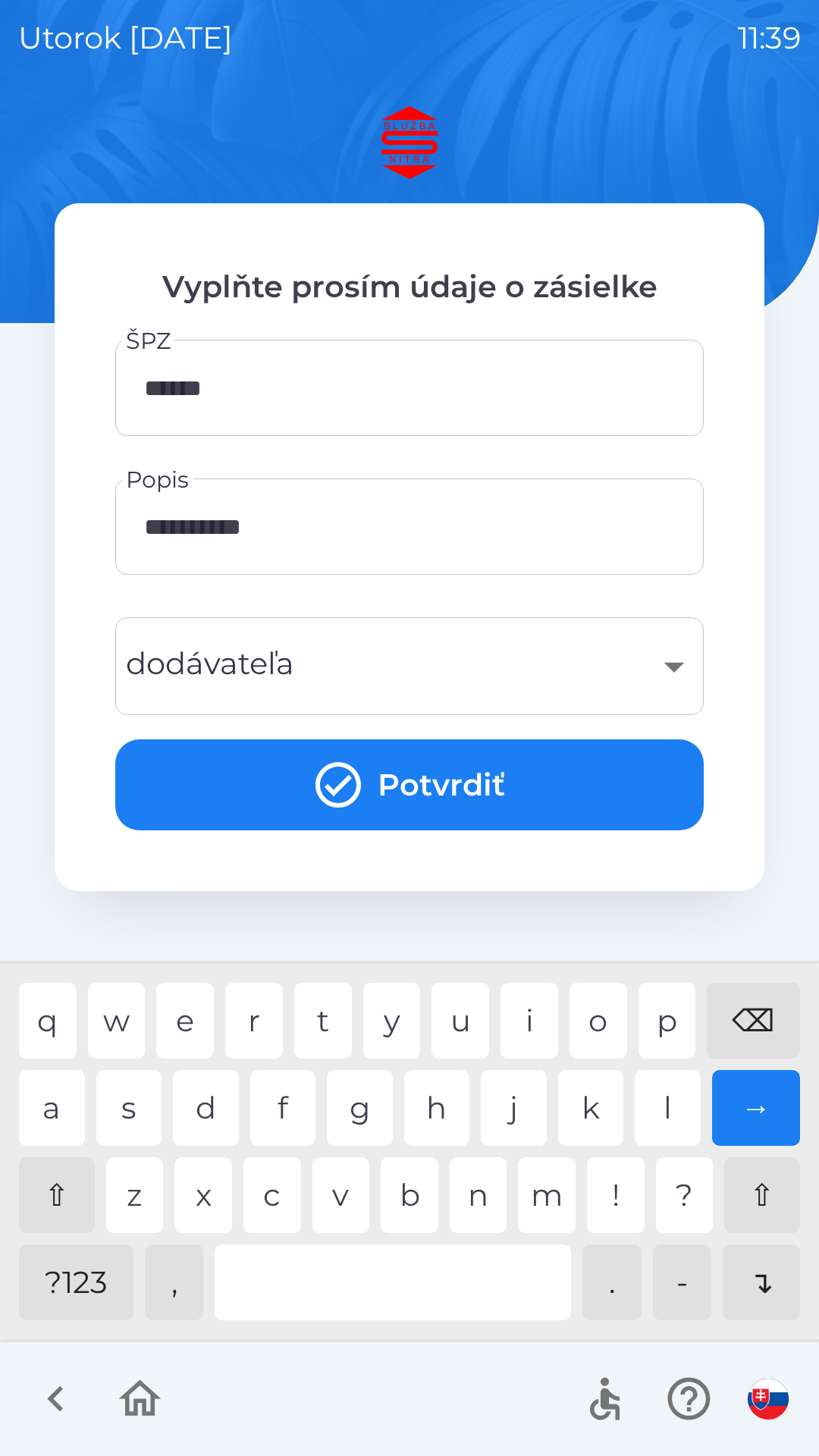
type input "**********"
click at [153, 1185] on div "z" at bounding box center [135, 1195] width 58 height 76
click at [378, 650] on div "​" at bounding box center [410, 666] width 552 height 62
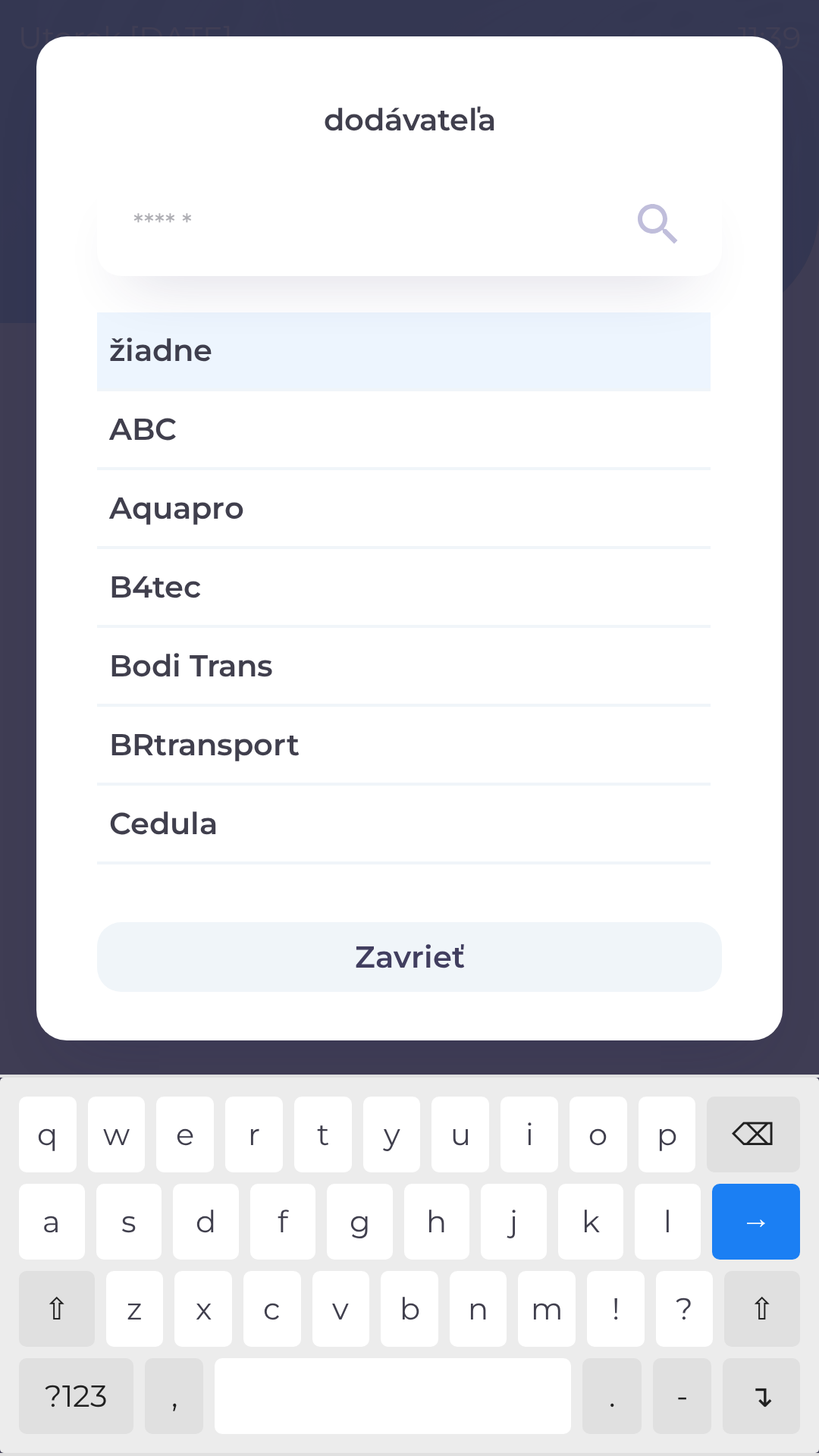
click at [413, 954] on button "Zavrieť" at bounding box center [409, 957] width 625 height 70
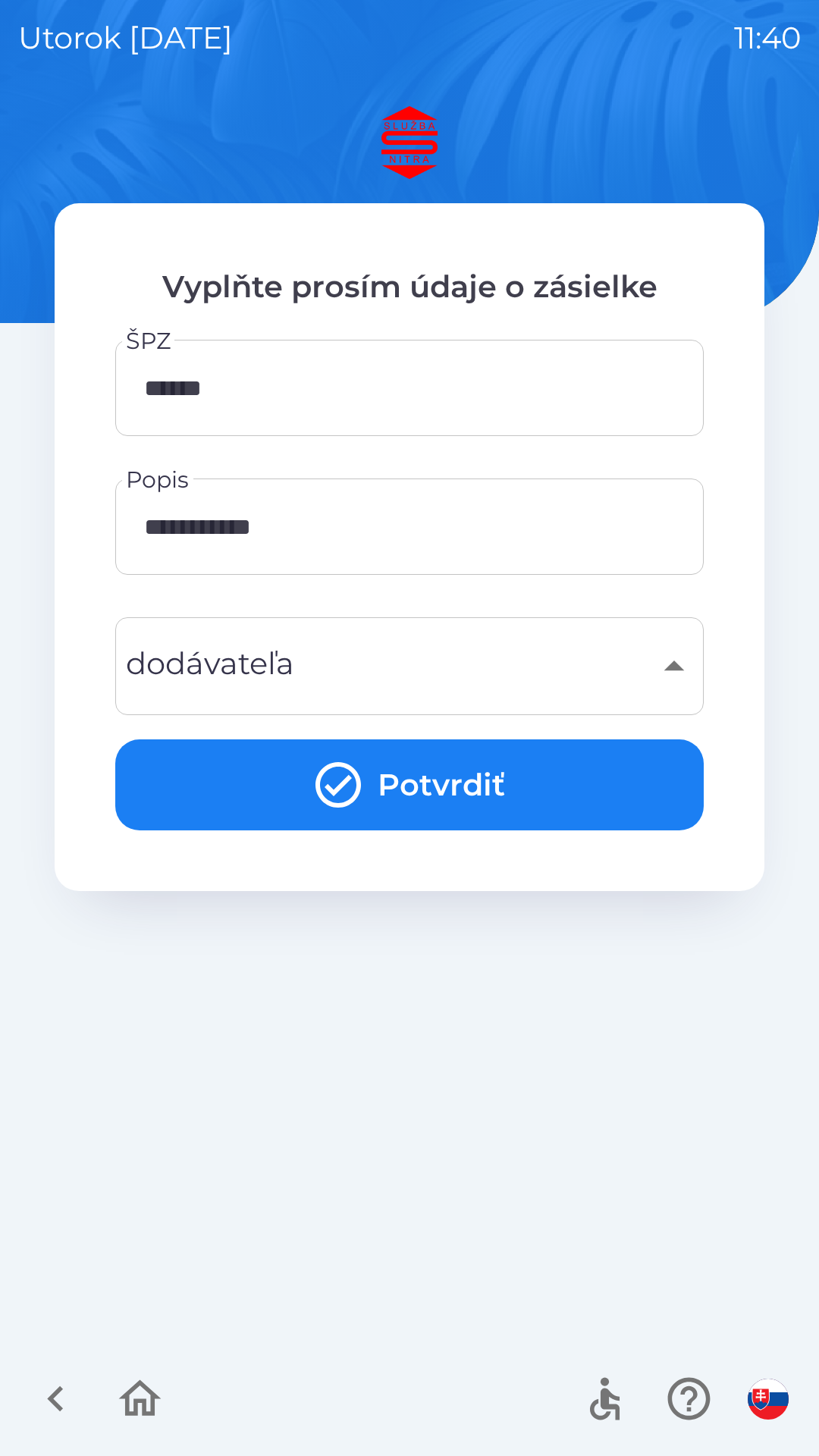
click at [259, 669] on div "​" at bounding box center [410, 666] width 552 height 62
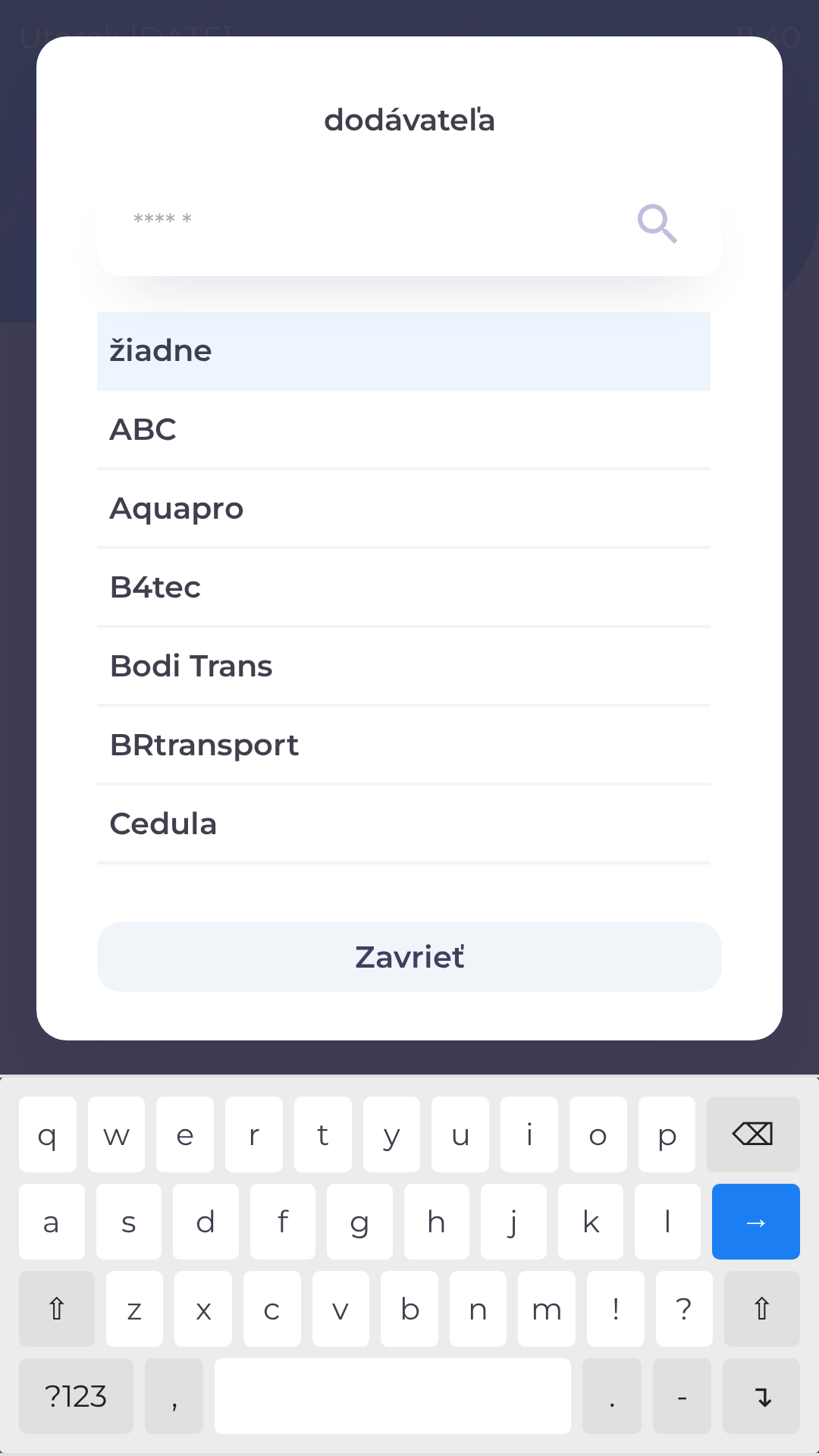
click at [261, 342] on span "žiadne" at bounding box center [404, 350] width 589 height 46
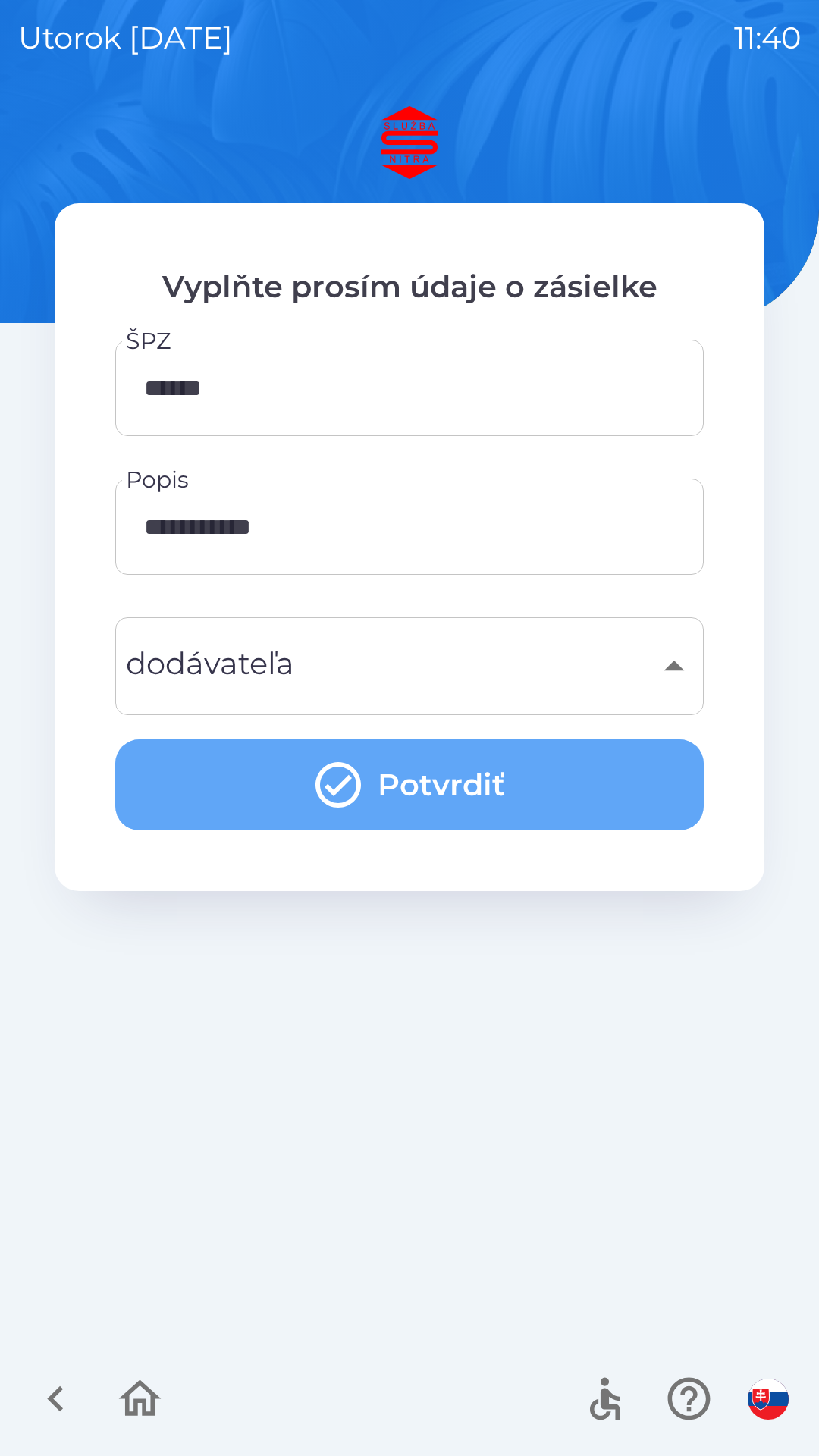
click at [449, 784] on button "Potvrdiť" at bounding box center [410, 785] width 589 height 91
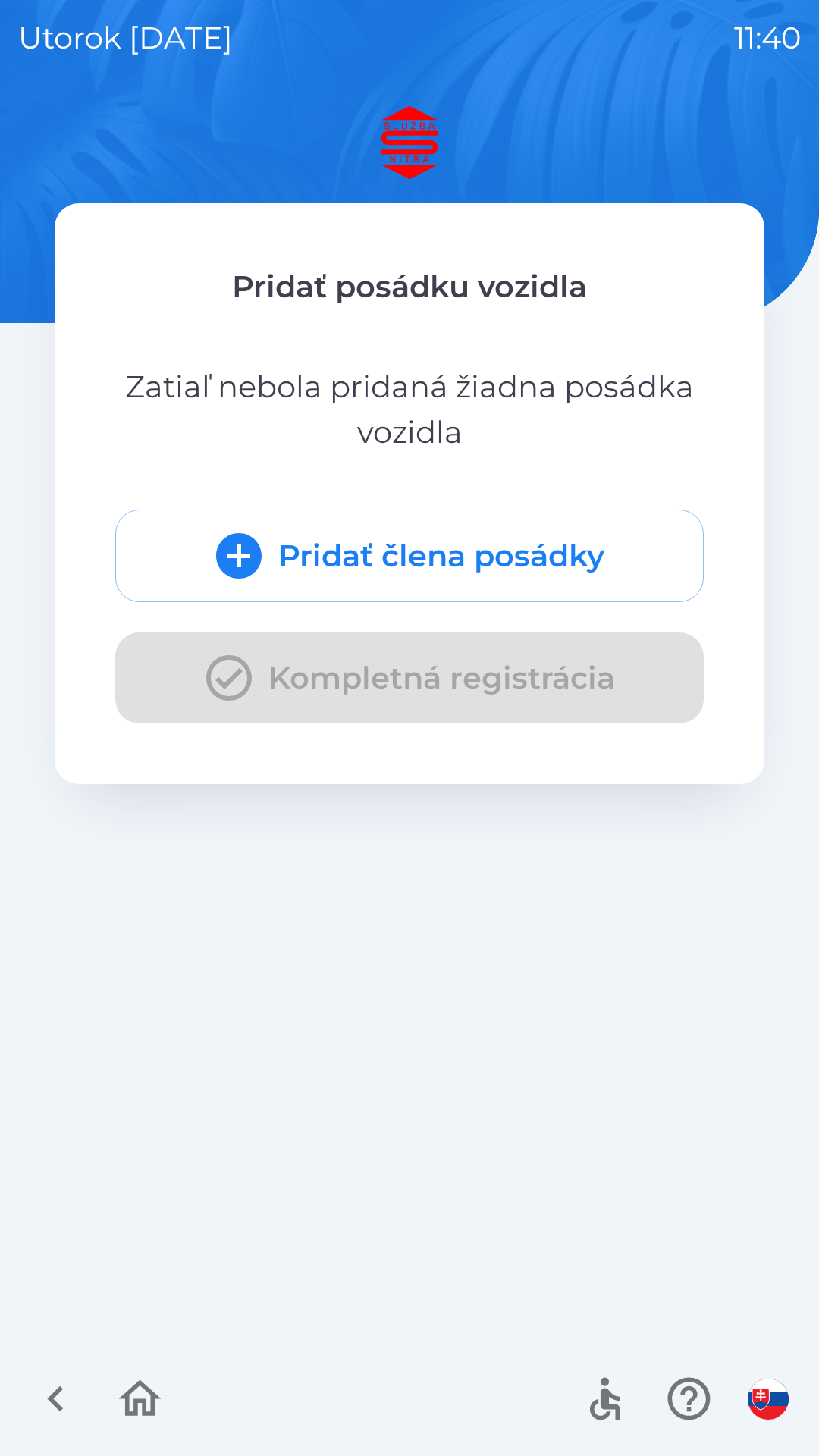
click at [440, 537] on button "Pridať člena posádky" at bounding box center [410, 556] width 589 height 93
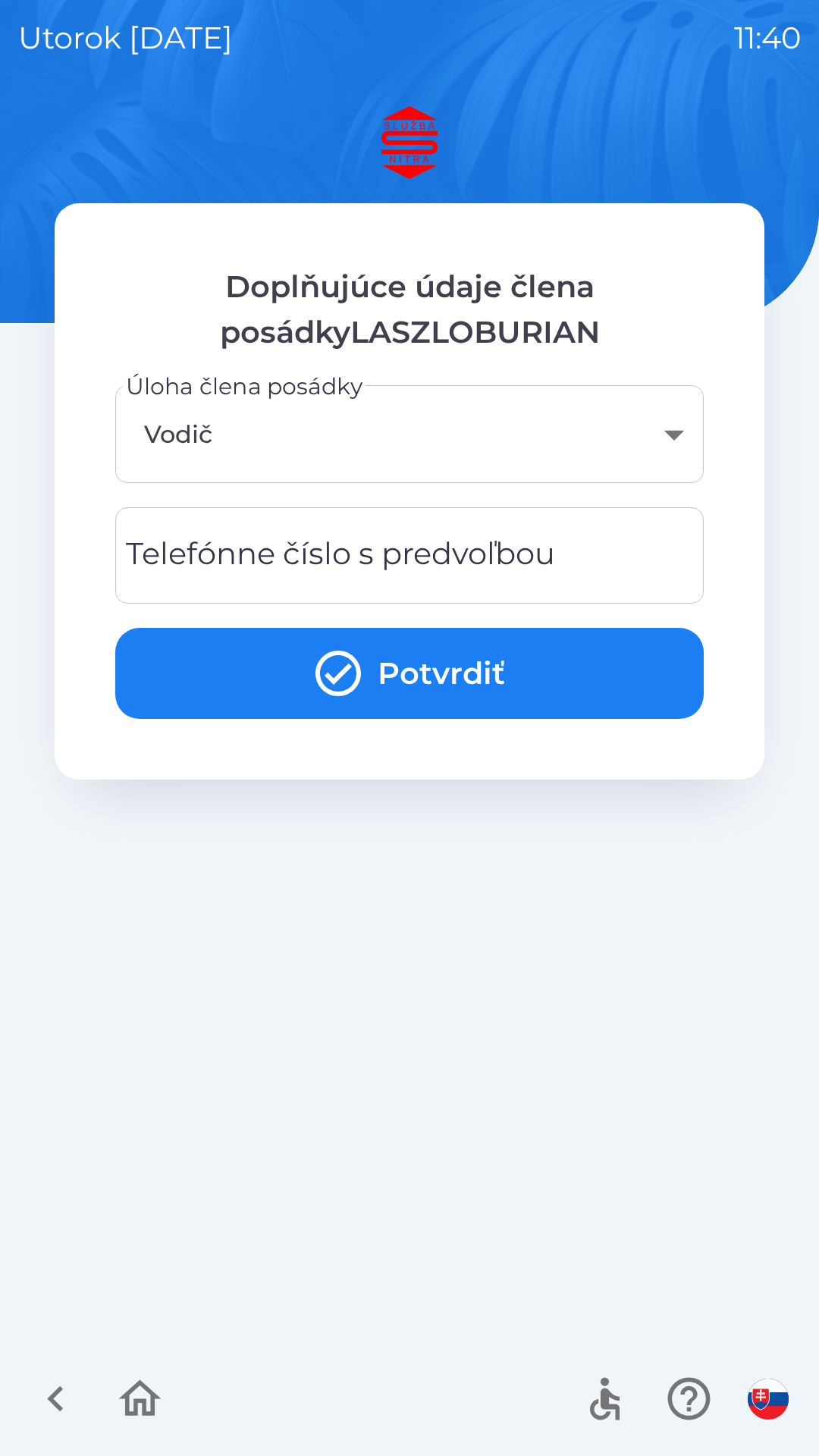
click at [273, 552] on div "Telefónne číslo s predvoľbou Telefónne číslo s predvoľbou" at bounding box center [410, 555] width 589 height 96
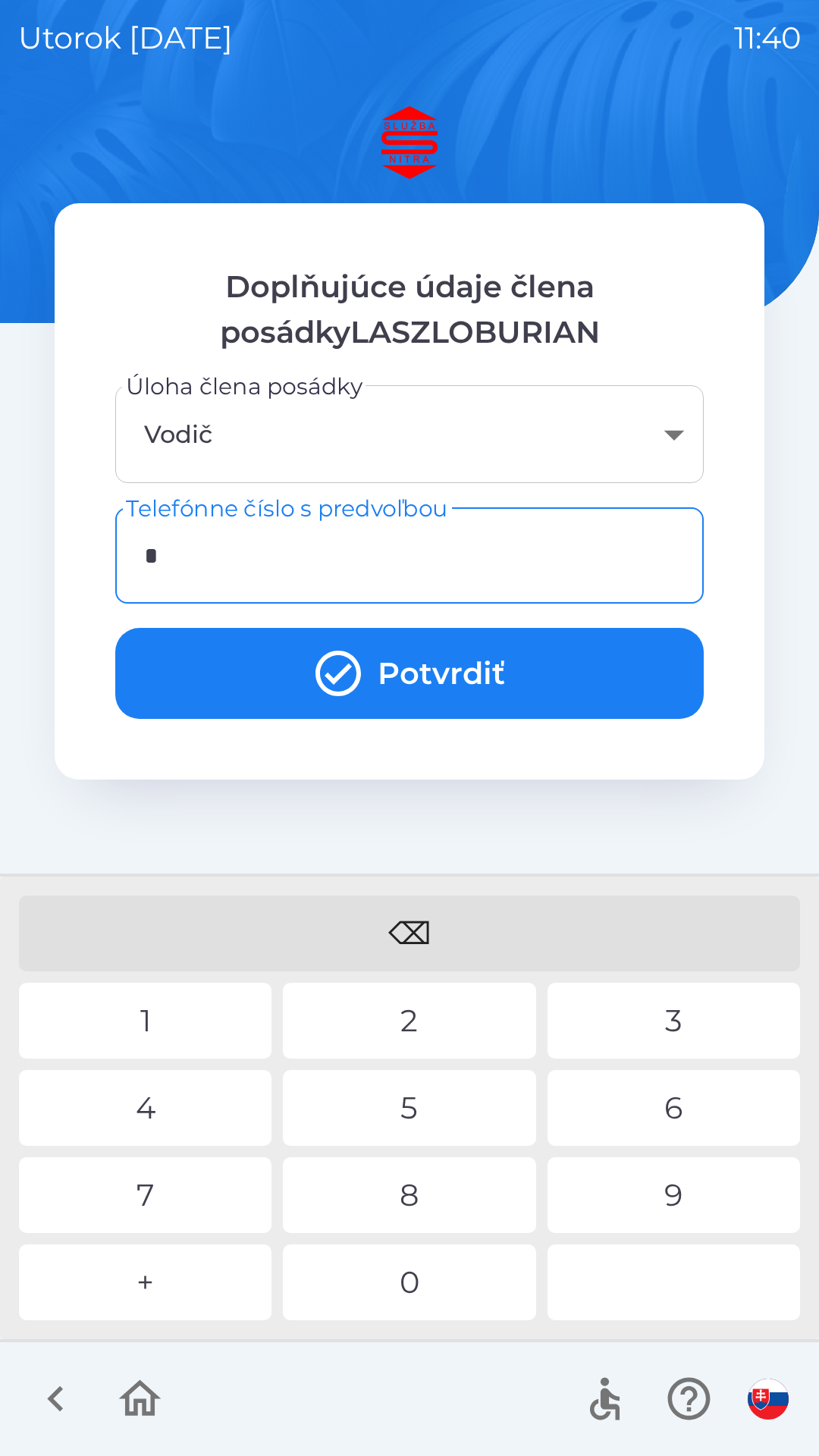
click at [153, 1278] on div "+" at bounding box center [146, 1282] width 253 height 76
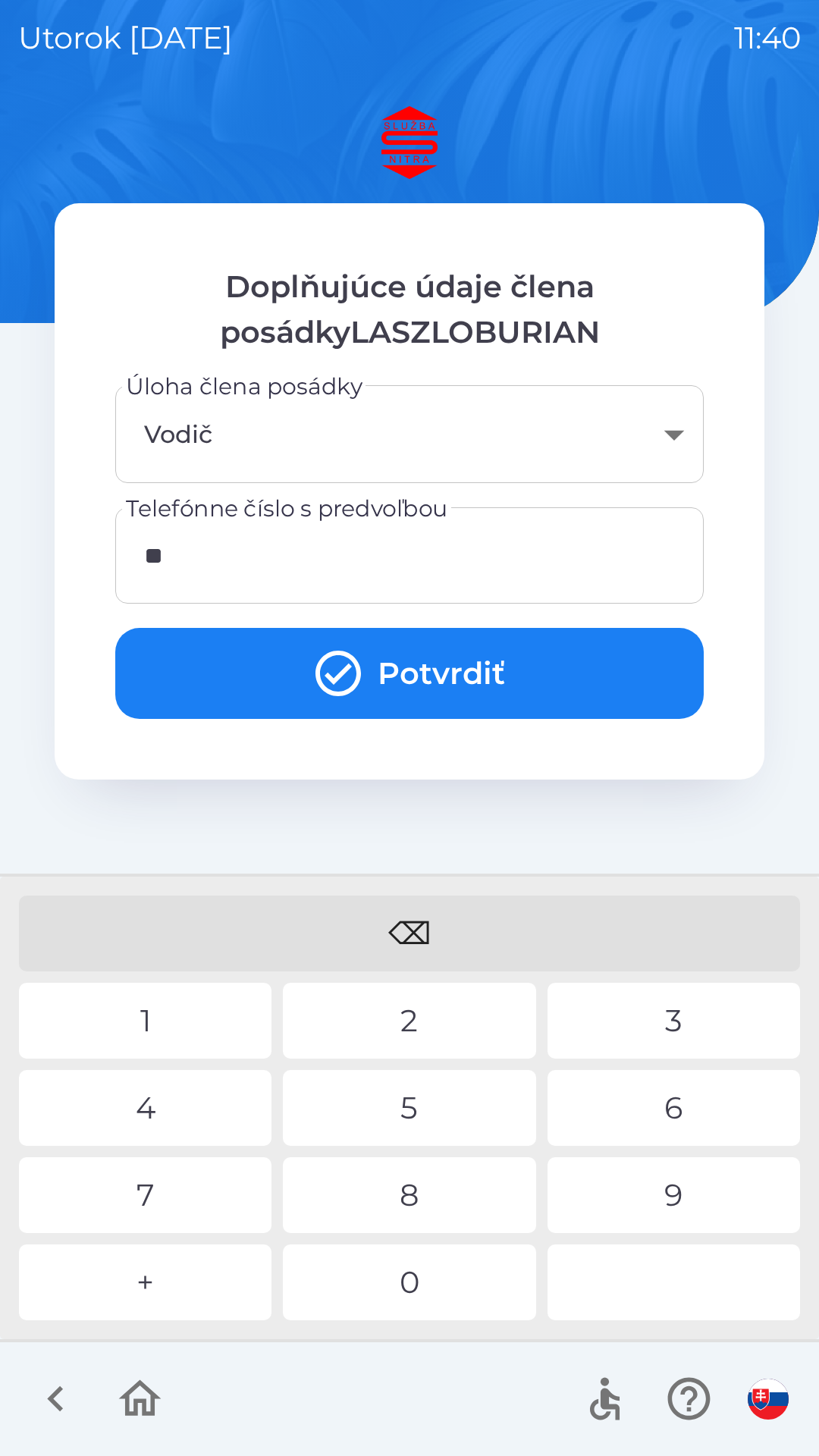
click at [688, 1011] on div "3" at bounding box center [673, 1021] width 253 height 76
click at [687, 1103] on div "6" at bounding box center [673, 1108] width 253 height 76
click at [439, 1010] on div "2" at bounding box center [410, 1021] width 253 height 76
click at [426, 1278] on div "0" at bounding box center [410, 1282] width 253 height 76
click at [445, 1007] on div "2" at bounding box center [410, 1021] width 253 height 76
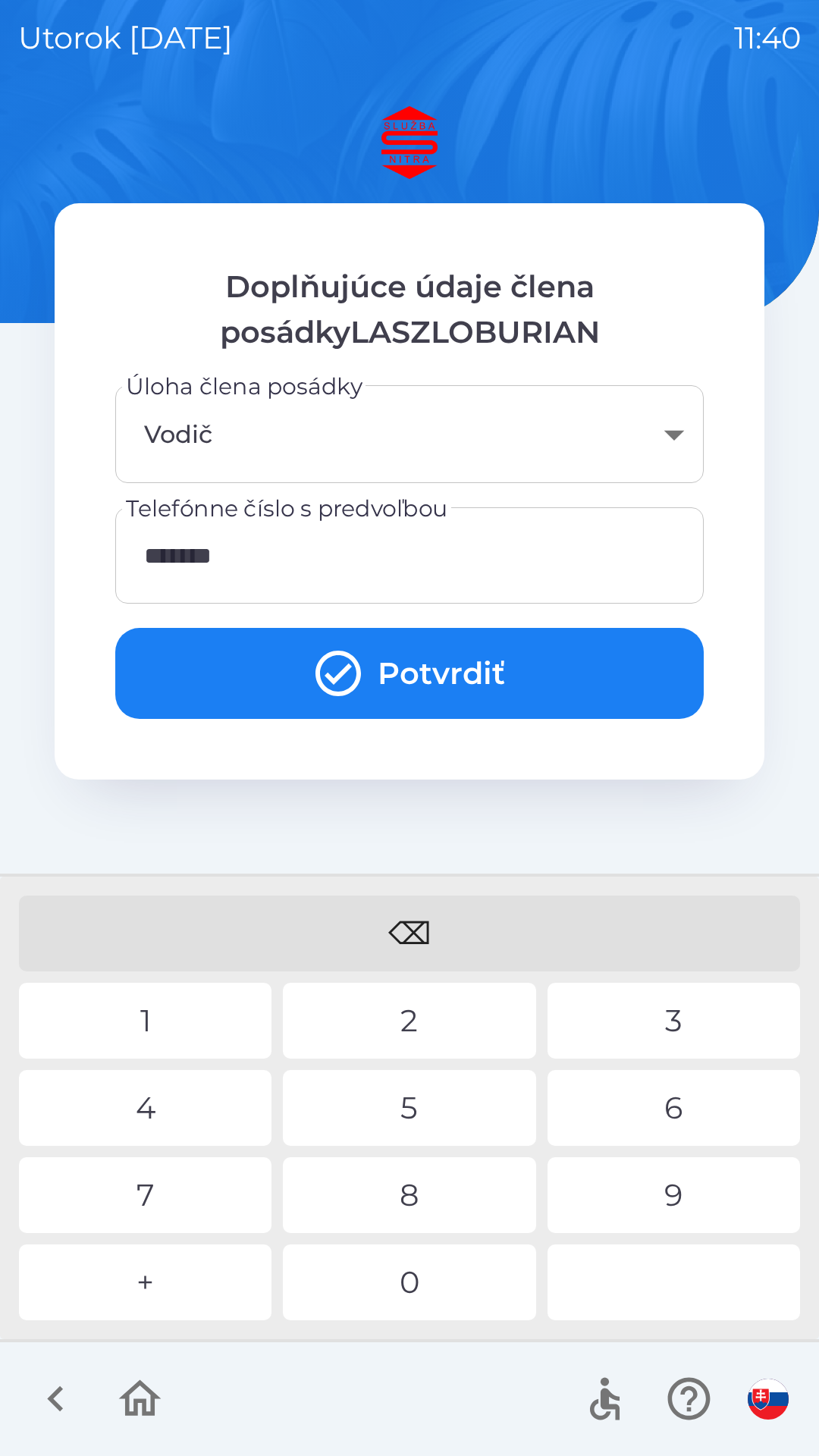
click at [166, 1192] on div "7" at bounding box center [146, 1195] width 253 height 76
type input "**********"
click at [180, 1018] on div "1" at bounding box center [146, 1021] width 253 height 76
click at [451, 678] on button "Potvrdiť" at bounding box center [410, 674] width 589 height 91
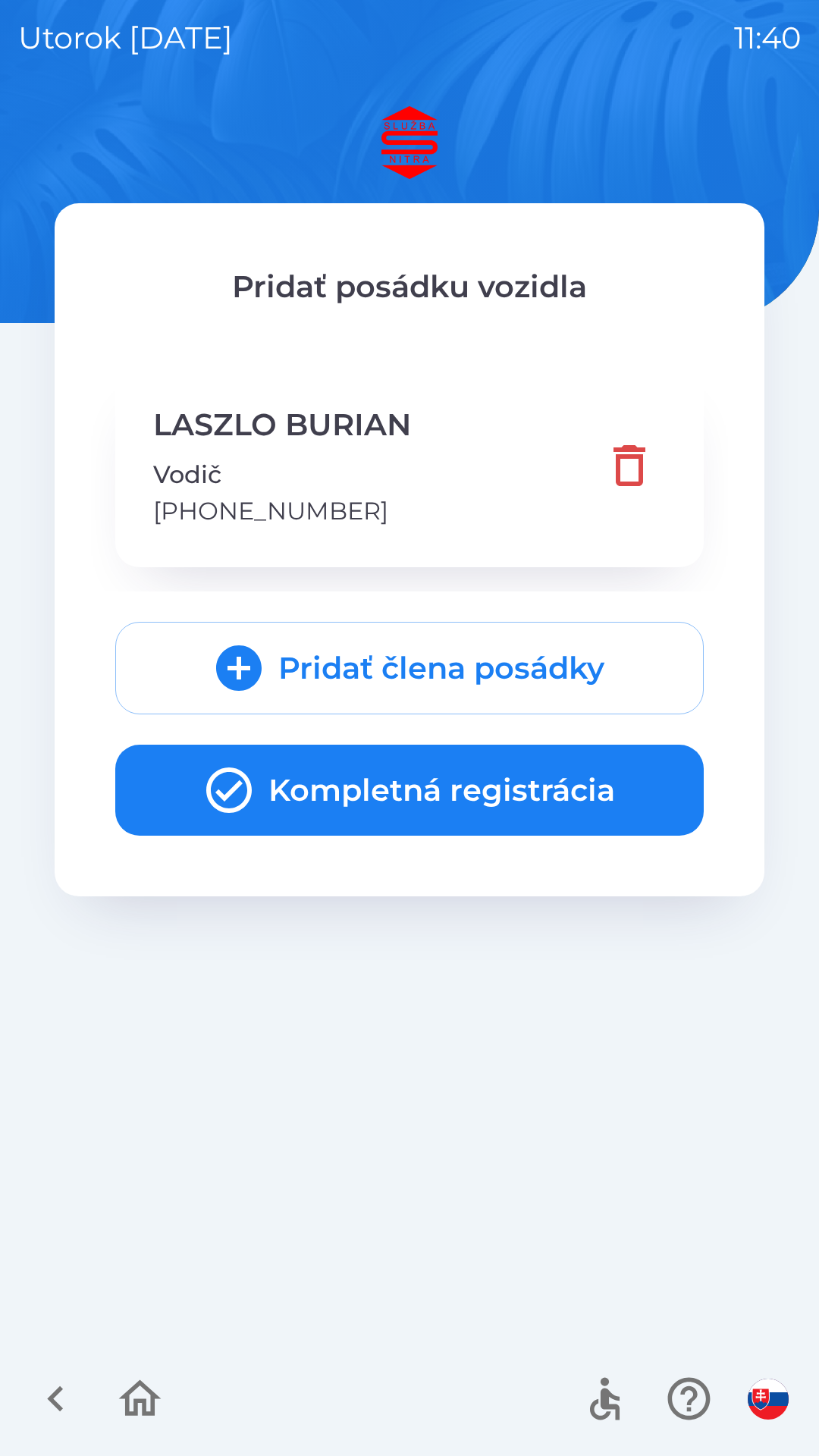
click at [390, 779] on button "Kompletná registrácia" at bounding box center [410, 790] width 589 height 91
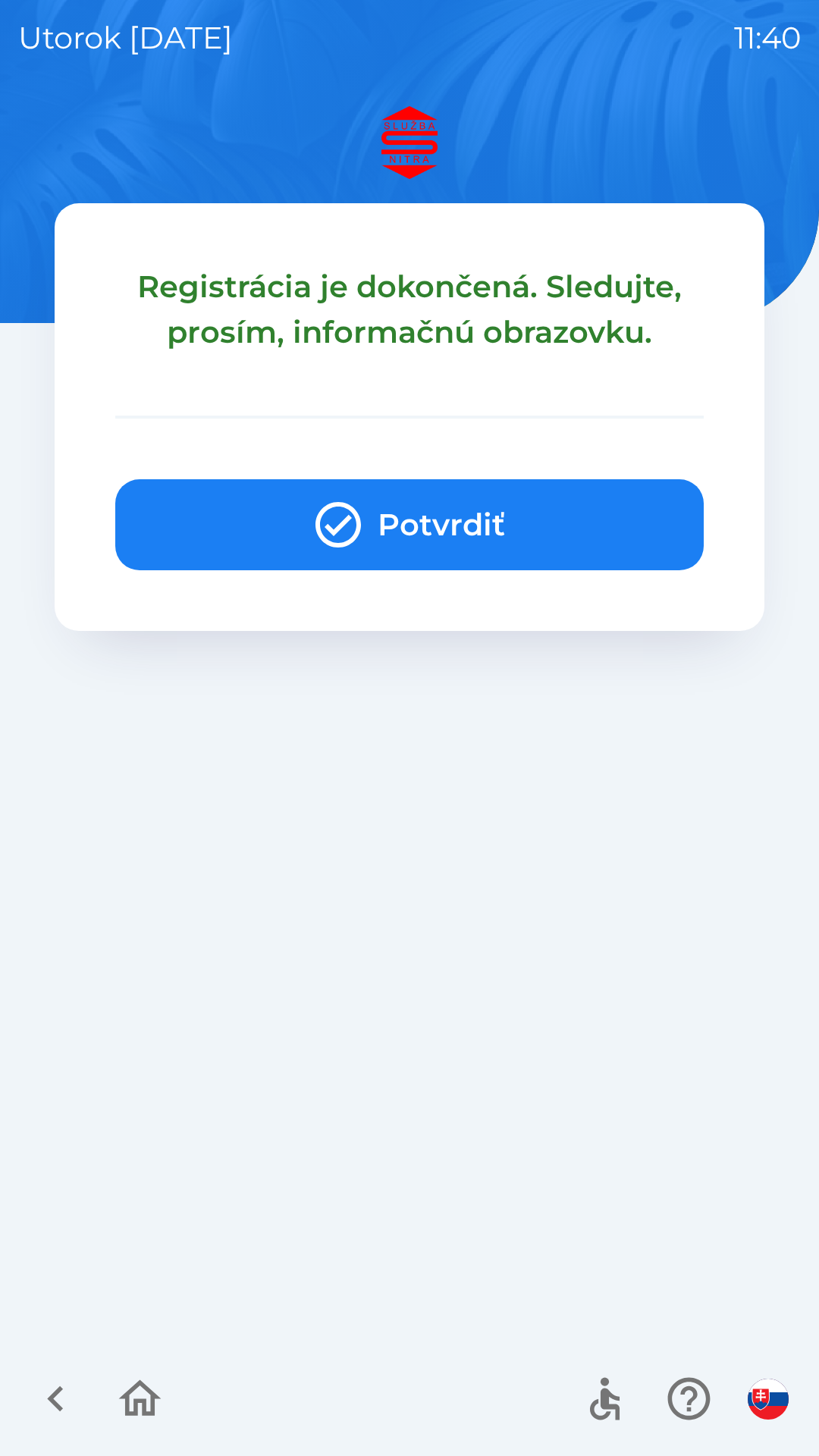
click at [458, 528] on button "Potvrdiť" at bounding box center [410, 525] width 589 height 91
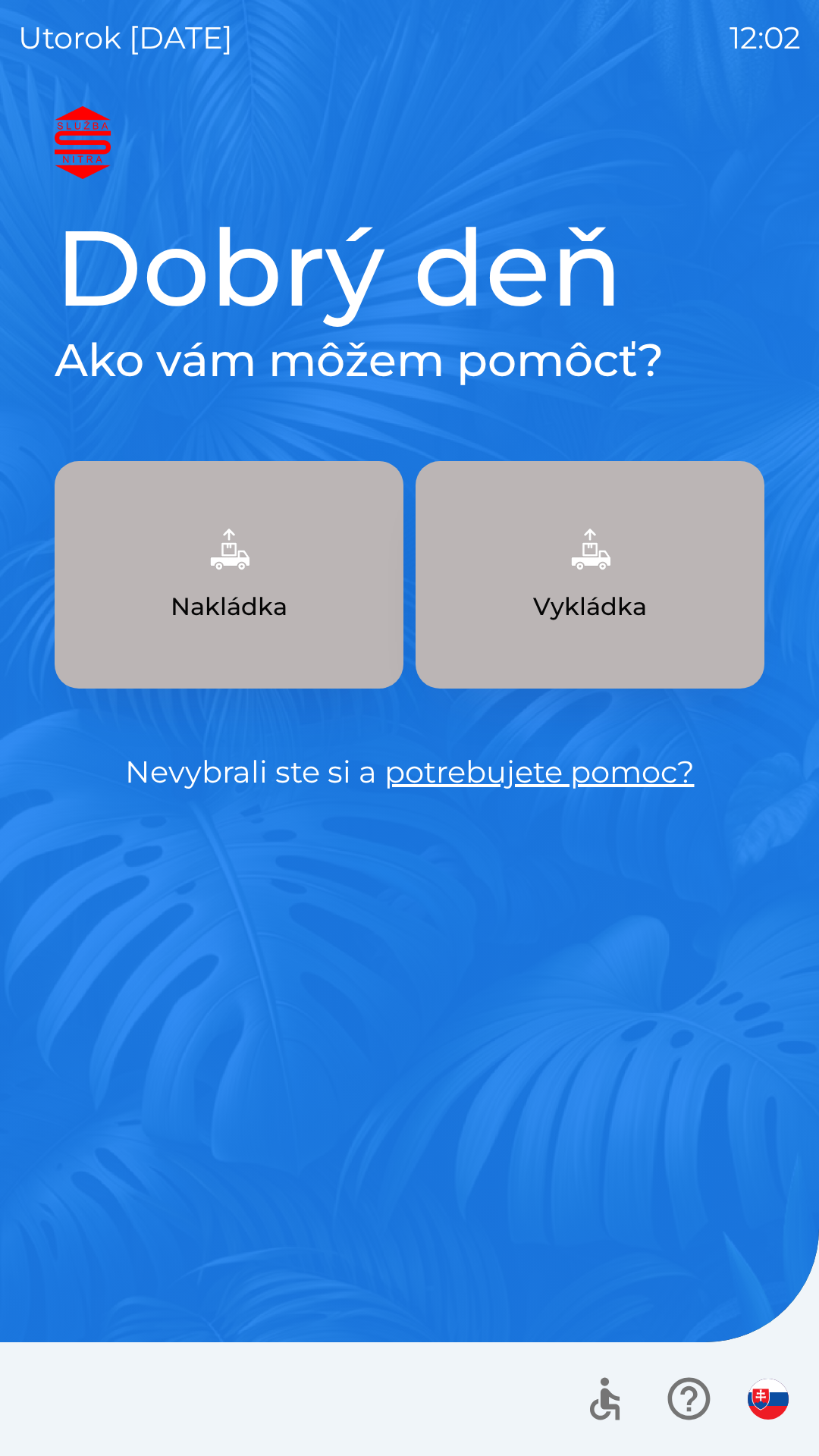
click at [628, 604] on p "Vykládka" at bounding box center [589, 607] width 114 height 37
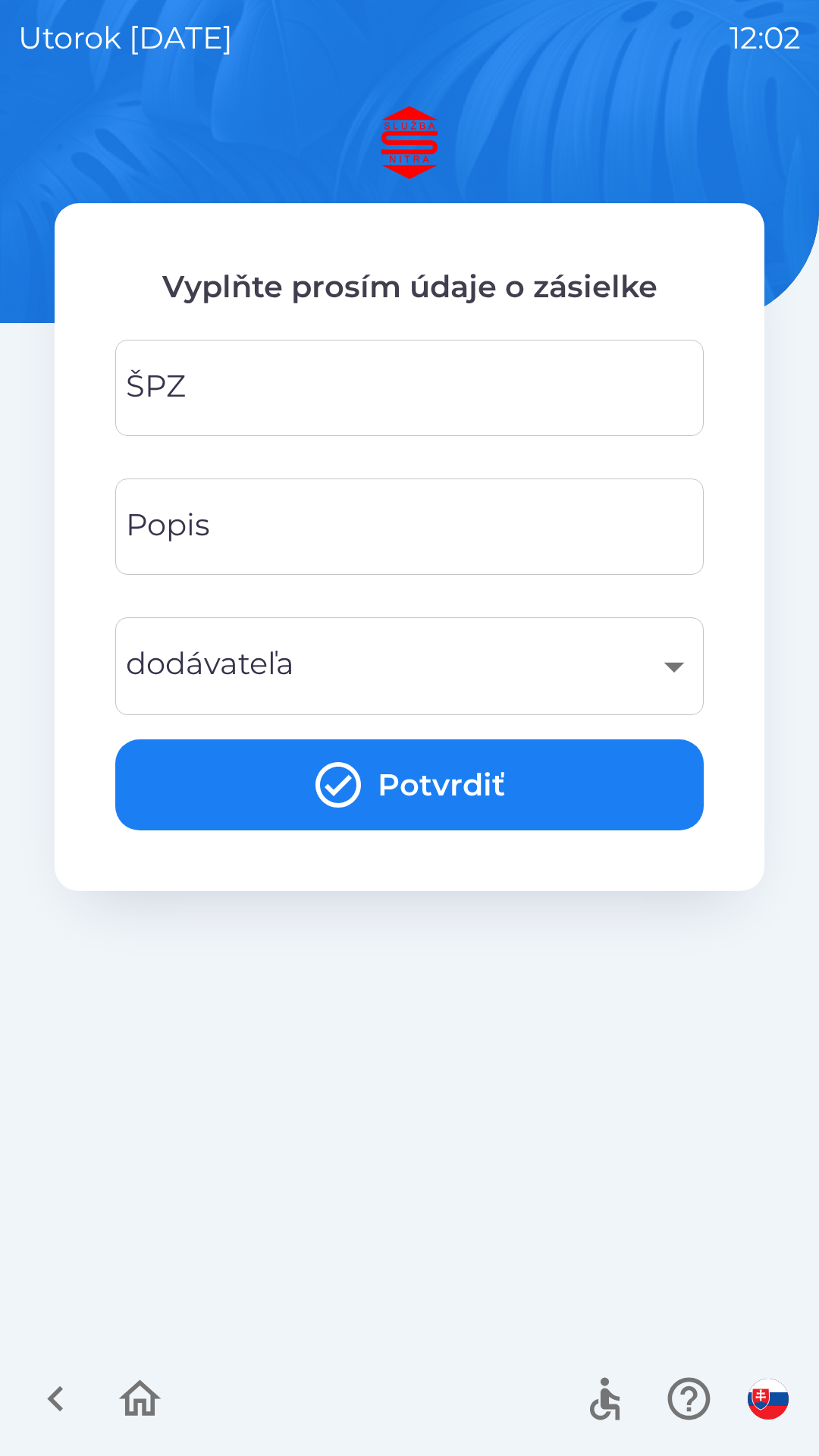
click at [439, 378] on input "ŠPZ" at bounding box center [410, 387] width 552 height 60
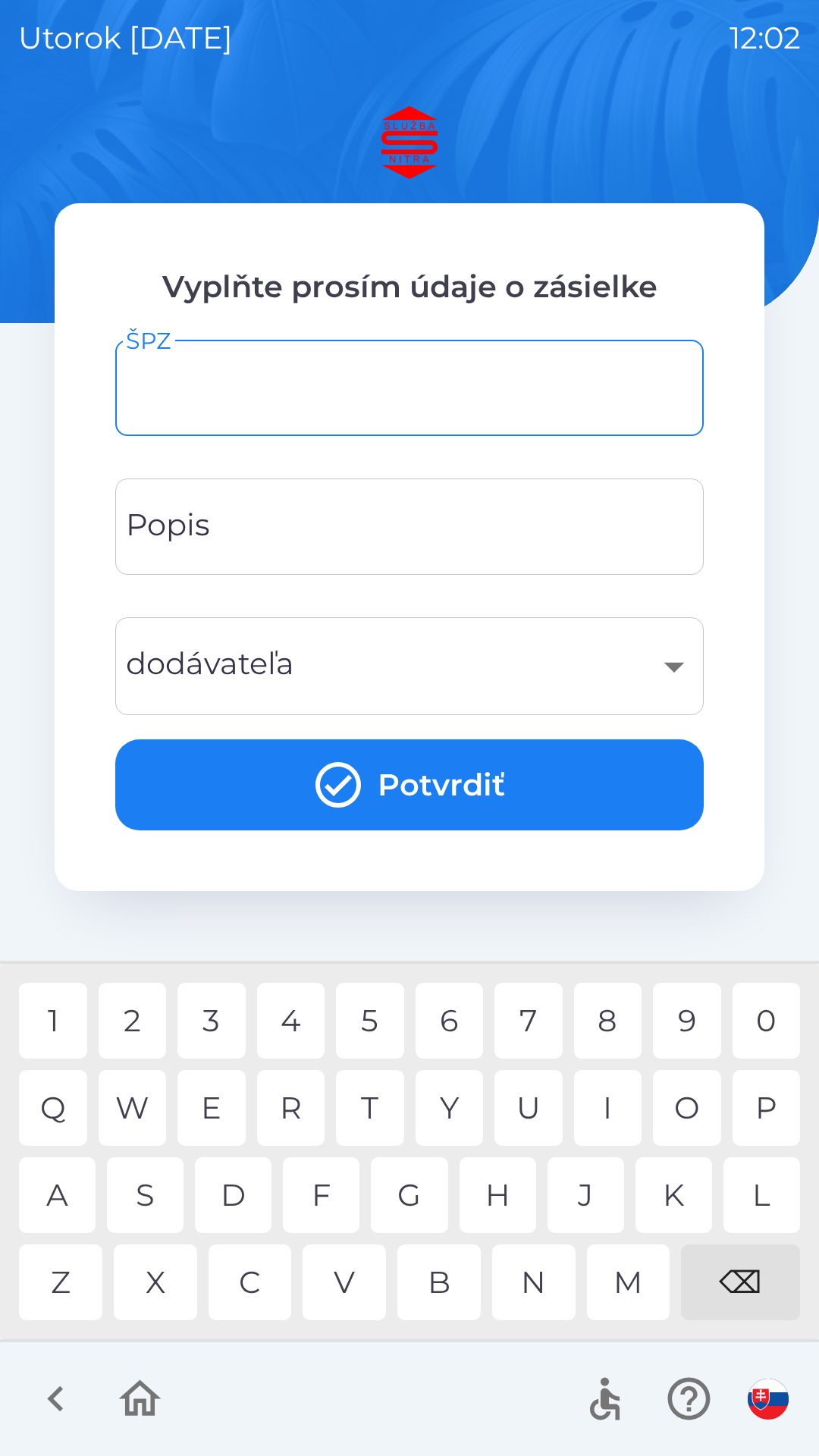
click at [657, 674] on div "​" at bounding box center [410, 666] width 552 height 62
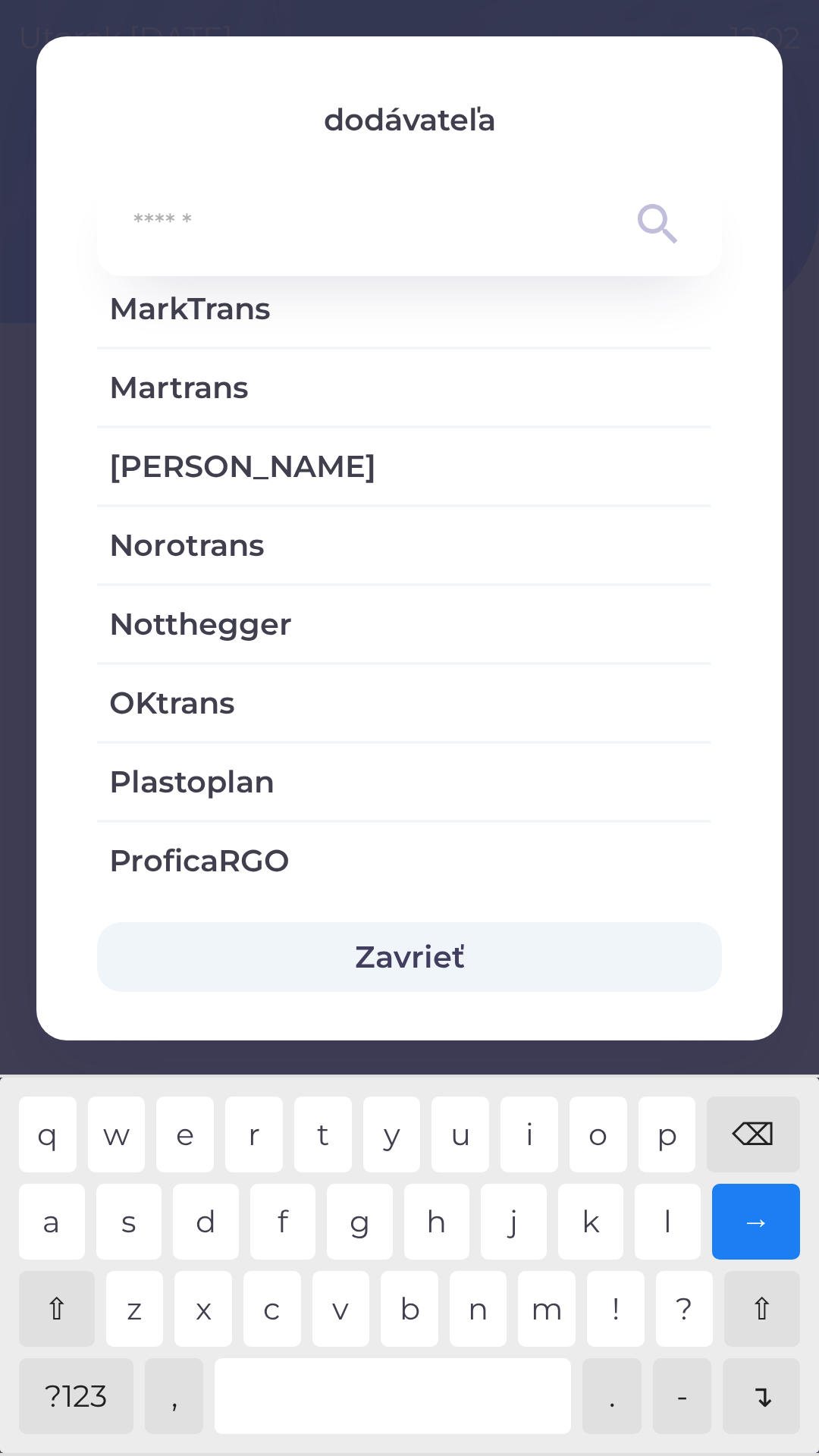
scroll to position [1853, 0]
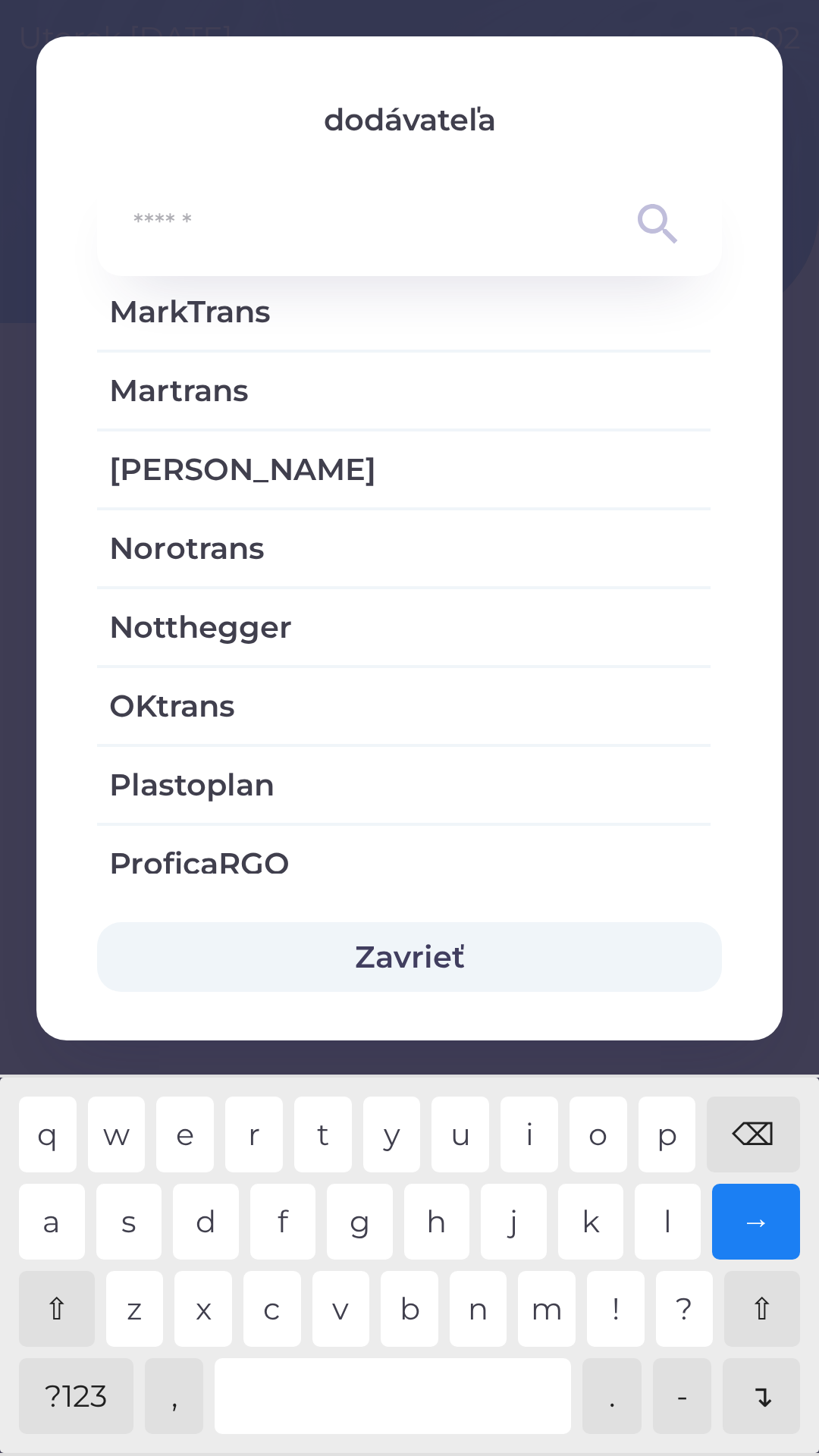
click at [284, 546] on span "Norotrans" at bounding box center [404, 548] width 589 height 46
type input "***"
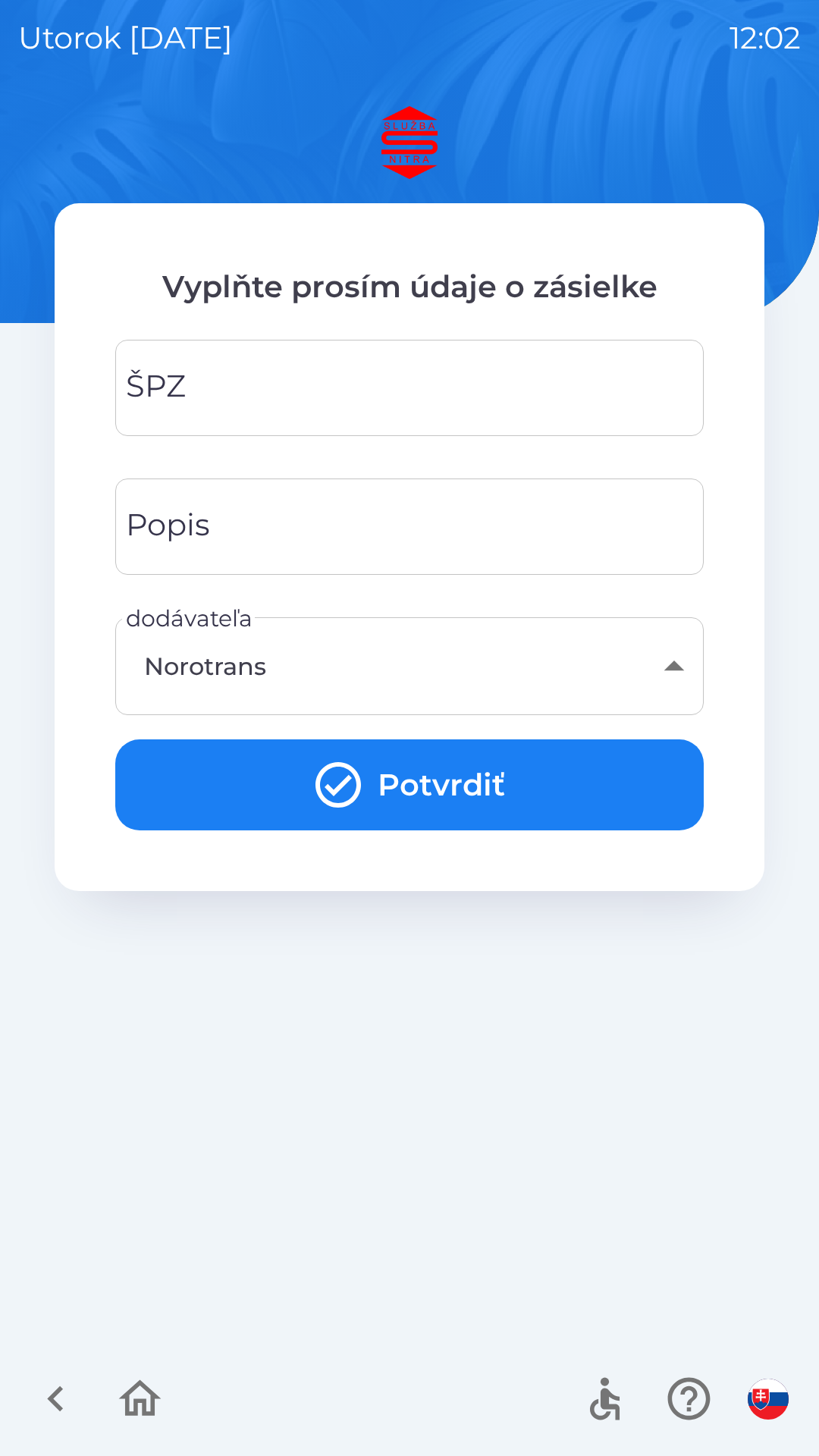
click at [398, 389] on input "ŠPZ" at bounding box center [410, 387] width 552 height 60
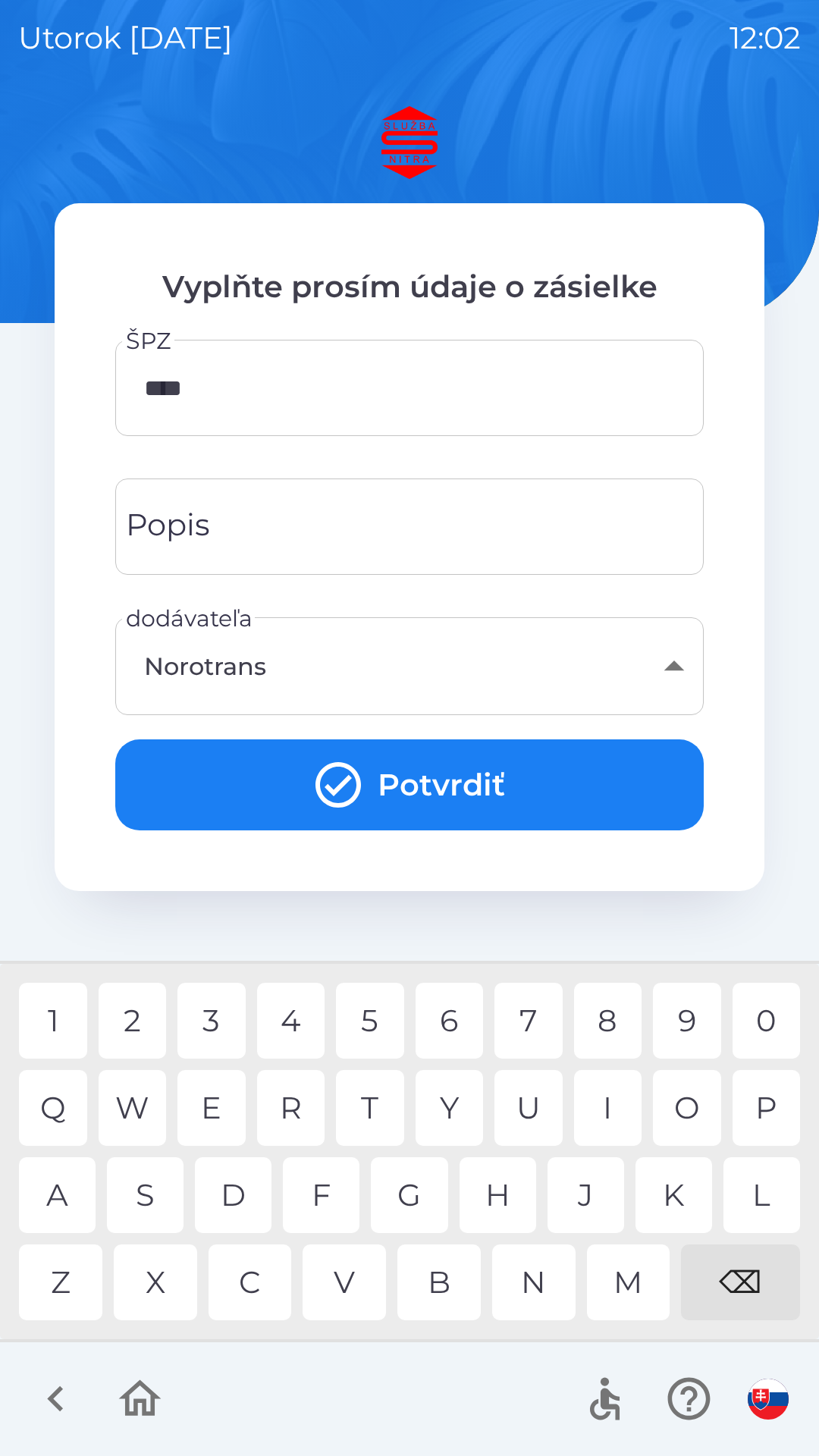
click at [378, 1019] on div "5" at bounding box center [370, 1021] width 68 height 76
click at [286, 1006] on div "4" at bounding box center [290, 1021] width 68 height 76
click at [250, 1190] on div "D" at bounding box center [234, 1195] width 77 height 76
type input "*******"
click at [490, 779] on button "Potvrdiť" at bounding box center [410, 785] width 589 height 91
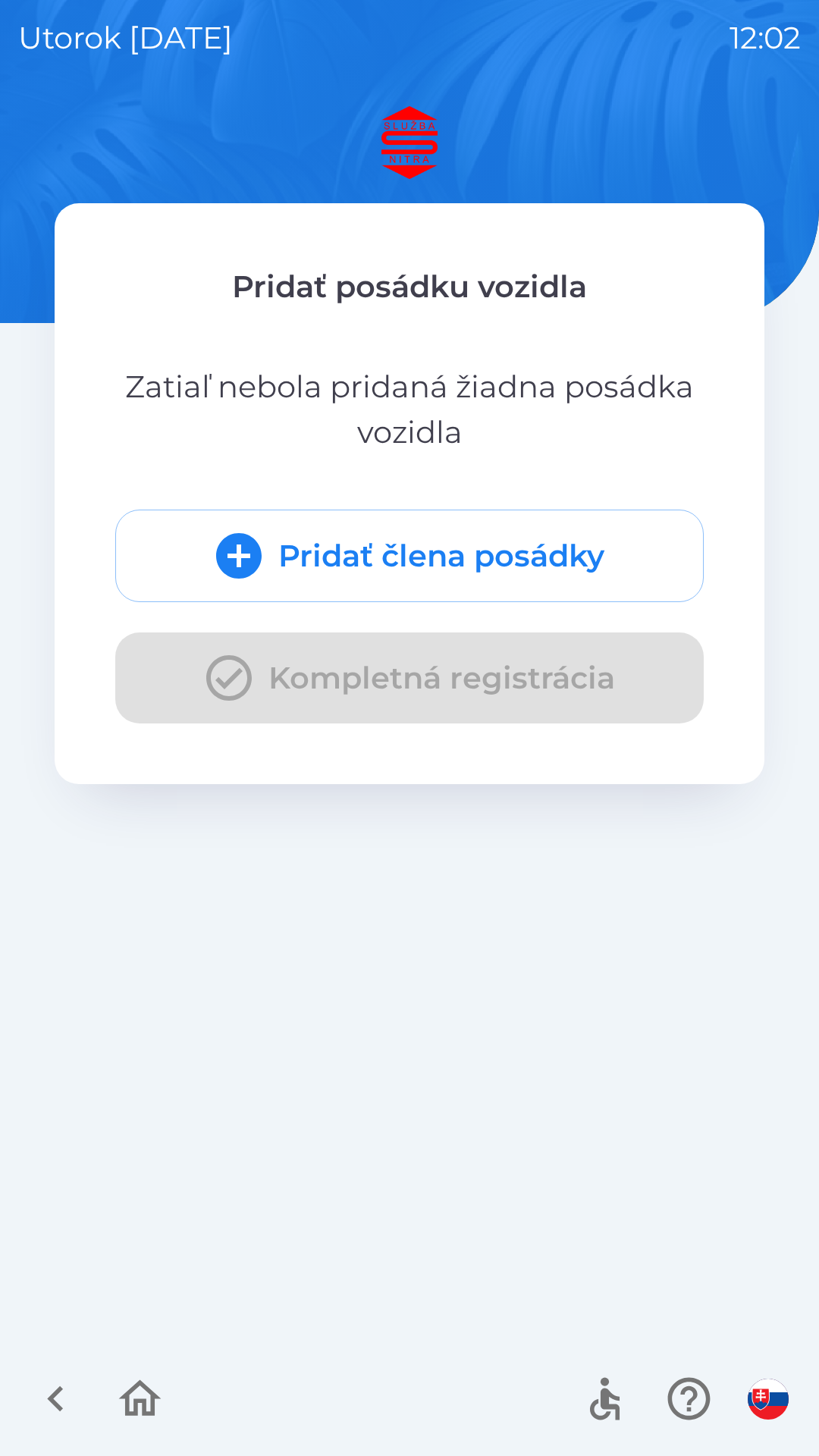
click at [585, 544] on button "Pridať člena posádky" at bounding box center [410, 556] width 589 height 93
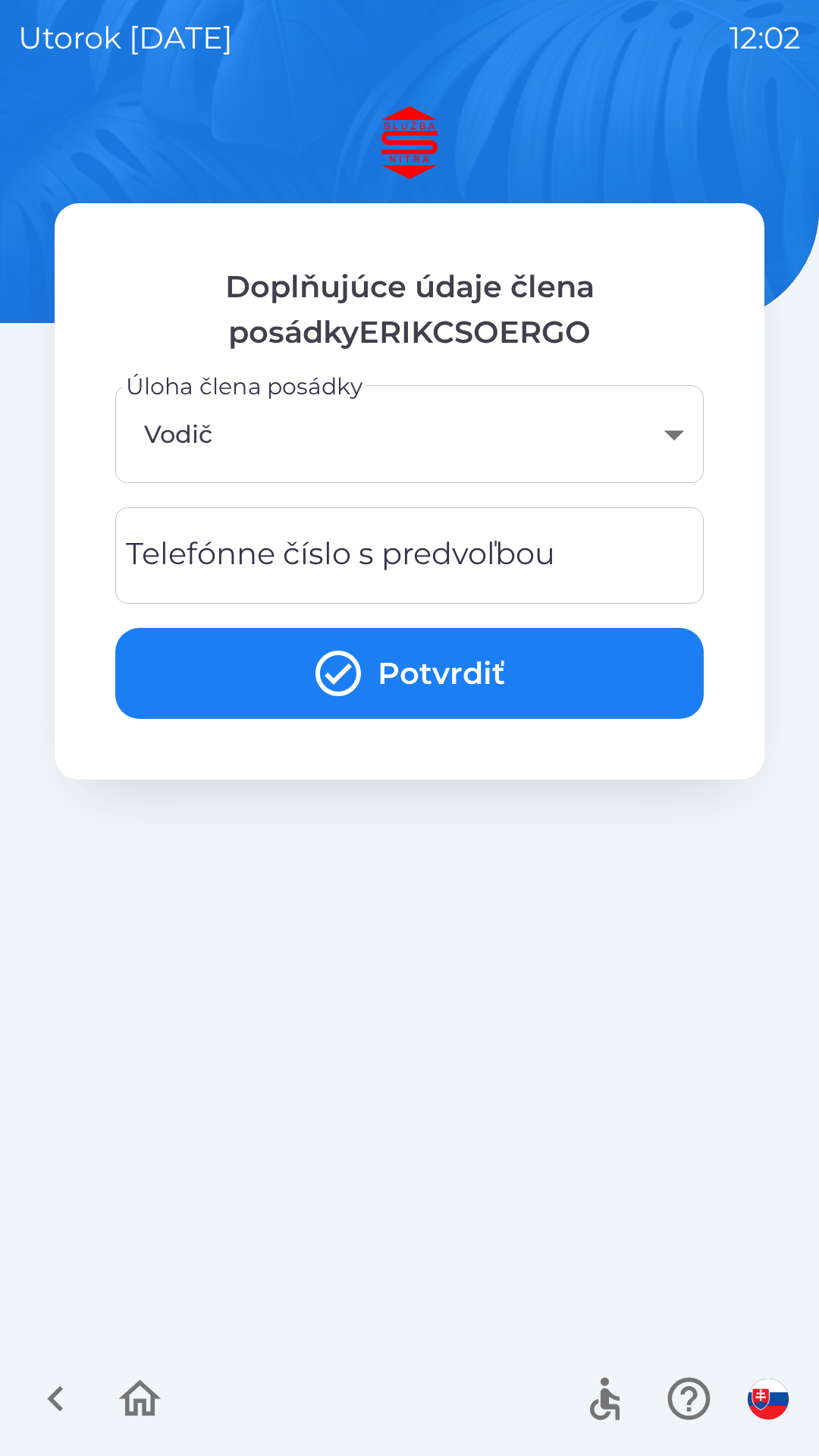
click at [457, 672] on button "Potvrdiť" at bounding box center [410, 674] width 589 height 91
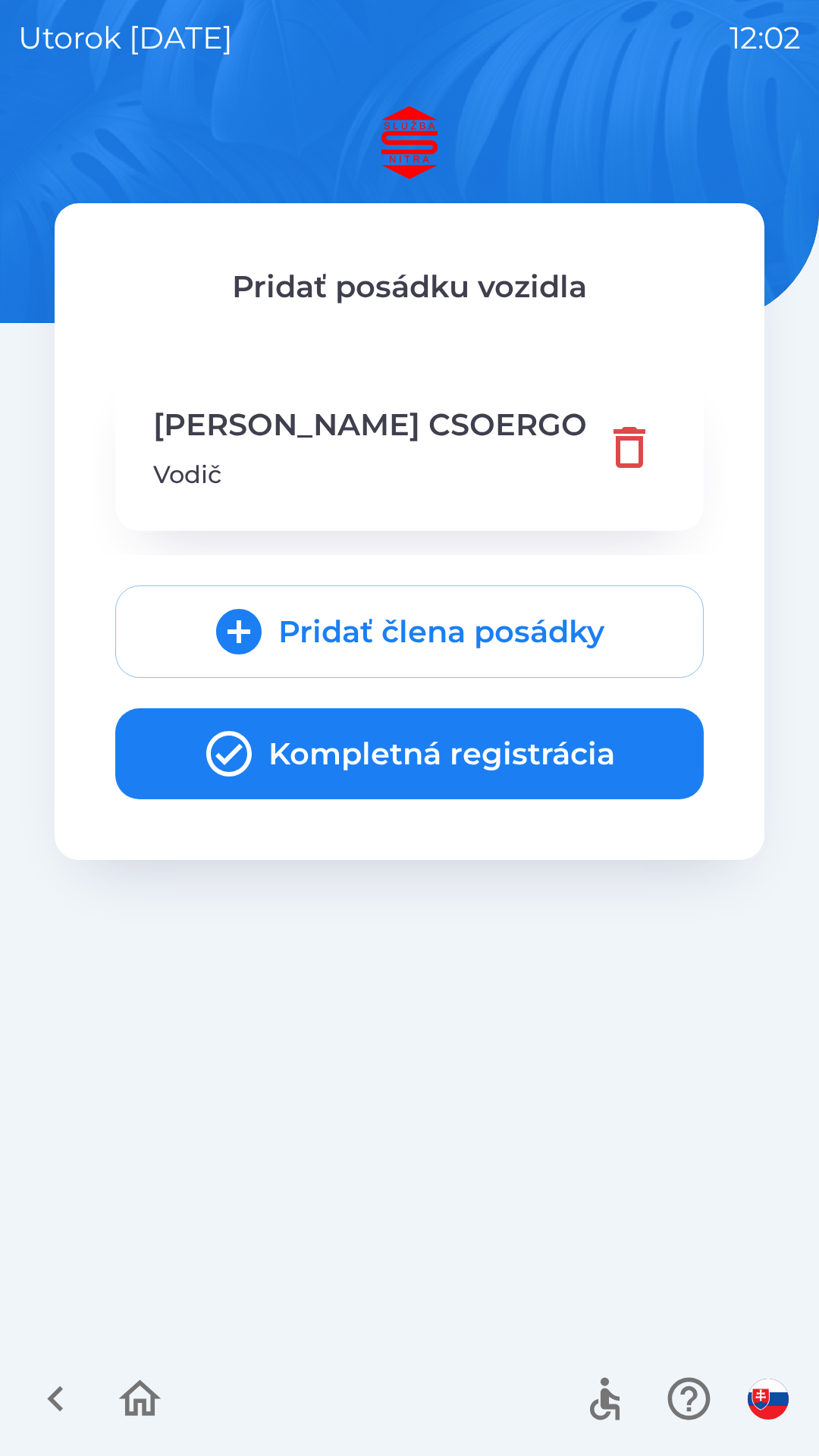
click at [619, 768] on button "Kompletná registrácia" at bounding box center [410, 754] width 589 height 91
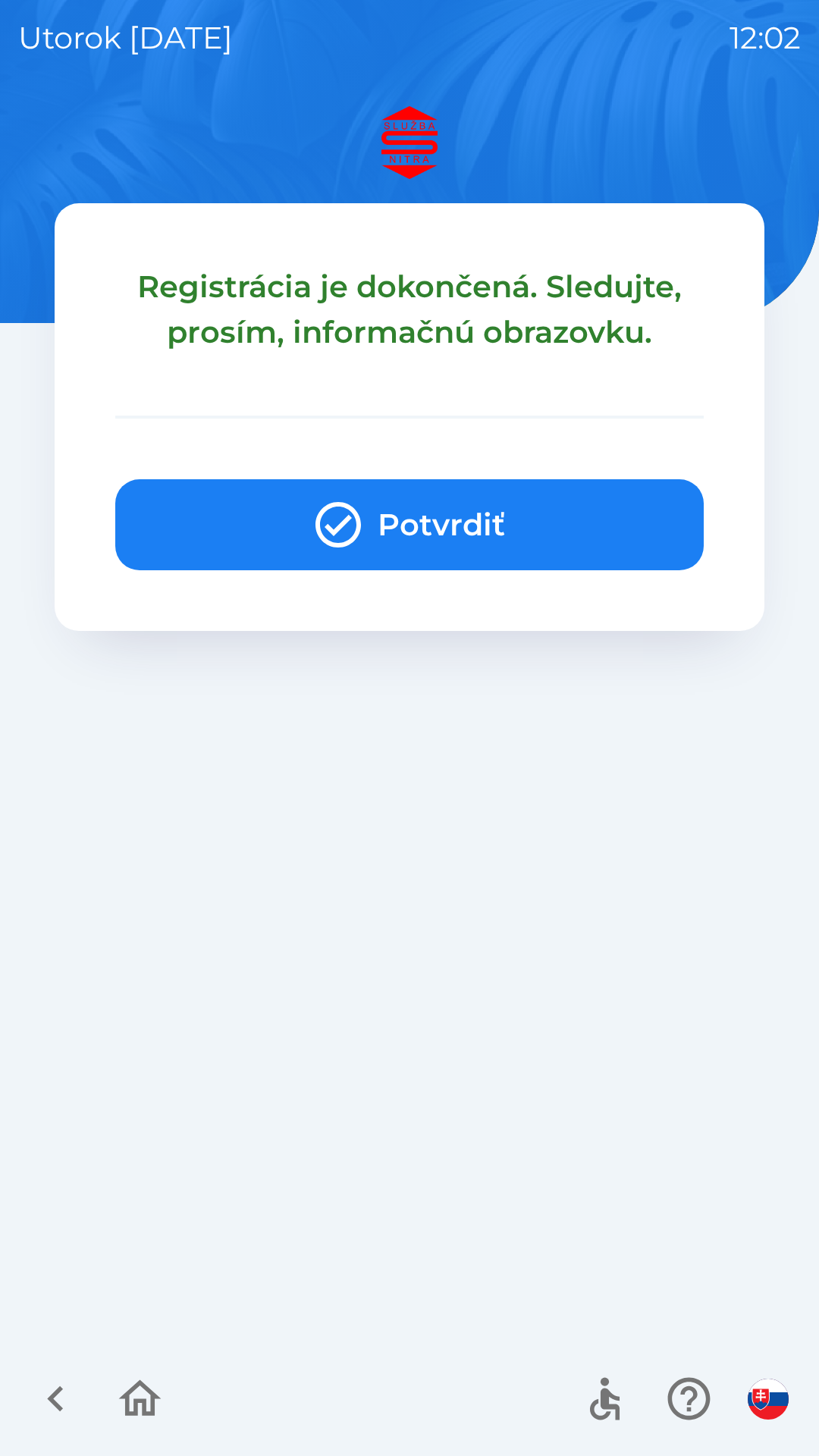
click at [613, 524] on button "Potvrdiť" at bounding box center [410, 525] width 589 height 91
